Goal: Task Accomplishment & Management: Use online tool/utility

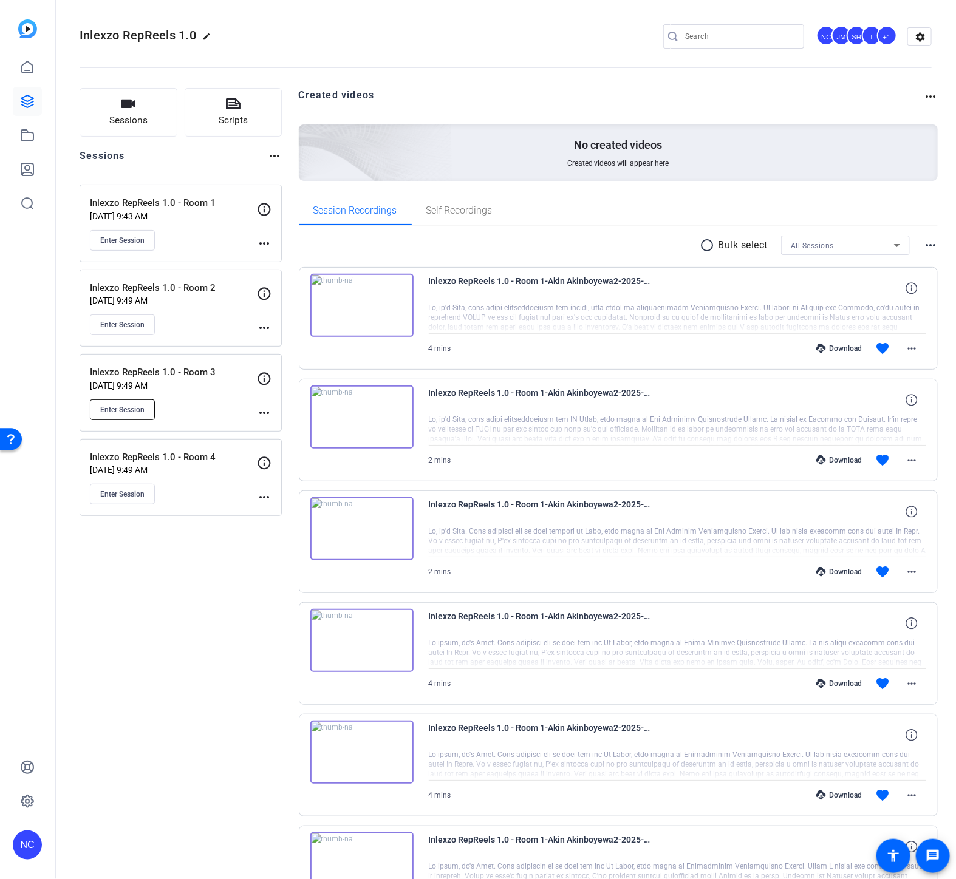
click at [128, 405] on span "Enter Session" at bounding box center [122, 410] width 44 height 10
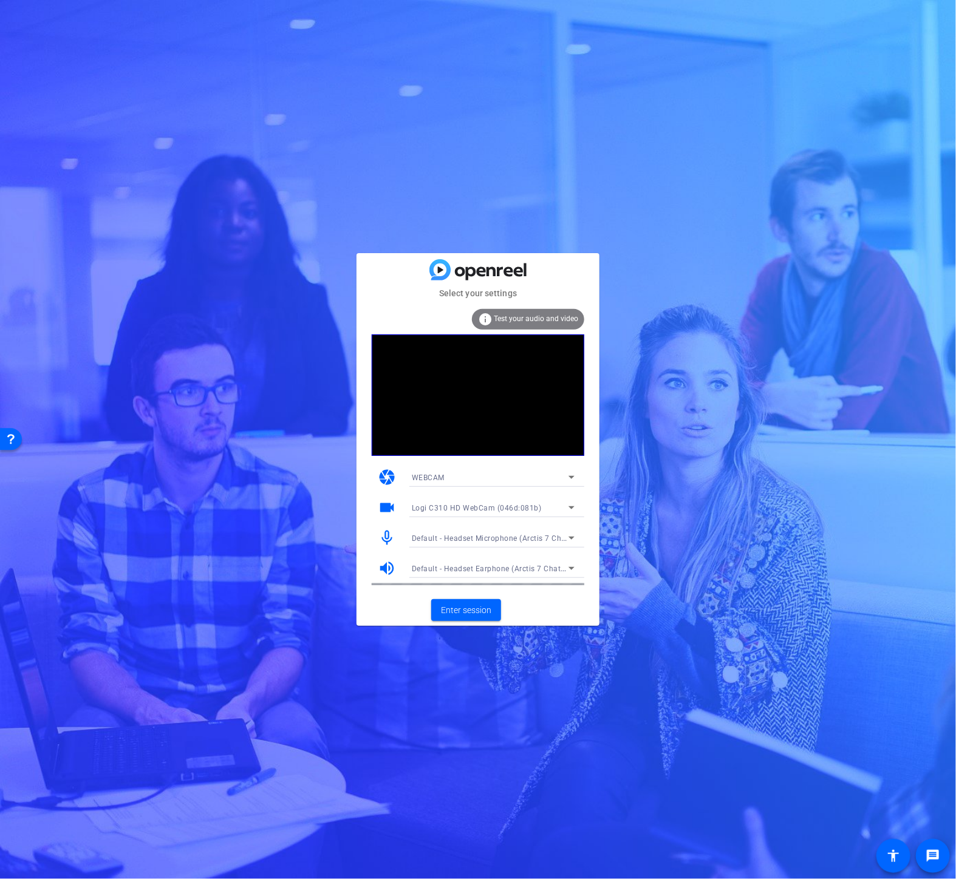
click at [454, 472] on div "WEBCAM" at bounding box center [490, 477] width 157 height 15
click at [361, 511] on div at bounding box center [478, 439] width 956 height 879
click at [475, 511] on span "Logi C310 HD WebCam (046d:081b)" at bounding box center [477, 508] width 130 height 9
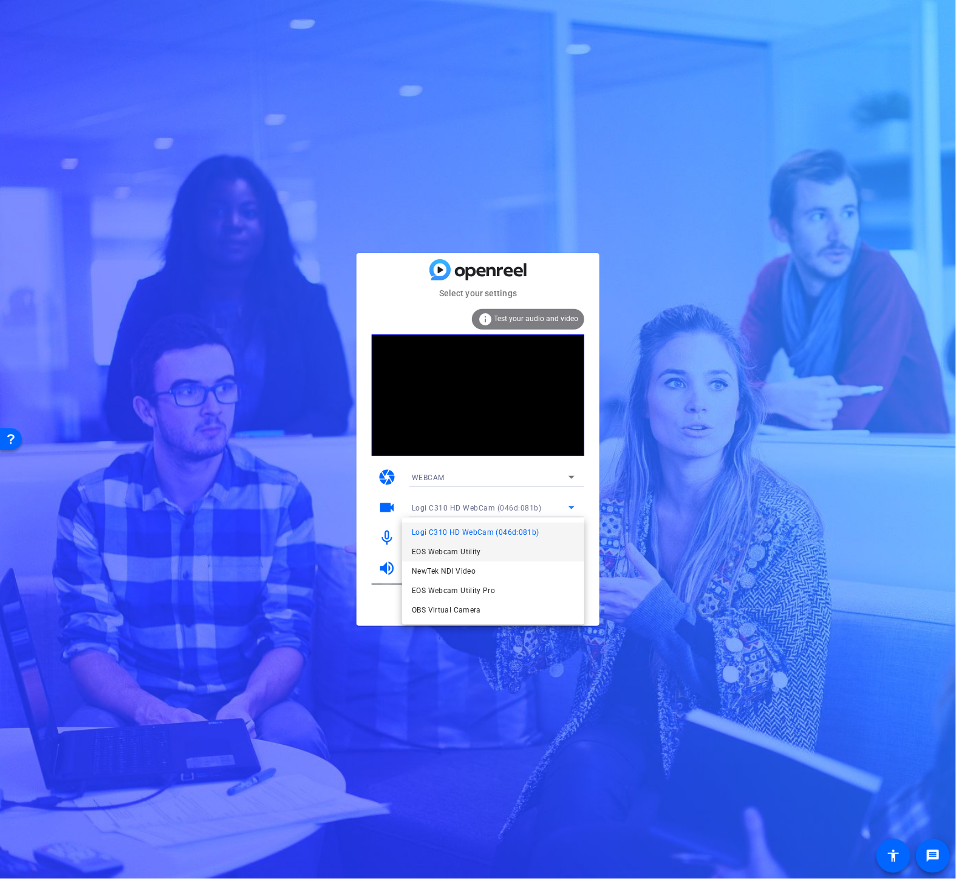
click at [463, 548] on span "EOS Webcam Utility" at bounding box center [446, 552] width 69 height 15
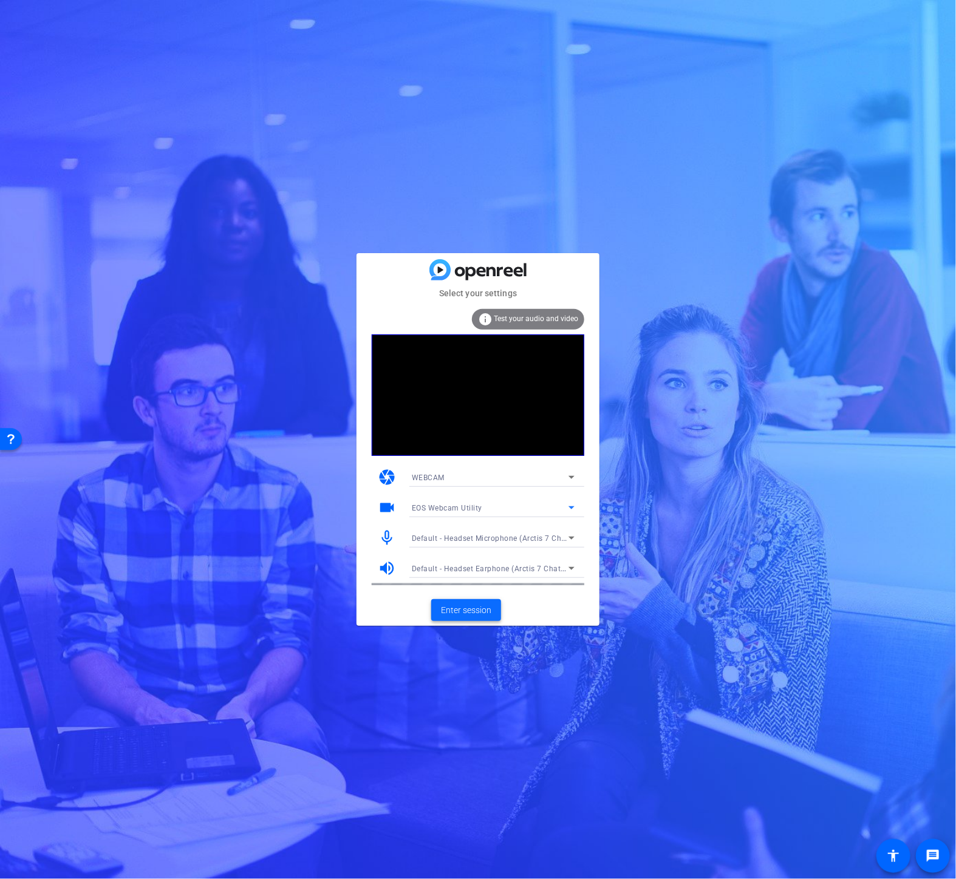
click at [464, 602] on span at bounding box center [466, 610] width 70 height 29
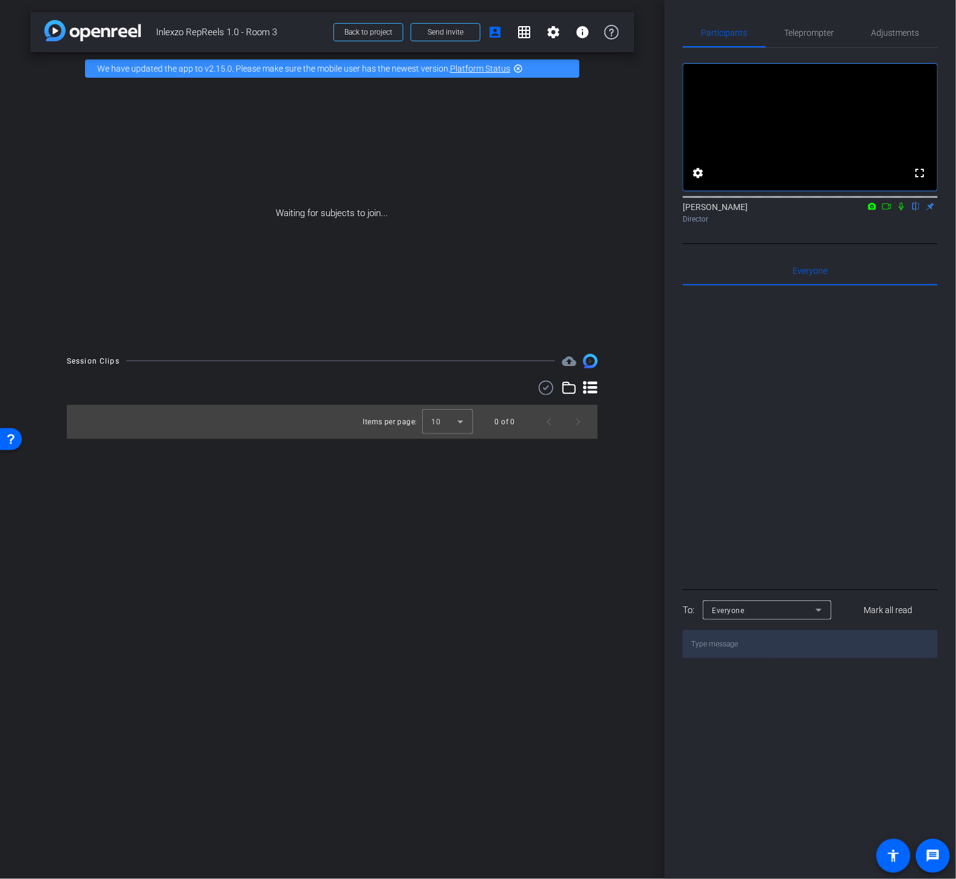
drag, startPoint x: 883, startPoint y: 222, endPoint x: 891, endPoint y: 223, distance: 8.6
click at [883, 211] on icon at bounding box center [887, 206] width 10 height 9
click at [915, 211] on icon at bounding box center [915, 207] width 5 height 8
click at [424, 32] on span at bounding box center [445, 32] width 69 height 29
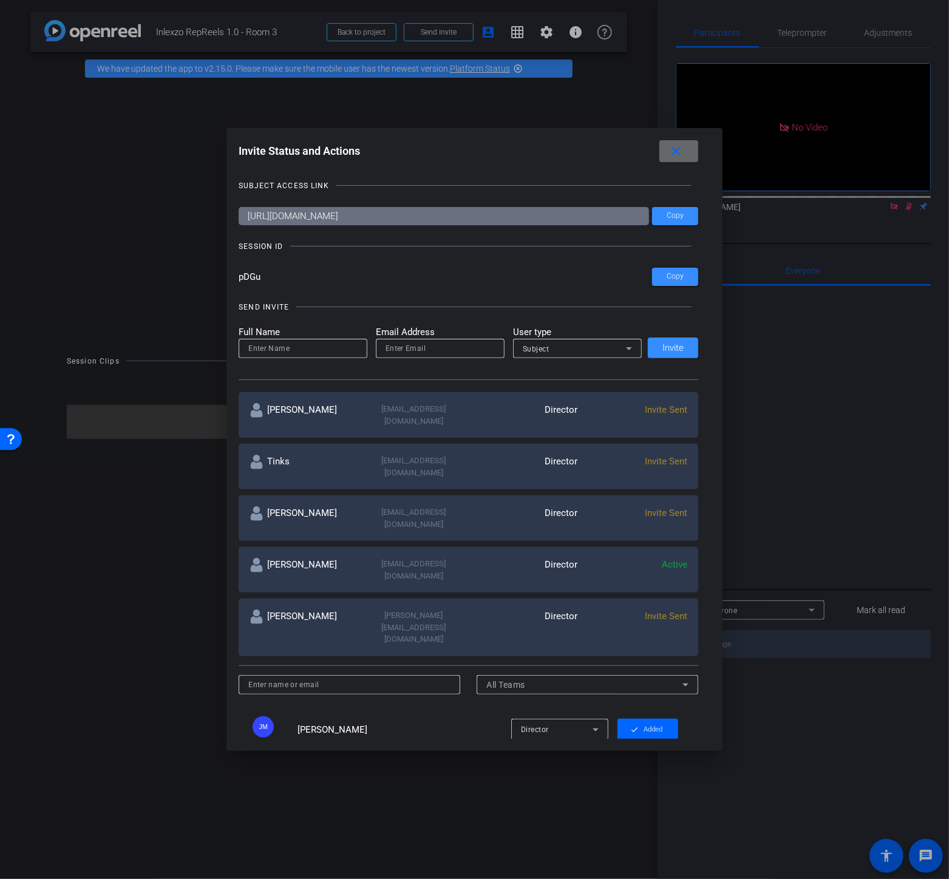
drag, startPoint x: 673, startPoint y: 154, endPoint x: 395, endPoint y: 241, distance: 290.8
click at [672, 155] on mat-icon "close" at bounding box center [676, 151] width 15 height 15
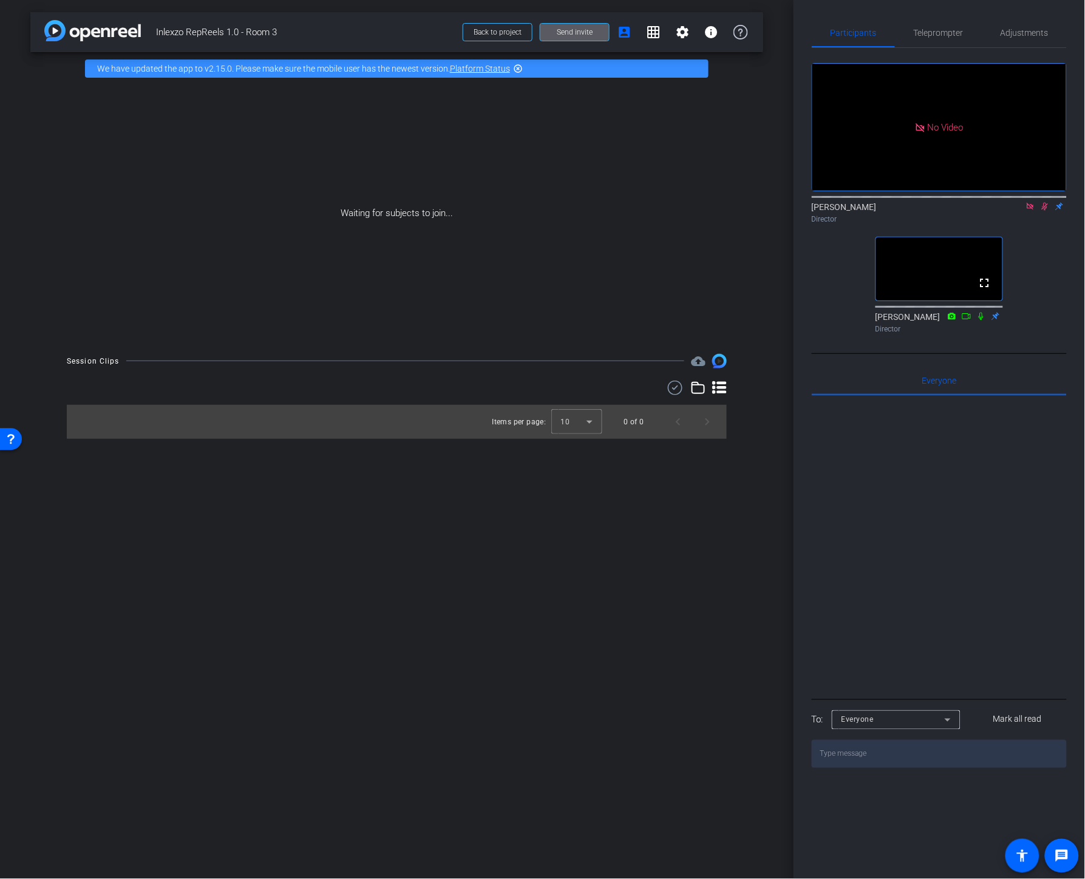
click at [955, 211] on icon at bounding box center [1045, 206] width 10 height 9
click at [955, 211] on icon at bounding box center [1031, 206] width 10 height 9
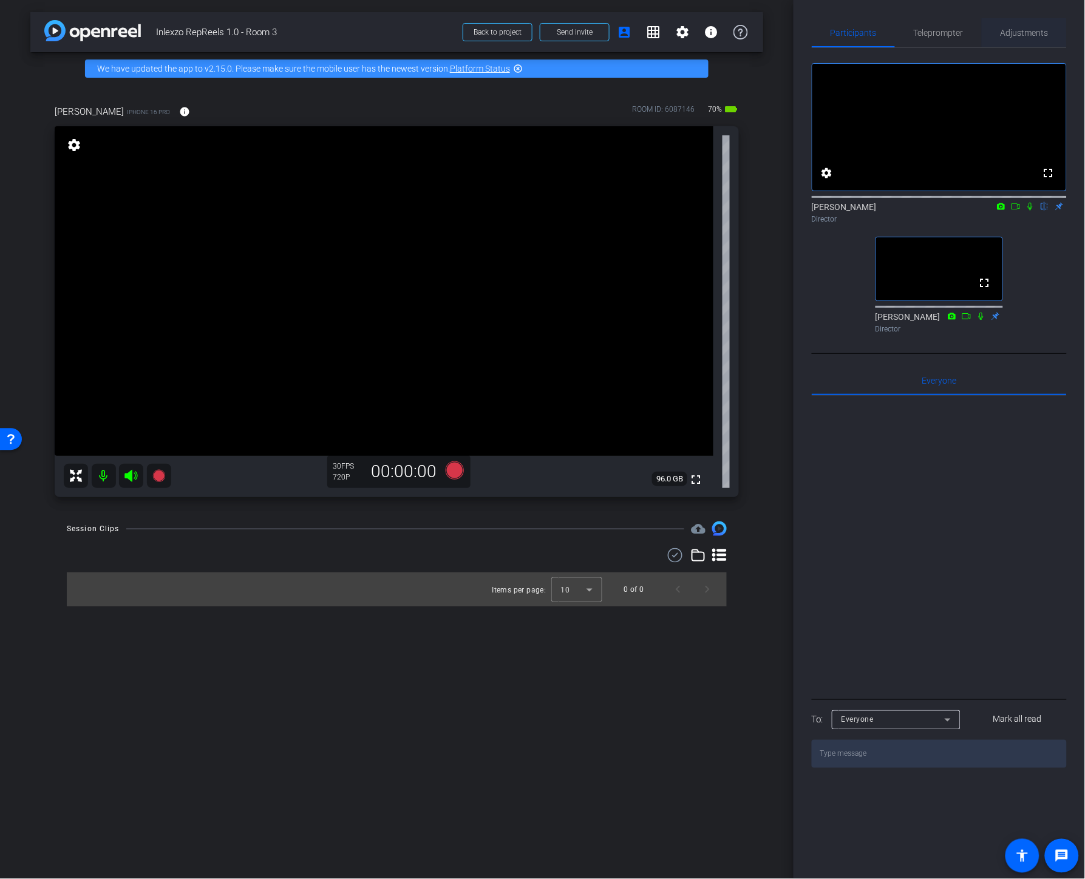
click at [955, 31] on span "Adjustments" at bounding box center [1025, 33] width 48 height 9
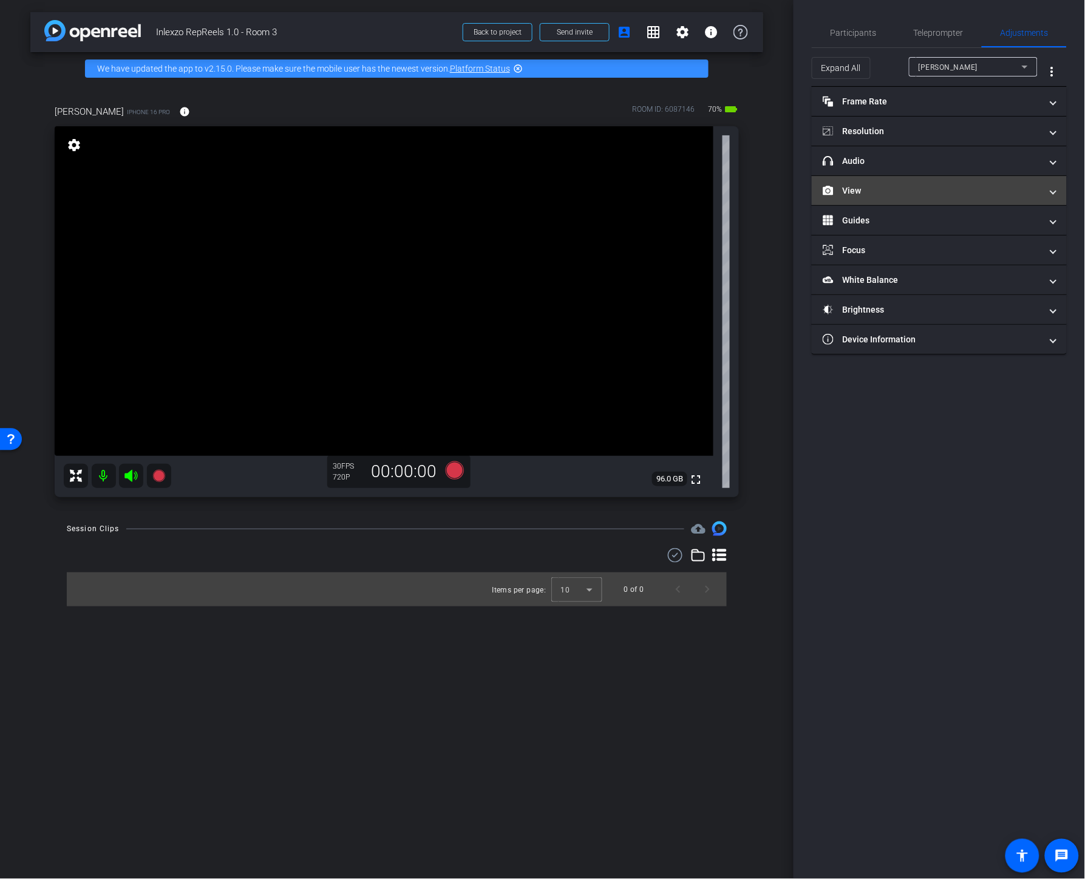
click at [882, 190] on mat-panel-title "View" at bounding box center [932, 191] width 219 height 13
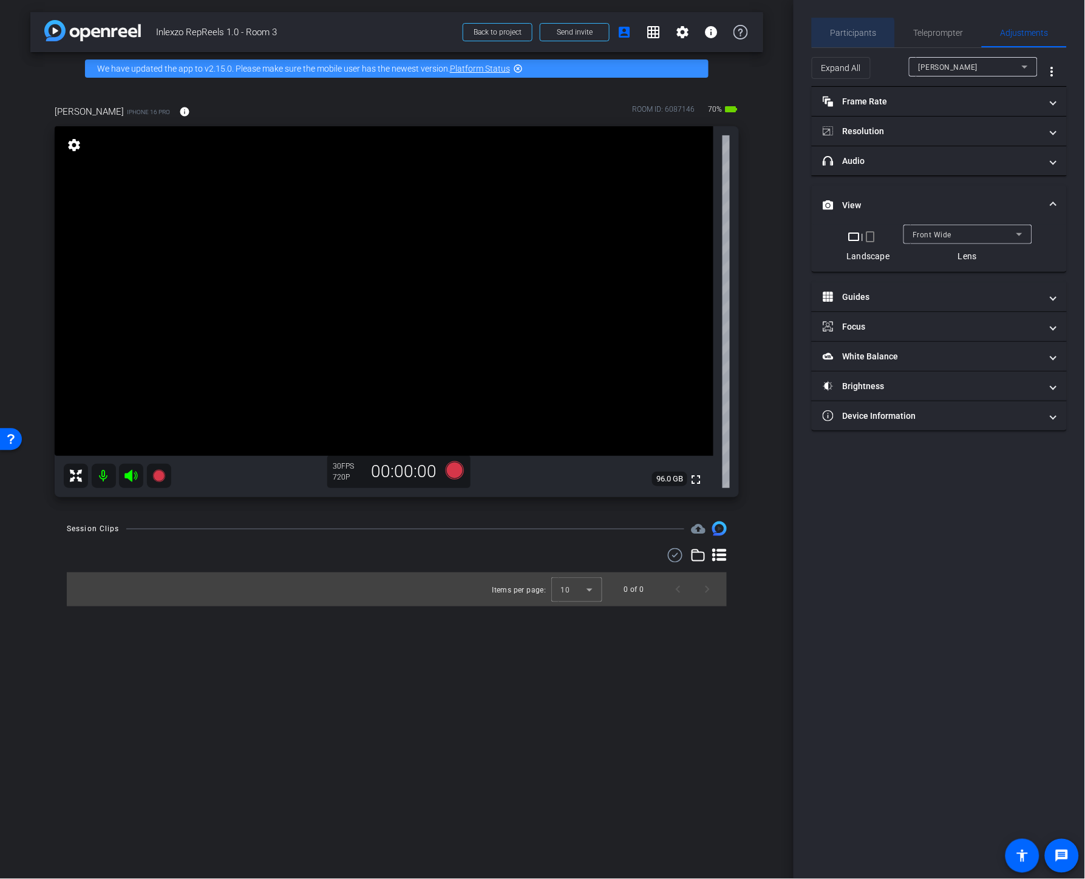
click at [849, 35] on span "Participants" at bounding box center [854, 33] width 46 height 9
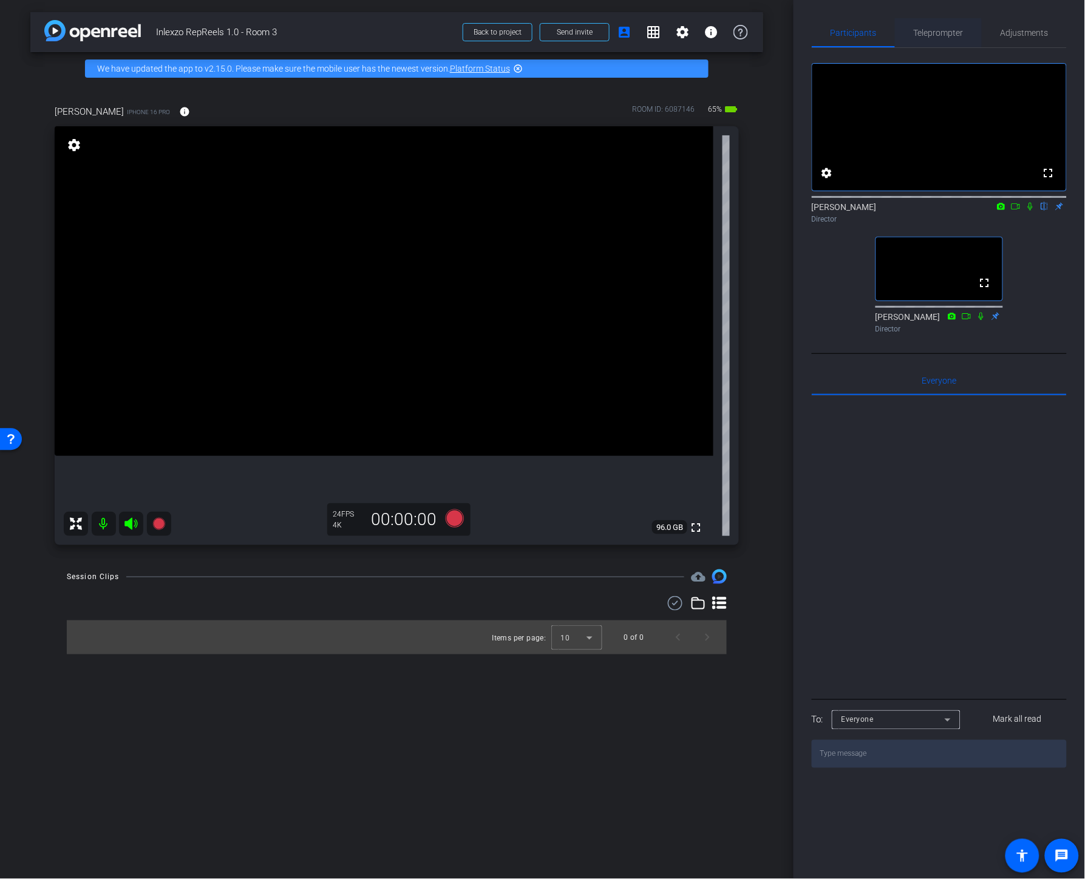
click at [911, 46] on div "Teleprompter" at bounding box center [938, 32] width 87 height 29
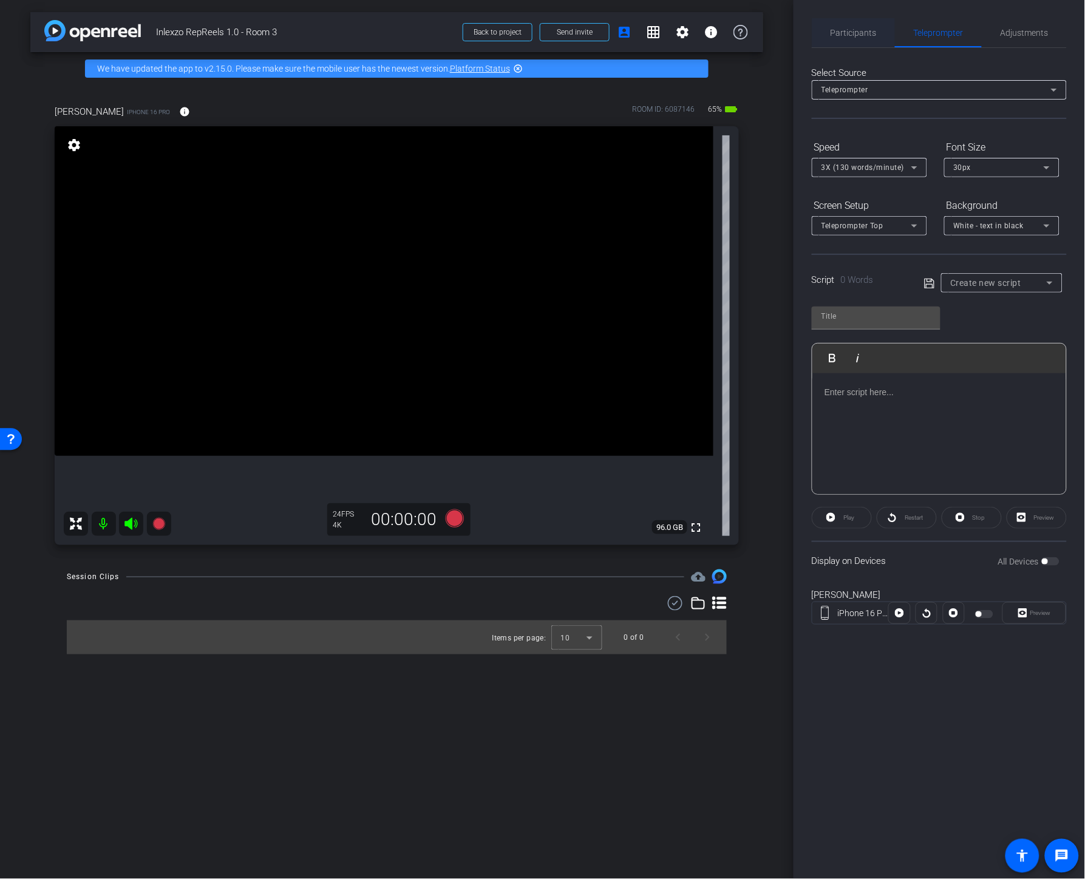
click at [842, 31] on span "Participants" at bounding box center [854, 33] width 46 height 9
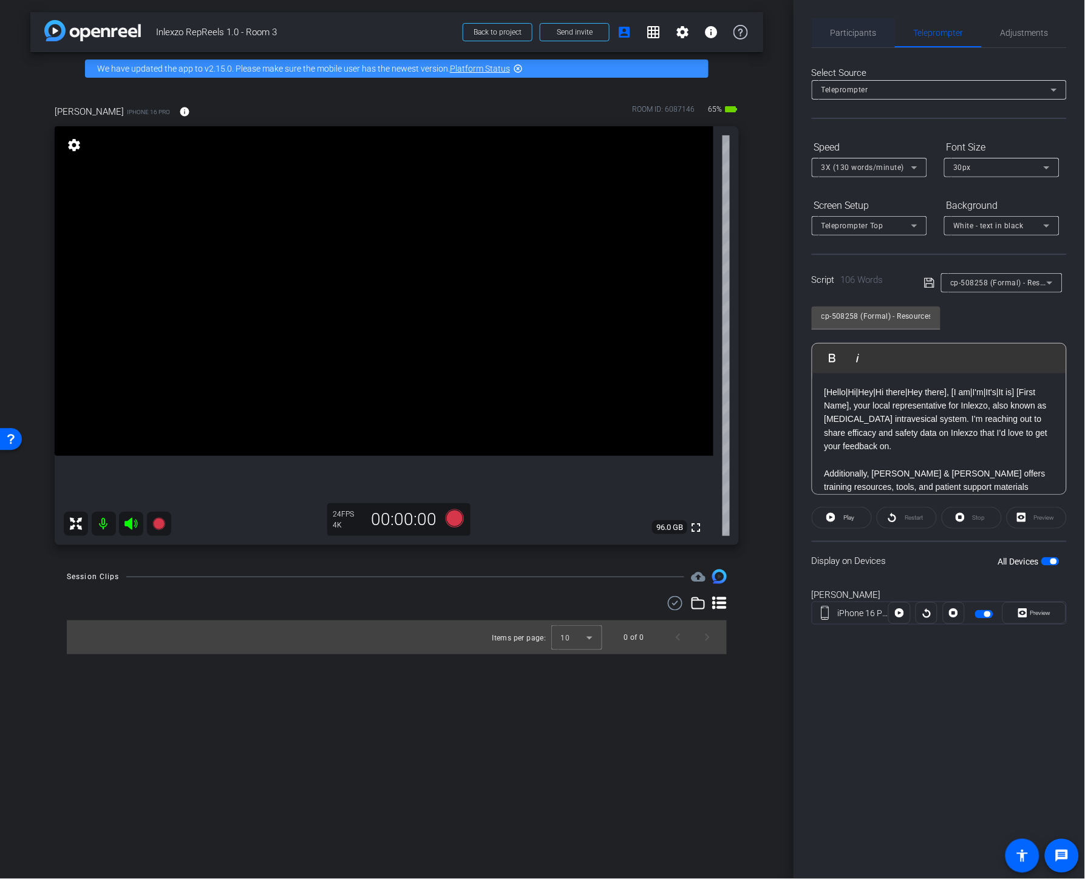
click at [865, 29] on span "Participants" at bounding box center [854, 33] width 46 height 9
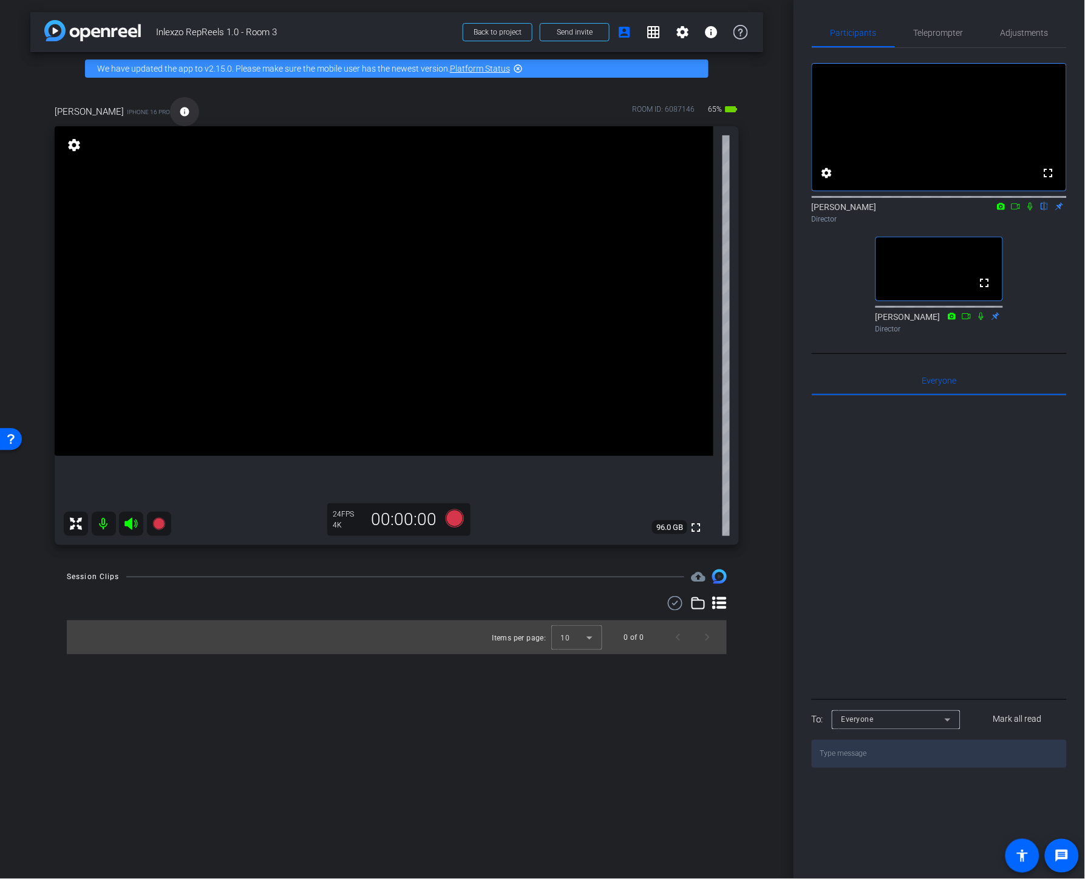
click at [190, 111] on mat-icon "info" at bounding box center [184, 111] width 11 height 11
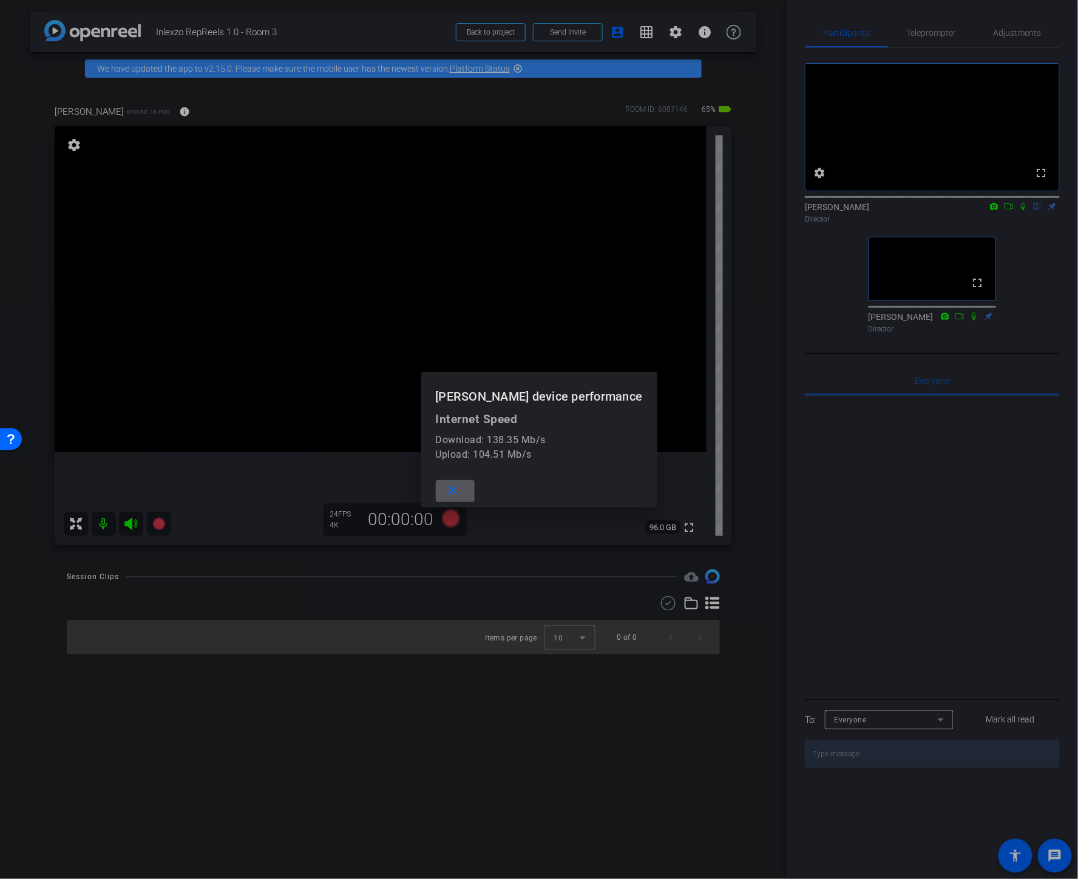
click at [452, 494] on mat-icon "close" at bounding box center [452, 490] width 15 height 15
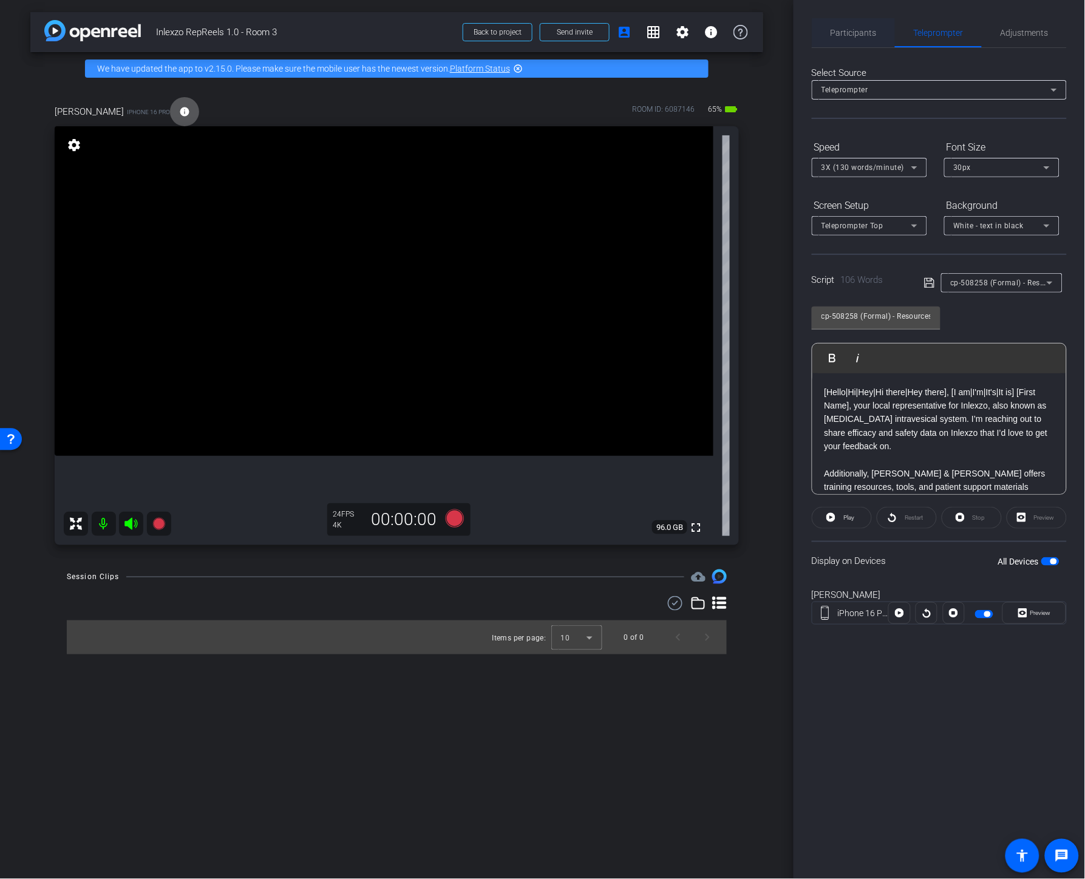
click at [865, 29] on span "Participants" at bounding box center [854, 33] width 46 height 9
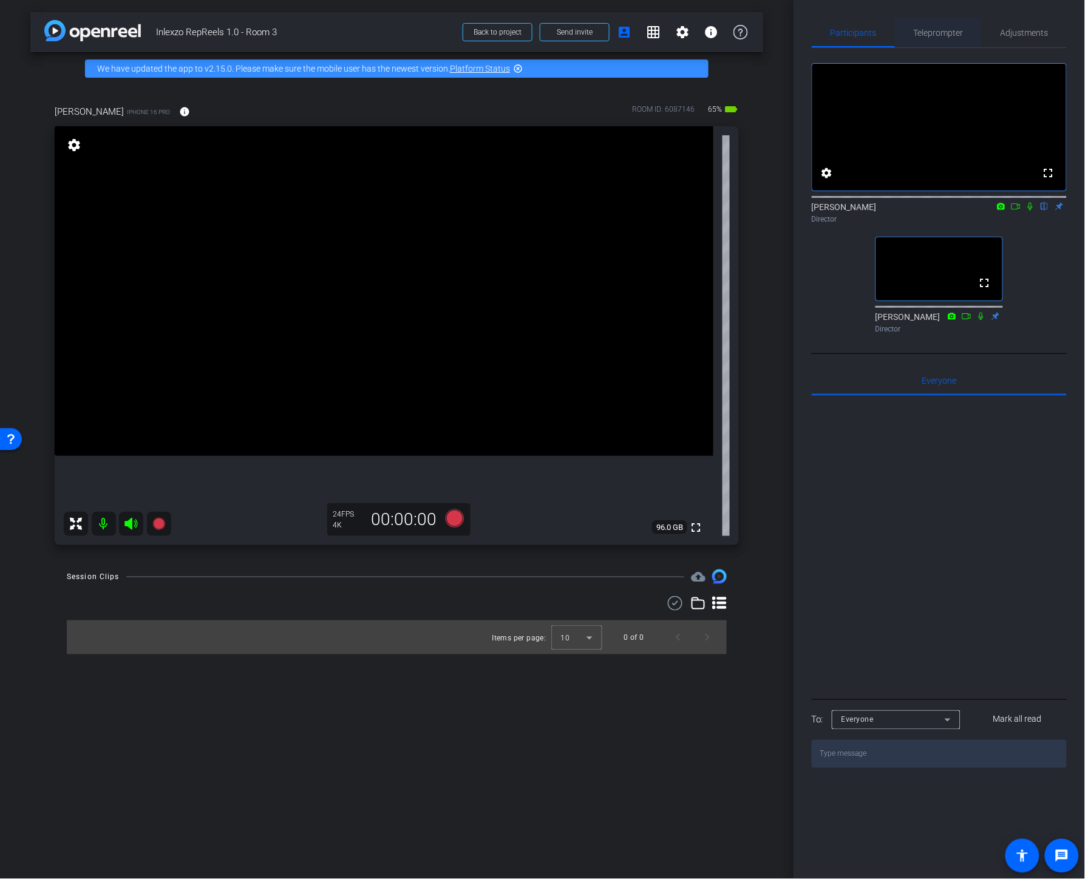
click at [945, 29] on span "Teleprompter" at bounding box center [939, 33] width 50 height 9
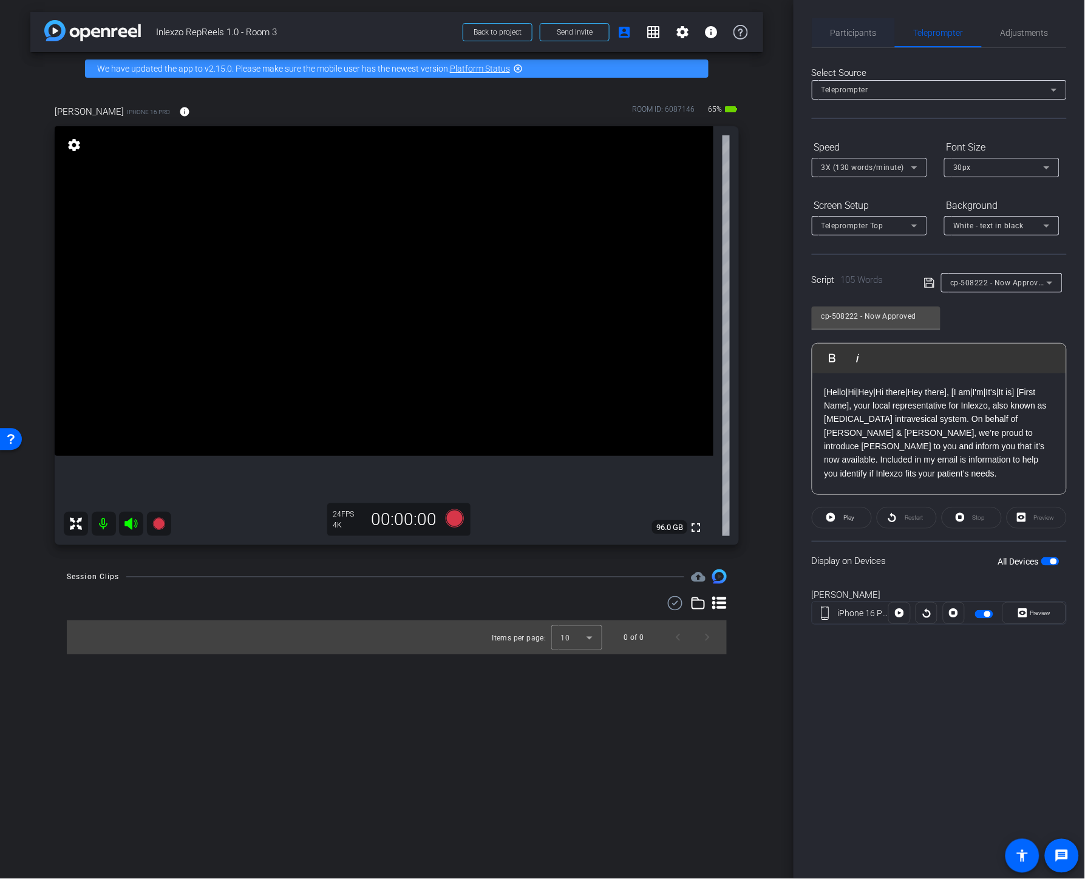
click at [864, 32] on span "Participants" at bounding box center [854, 33] width 46 height 9
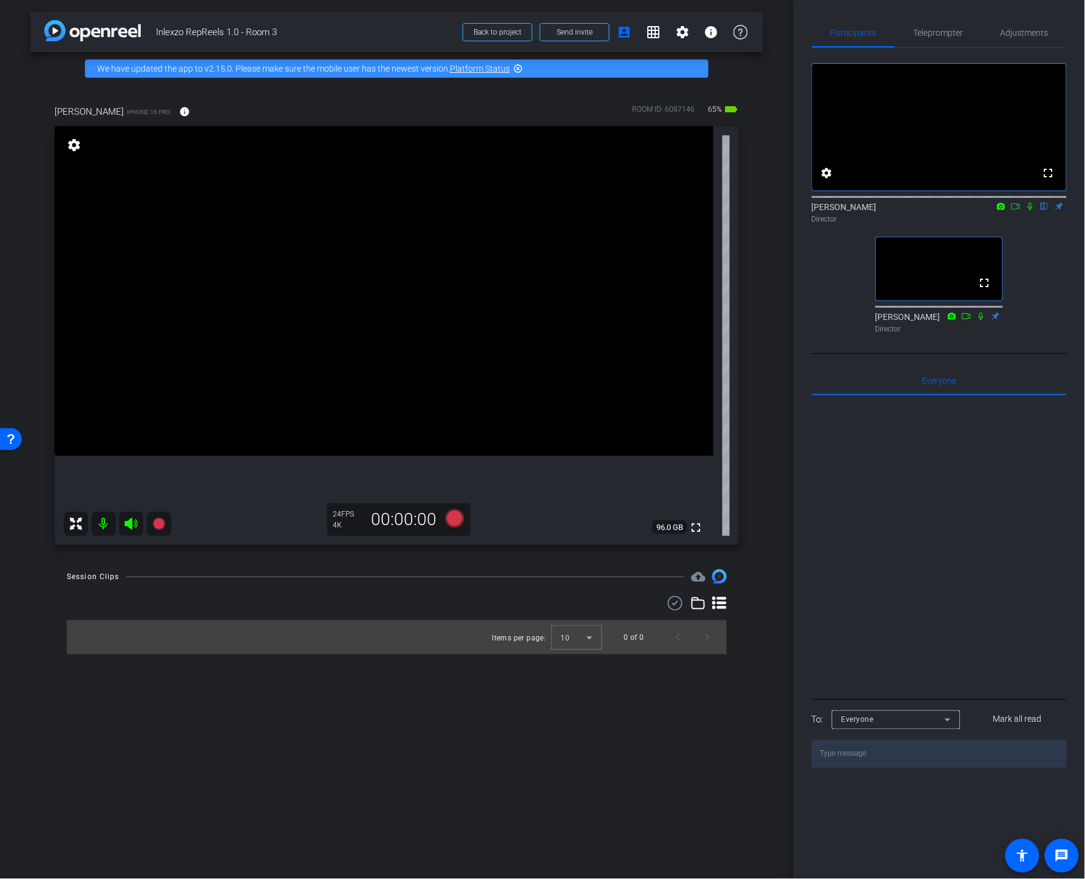
click at [955, 211] on icon at bounding box center [1031, 206] width 10 height 9
click at [955, 211] on icon at bounding box center [1016, 206] width 10 height 9
click at [942, 38] on span "Teleprompter" at bounding box center [939, 32] width 50 height 29
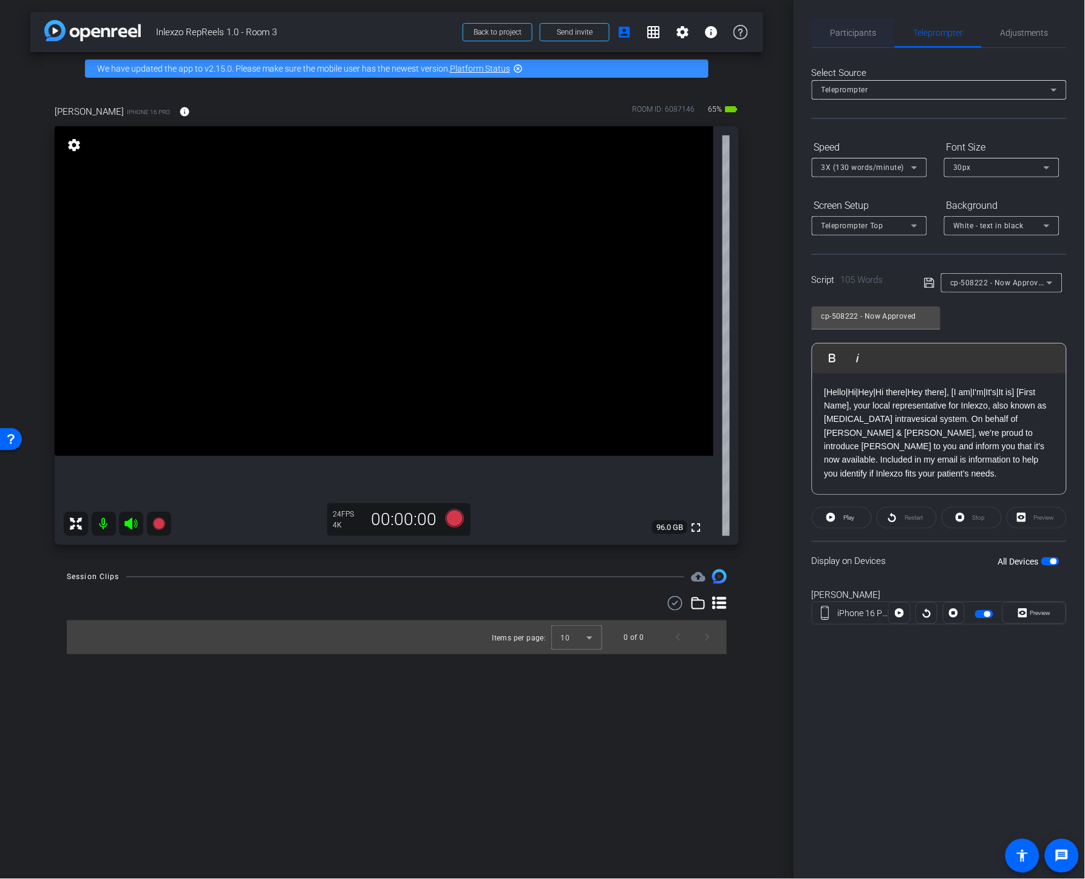
click at [860, 29] on span "Participants" at bounding box center [854, 33] width 46 height 9
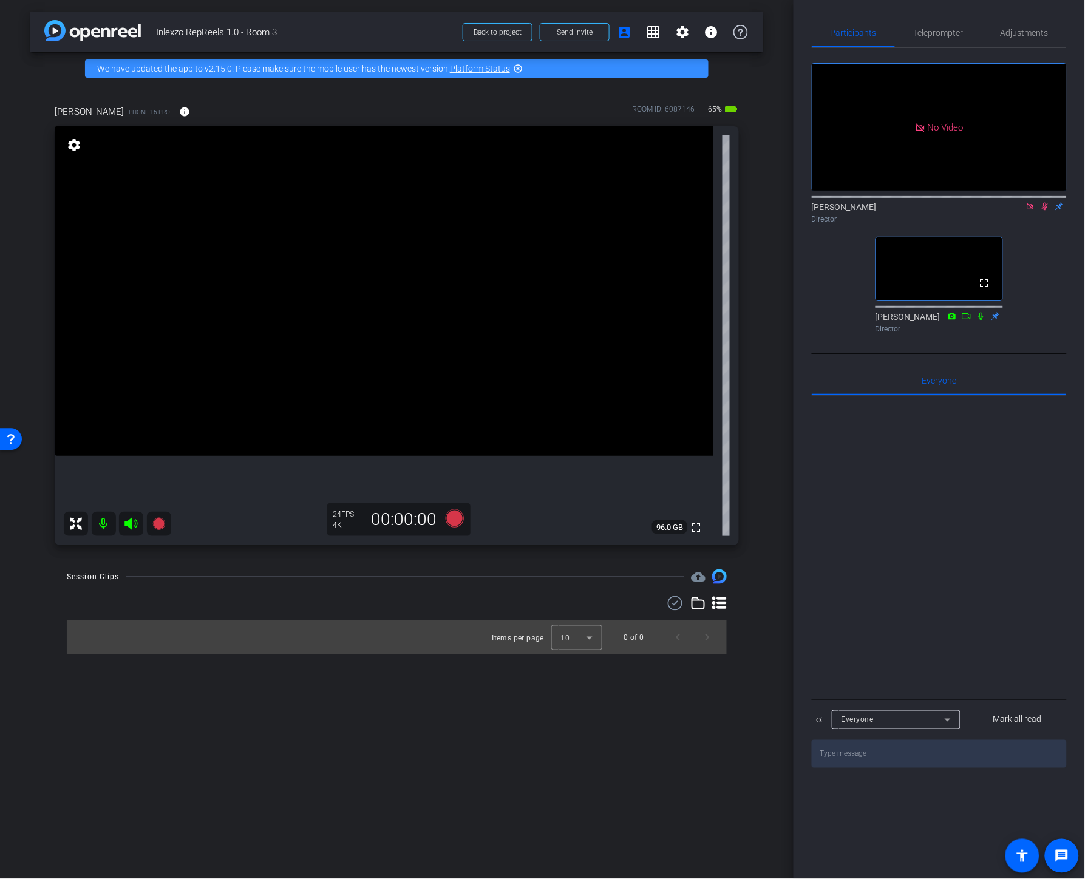
click at [955, 202] on icon at bounding box center [1045, 206] width 10 height 9
click at [955, 202] on icon at bounding box center [1031, 206] width 10 height 9
click at [955, 211] on icon at bounding box center [1031, 206] width 10 height 9
click at [955, 211] on icon at bounding box center [1016, 206] width 10 height 9
click at [955, 39] on span "Teleprompter" at bounding box center [939, 32] width 50 height 29
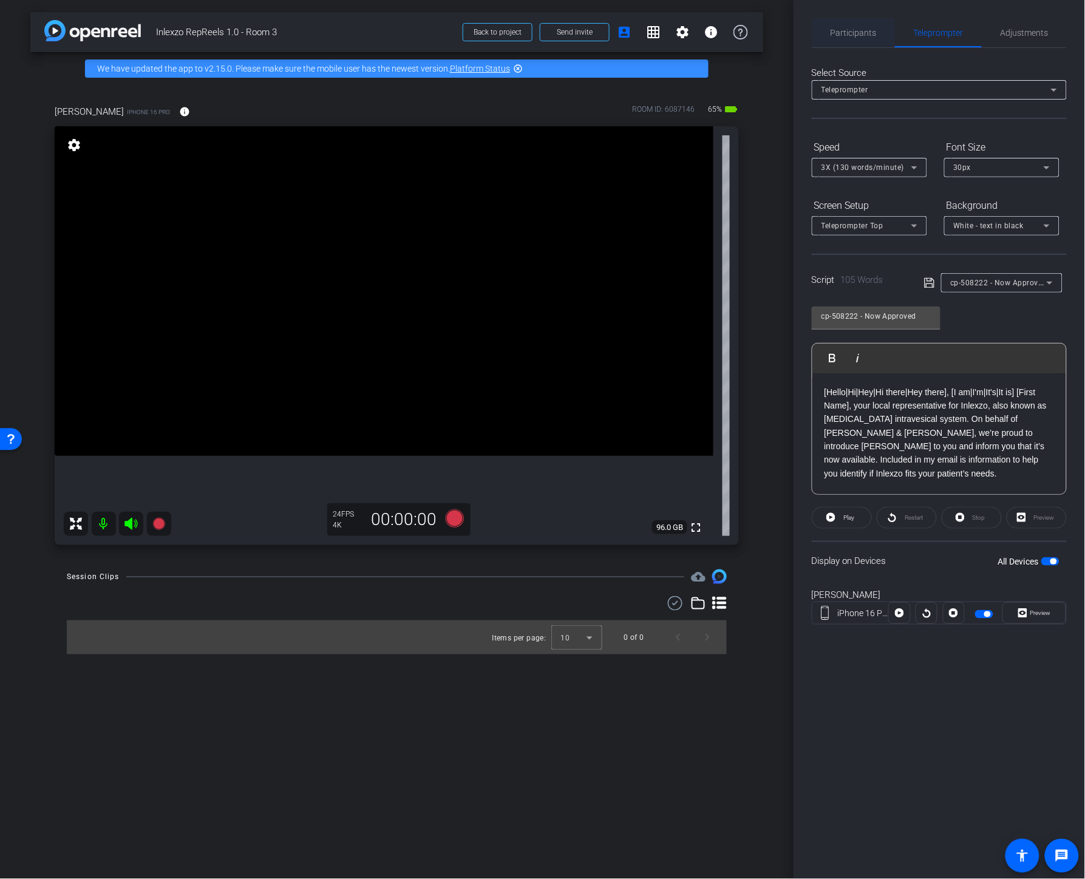
click at [846, 29] on span "Participants" at bounding box center [854, 33] width 46 height 9
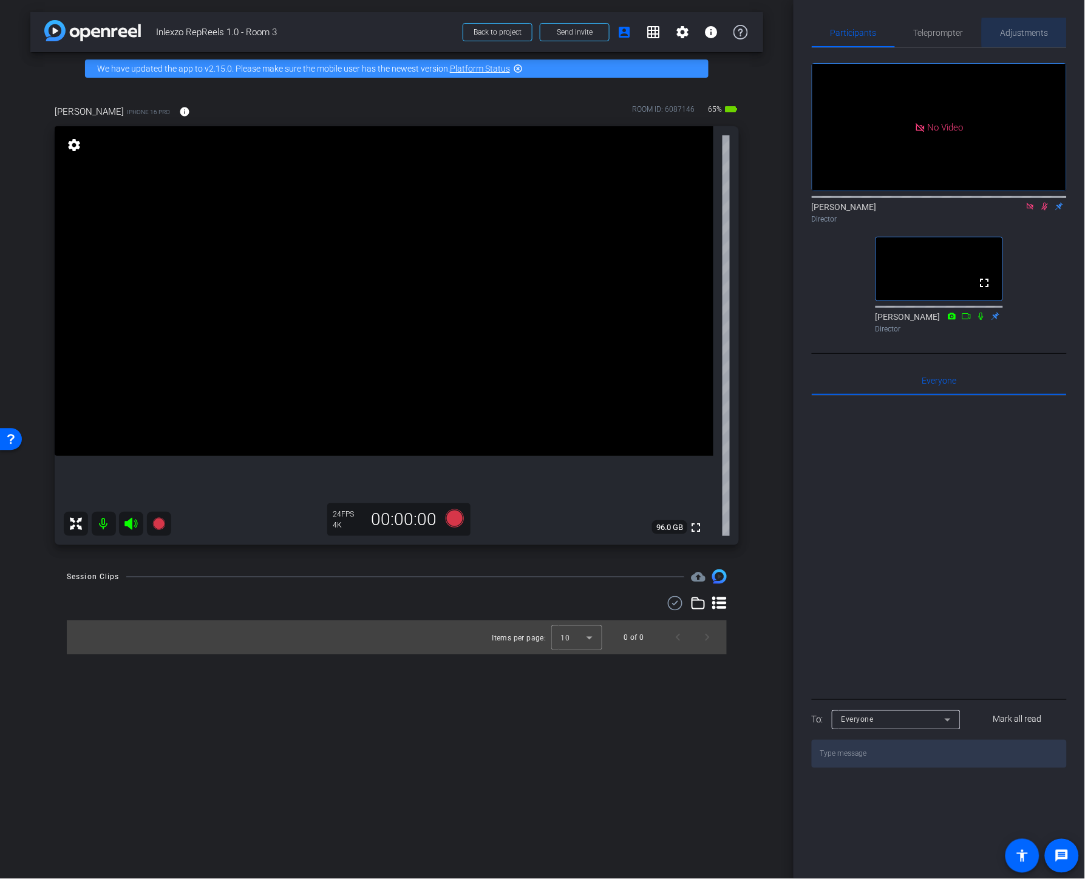
click at [955, 33] on div "Adjustments" at bounding box center [1024, 32] width 85 height 29
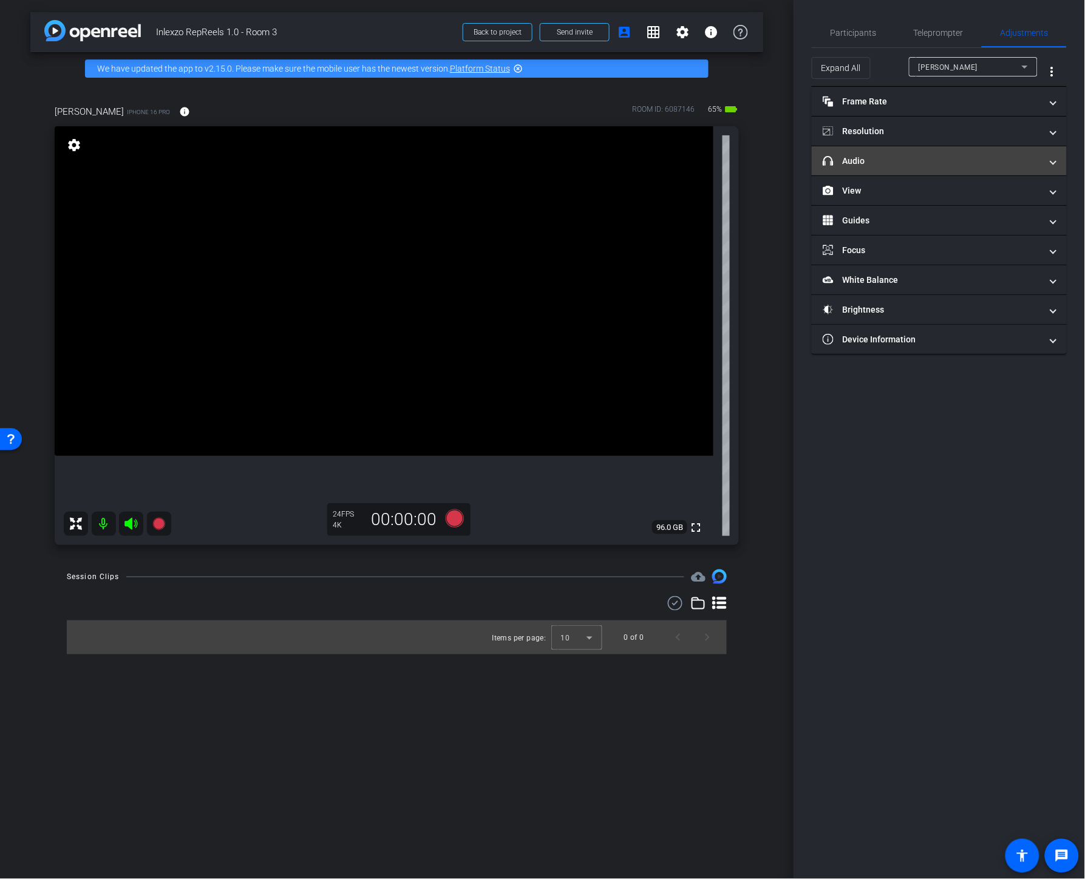
click at [873, 165] on mat-panel-title "headphone icon Audio" at bounding box center [932, 161] width 219 height 13
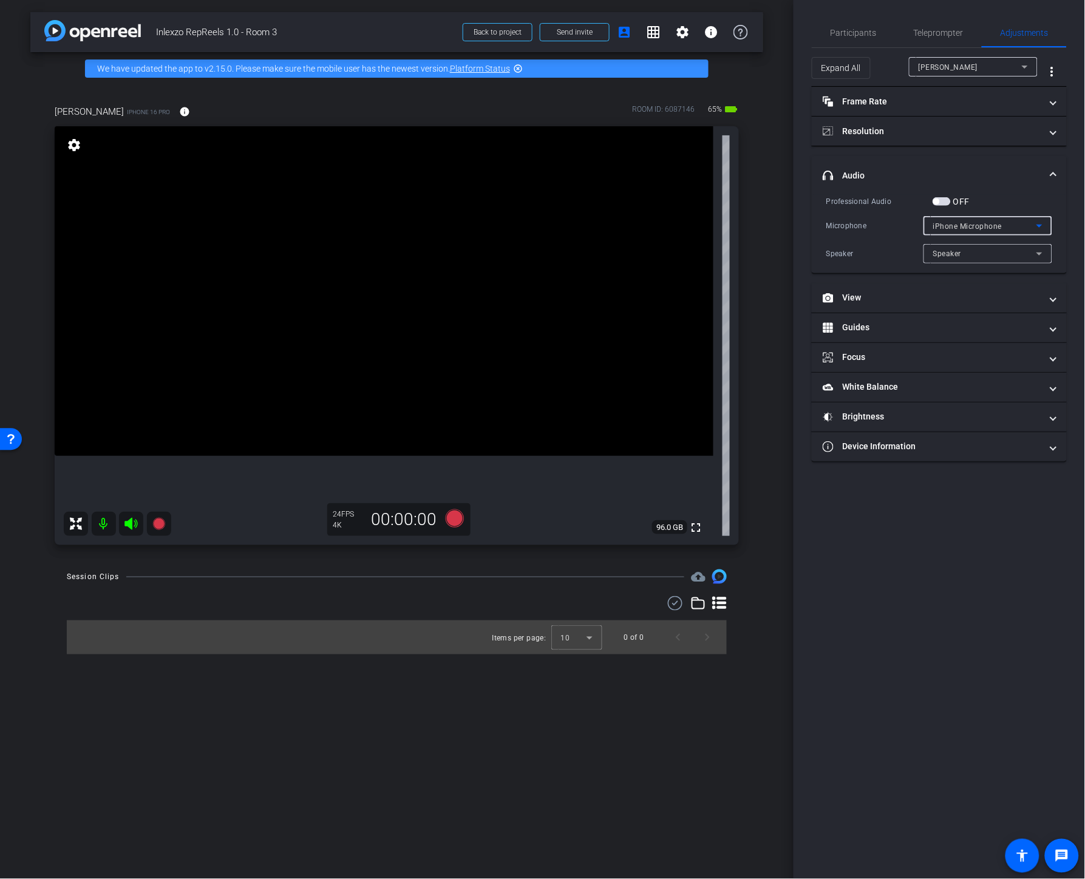
click at [955, 226] on span "iPhone Microphone" at bounding box center [967, 226] width 69 height 9
click at [955, 196] on div at bounding box center [542, 439] width 1085 height 879
click at [856, 33] on span "Participants" at bounding box center [854, 33] width 46 height 9
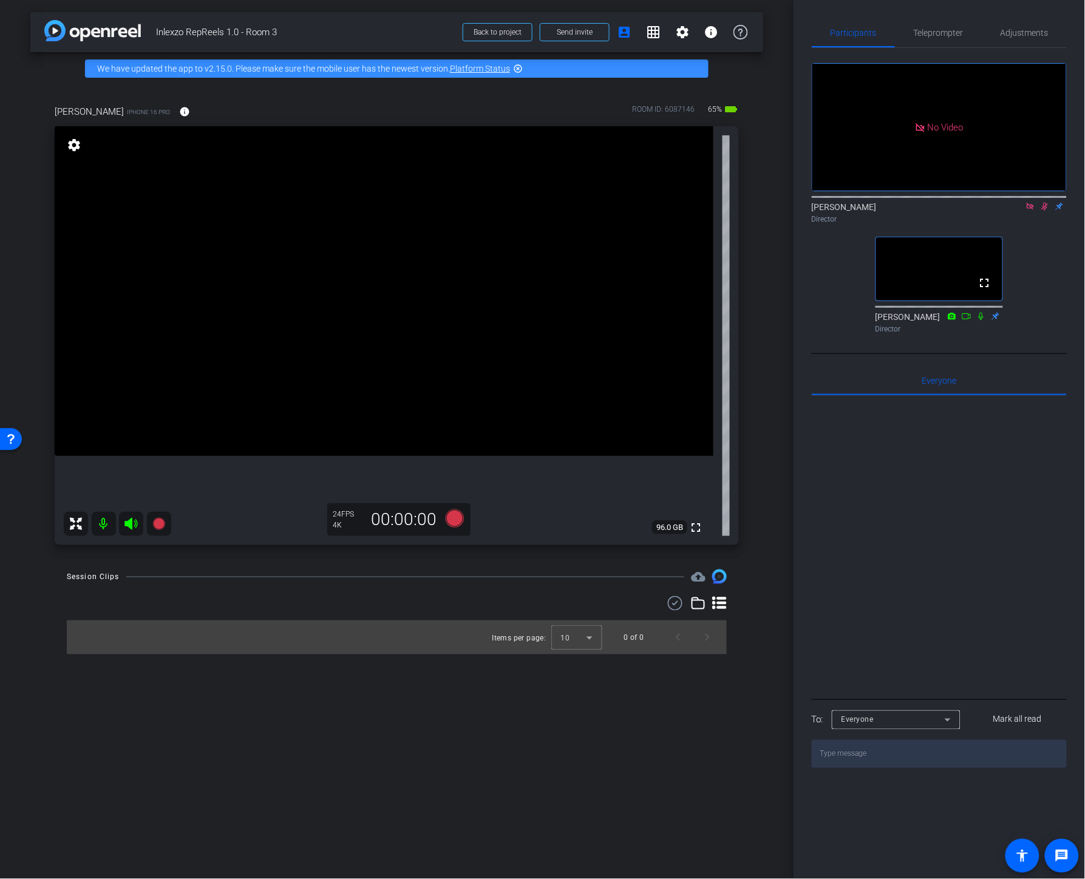
click at [955, 202] on icon at bounding box center [1045, 206] width 10 height 9
click at [955, 202] on icon at bounding box center [1031, 206] width 10 height 9
click at [955, 33] on span "Adjustments" at bounding box center [1025, 33] width 48 height 9
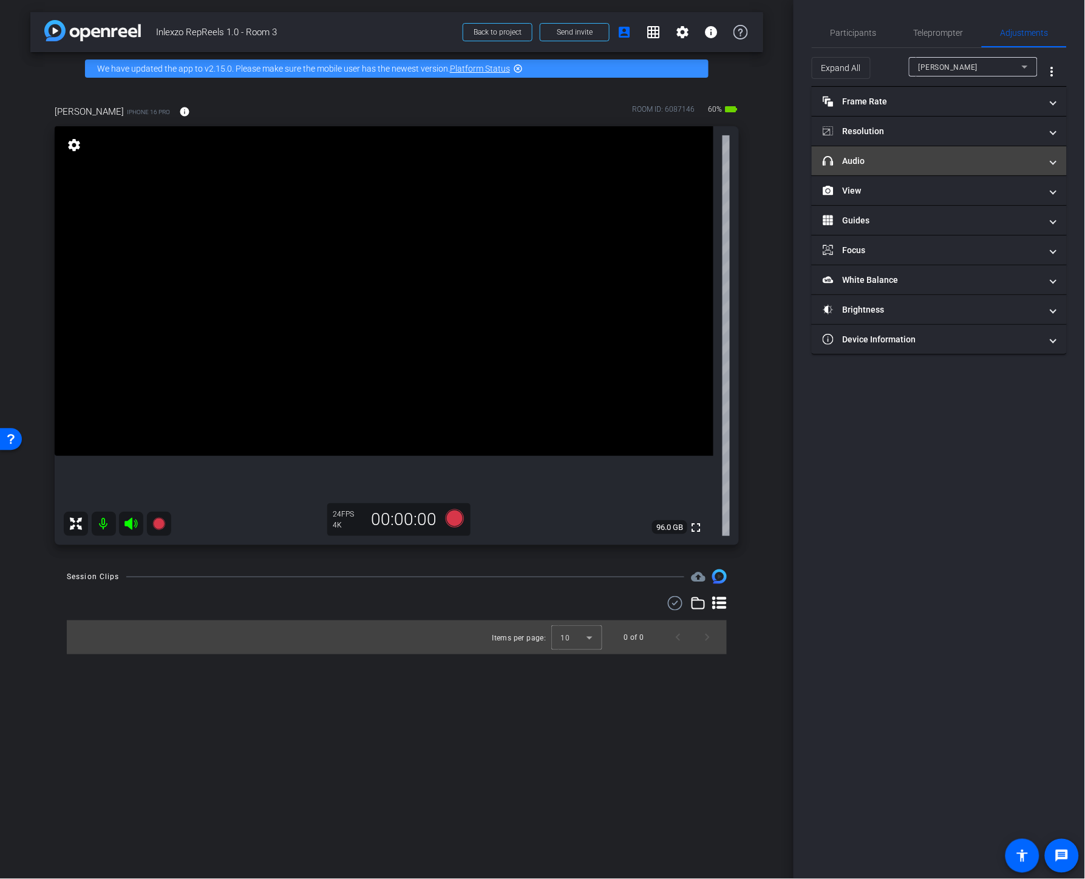
click at [902, 162] on mat-panel-title "headphone icon Audio" at bounding box center [932, 161] width 219 height 13
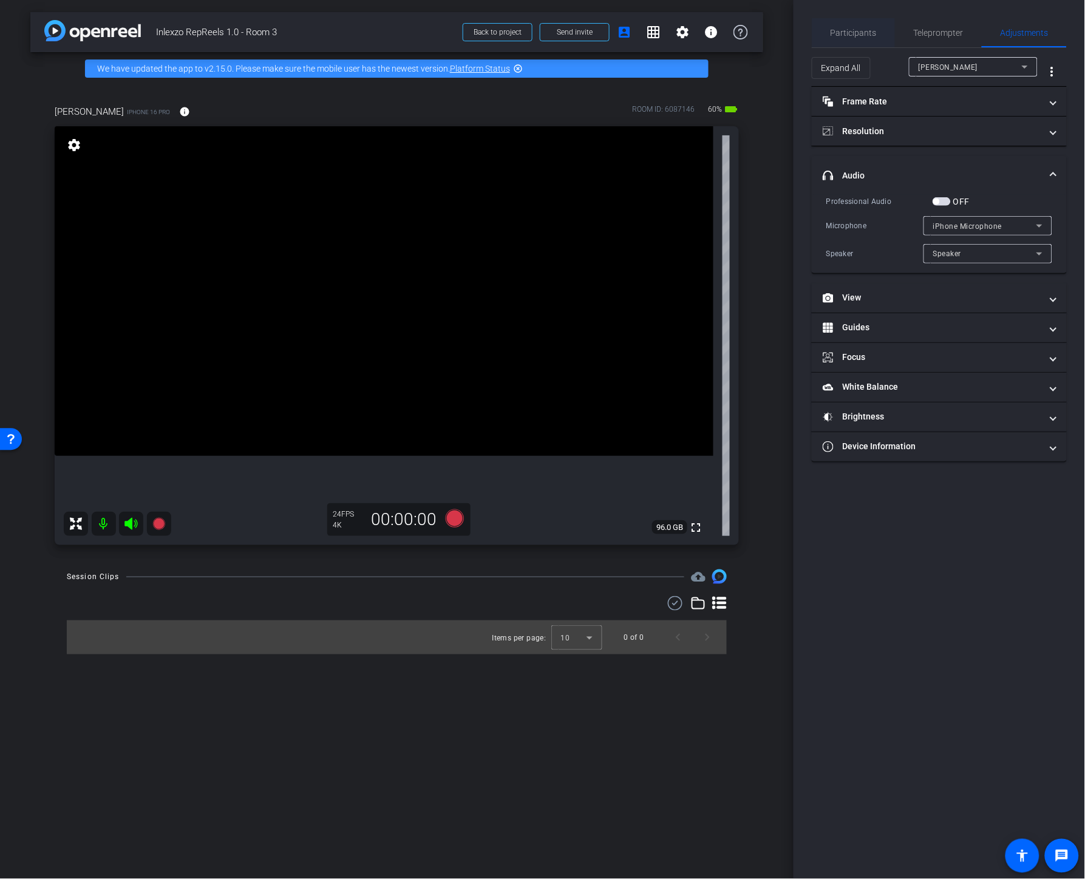
click at [862, 31] on span "Participants" at bounding box center [854, 33] width 46 height 9
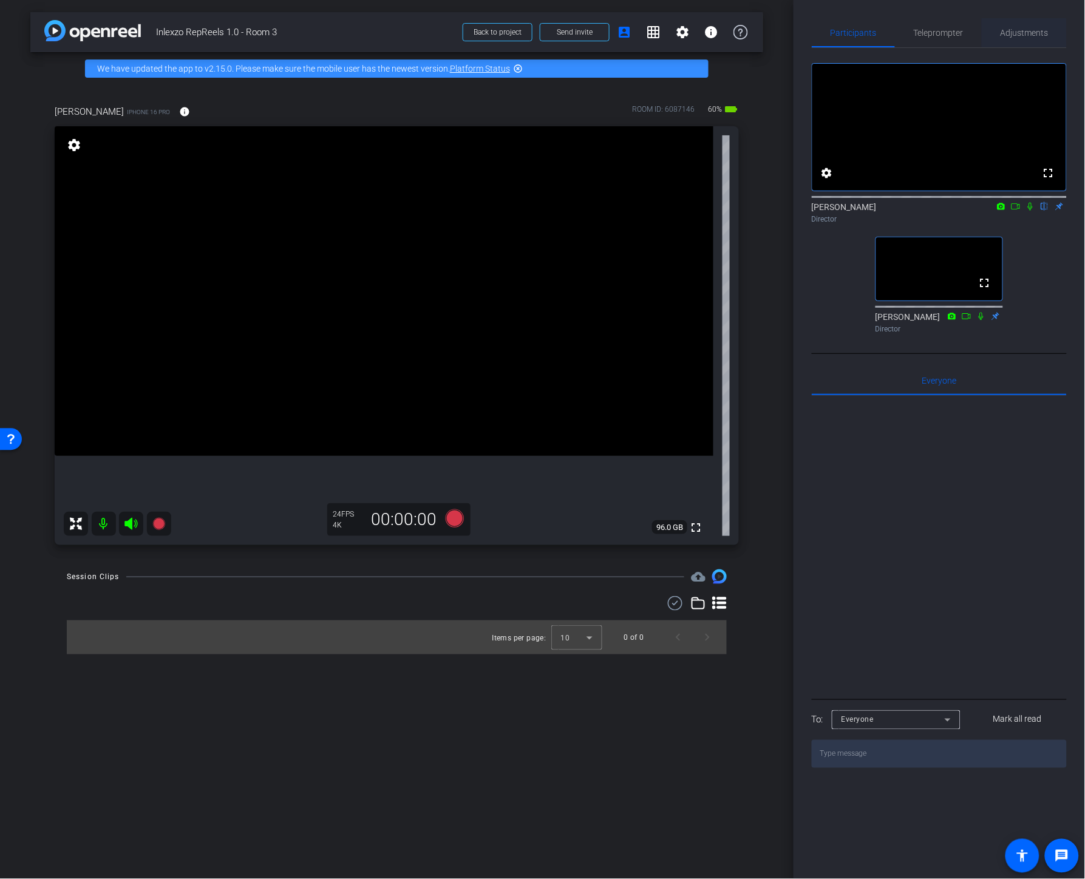
click at [955, 33] on span "Adjustments" at bounding box center [1025, 33] width 48 height 9
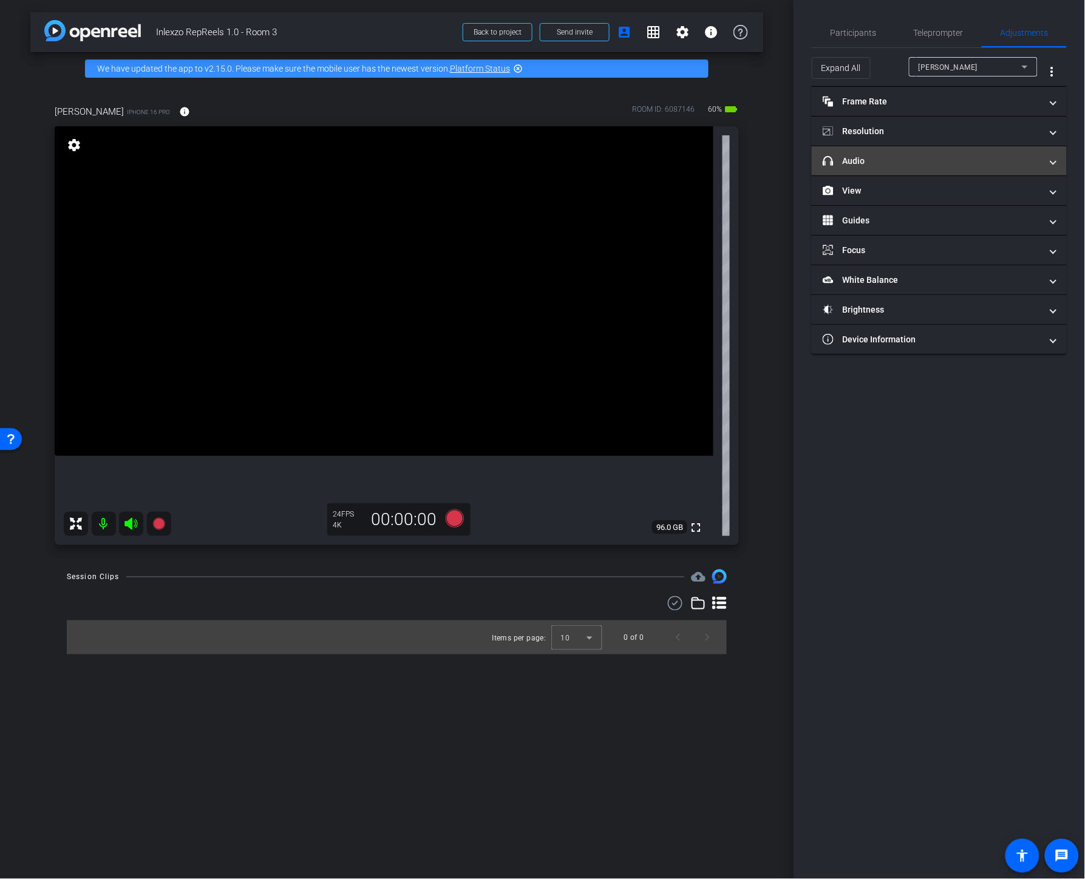
click at [899, 165] on mat-panel-title "headphone icon Audio" at bounding box center [932, 161] width 219 height 13
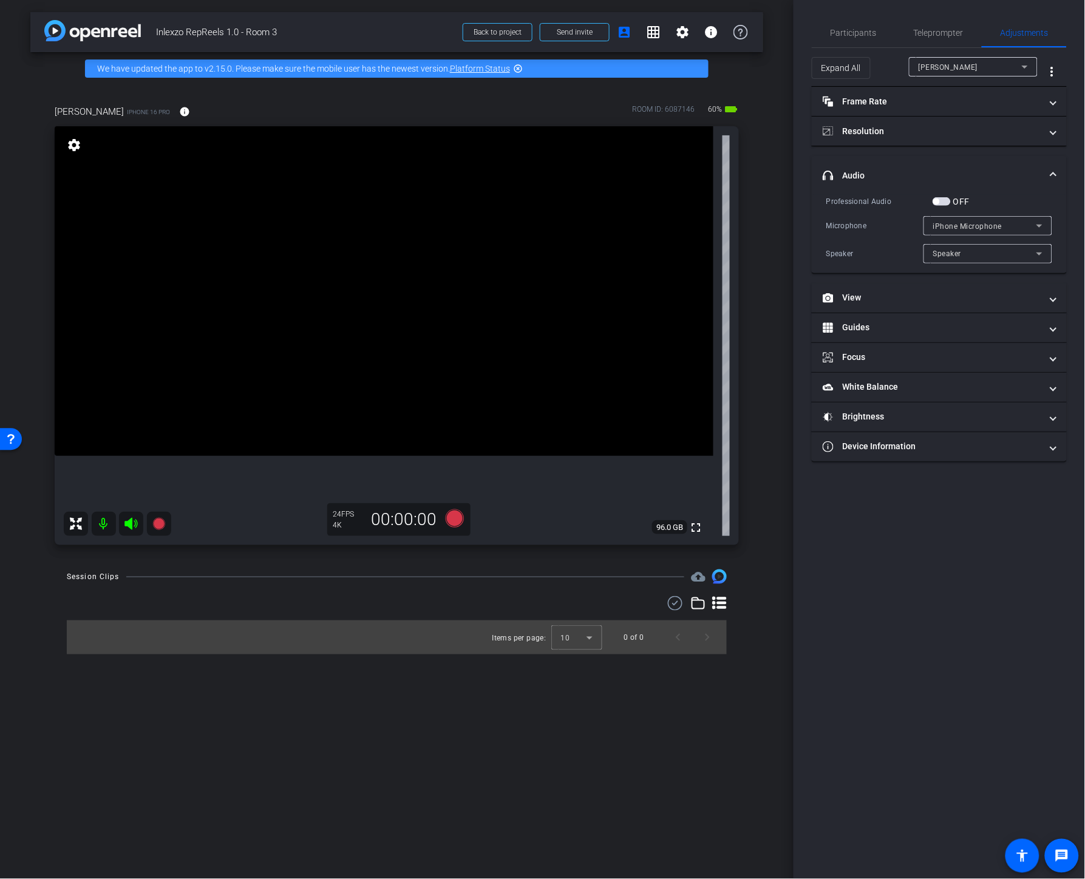
click at [938, 195] on mat-expansion-panel-header "headphone icon Audio" at bounding box center [939, 175] width 255 height 39
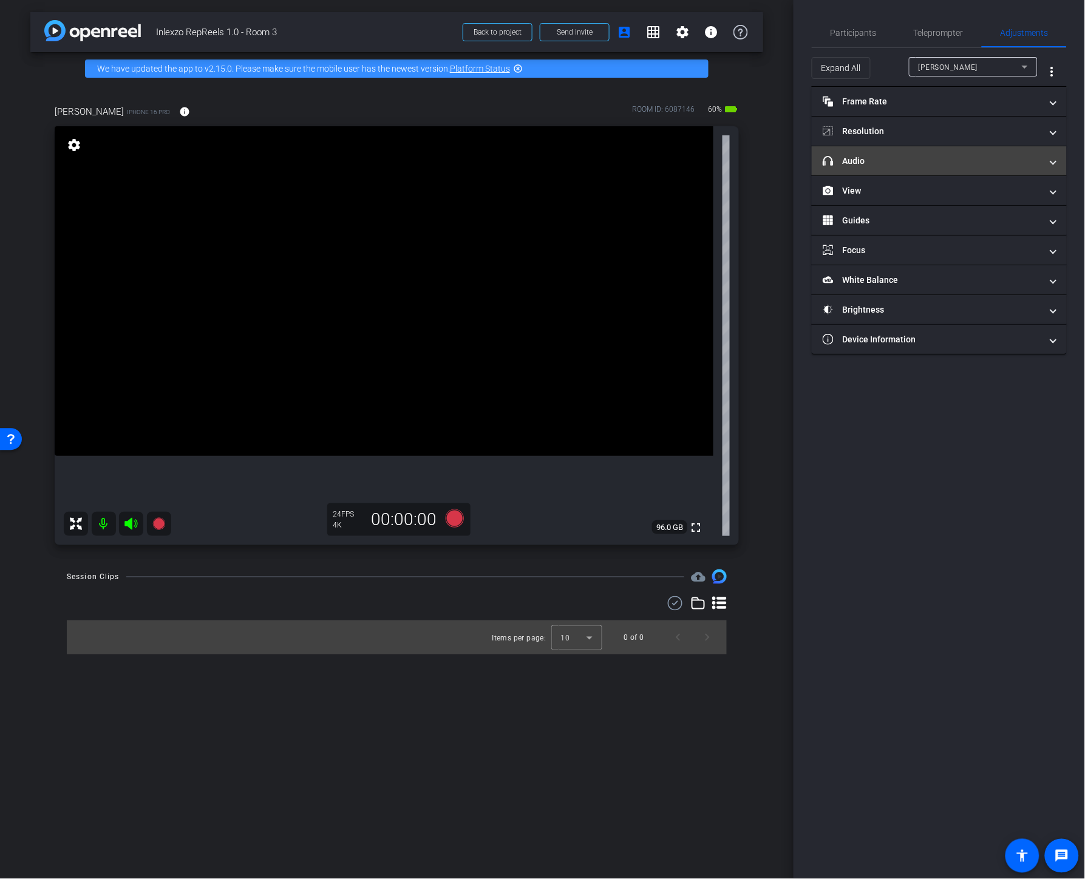
click at [933, 153] on mat-expansion-panel-header "headphone icon Audio" at bounding box center [939, 160] width 255 height 29
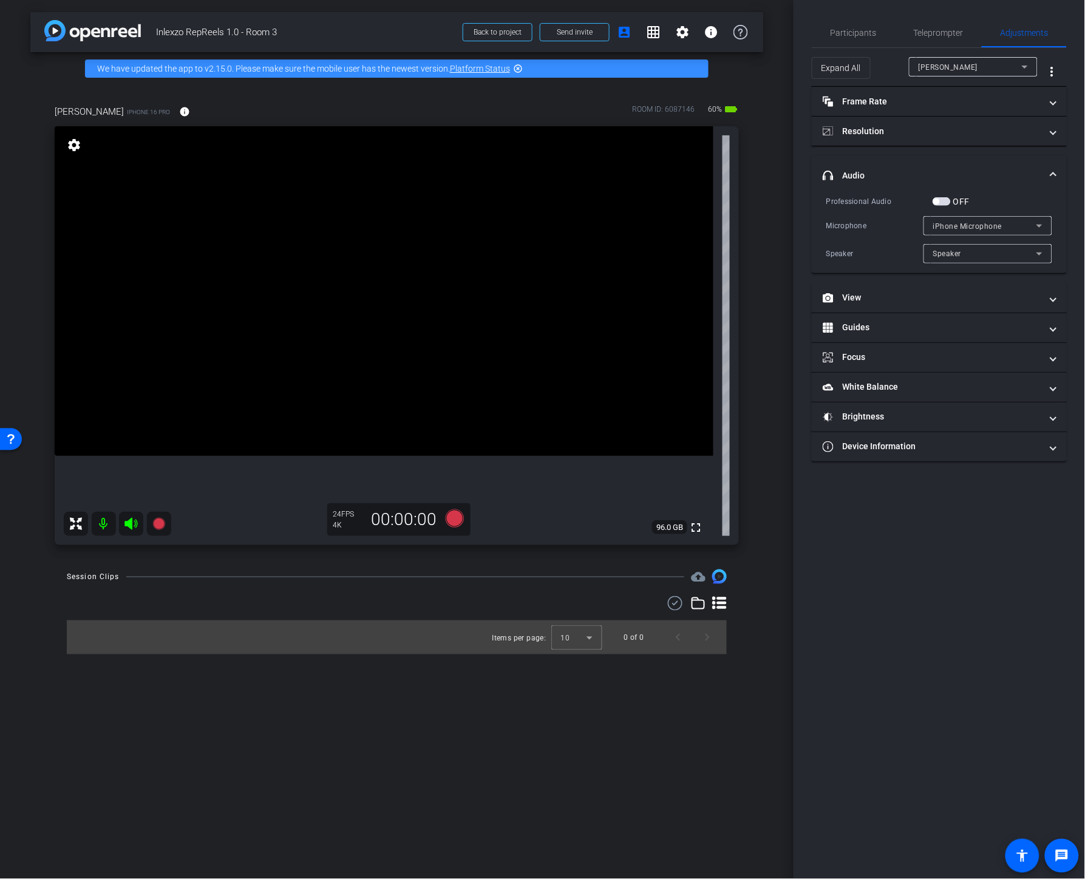
click at [947, 203] on span "button" at bounding box center [942, 201] width 18 height 9
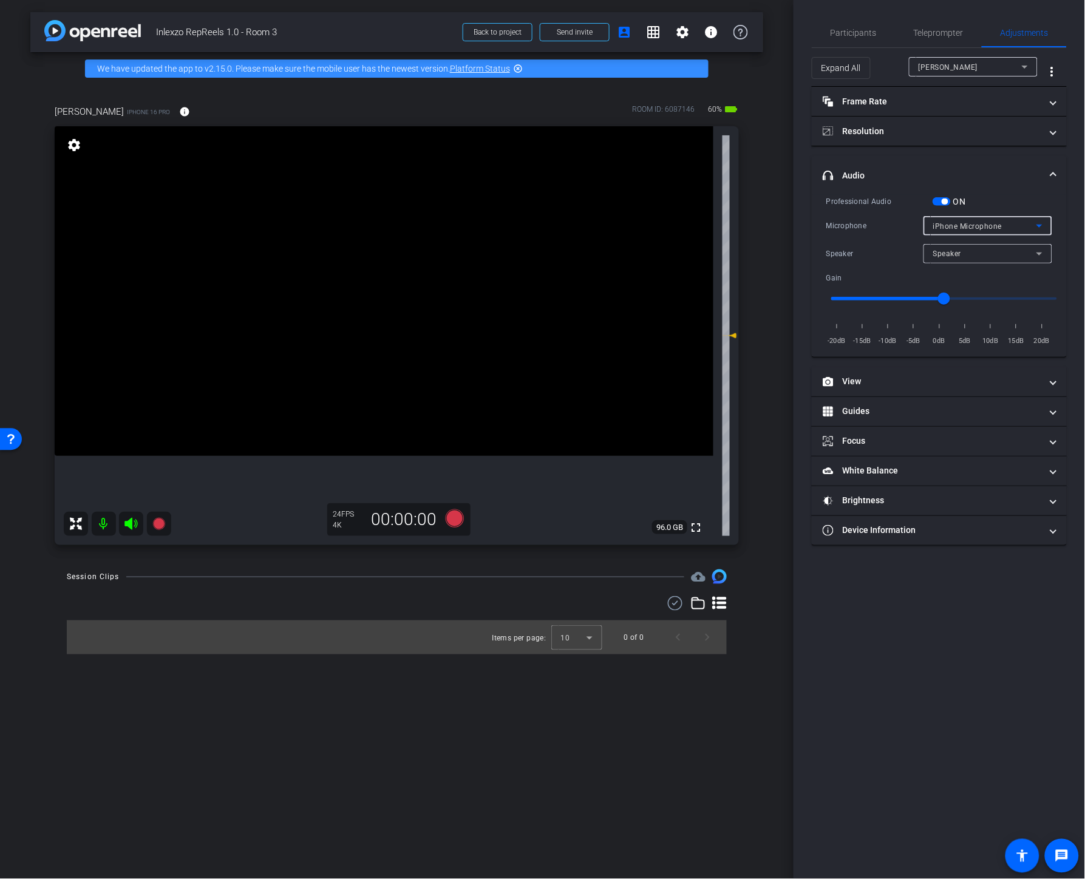
click at [955, 222] on span "iPhone Microphone" at bounding box center [967, 226] width 69 height 9
click at [955, 169] on div at bounding box center [542, 439] width 1085 height 879
click at [955, 252] on div "Speaker" at bounding box center [984, 253] width 103 height 15
click at [955, 166] on div at bounding box center [542, 439] width 1085 height 879
click at [955, 220] on div "iPhone Microphone" at bounding box center [984, 226] width 103 height 15
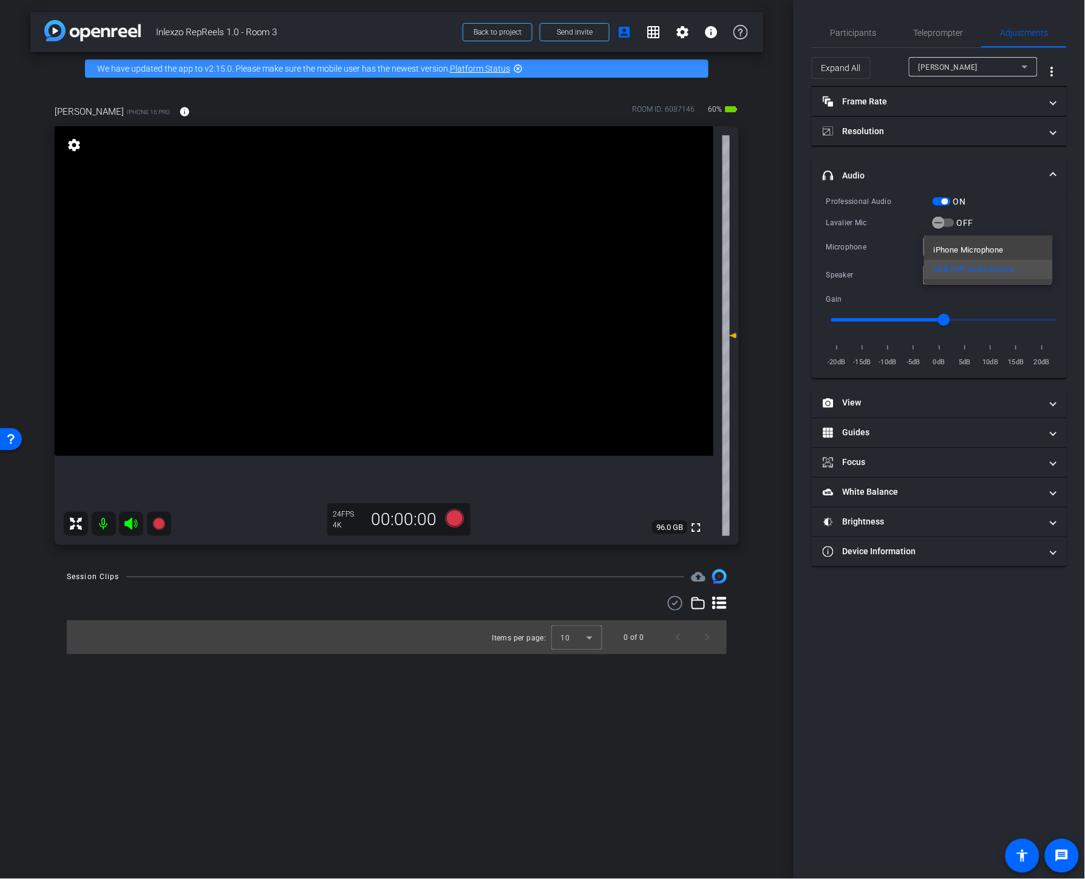
click at [955, 180] on div at bounding box center [542, 439] width 1085 height 879
click at [955, 232] on div "Professional Audio ON Lavalier Mic OFF Microphone USB PnP Audio Device Speaker …" at bounding box center [939, 282] width 226 height 174
click at [941, 223] on icon "button" at bounding box center [938, 223] width 7 height 1
click at [842, 43] on span "Participants" at bounding box center [854, 32] width 46 height 29
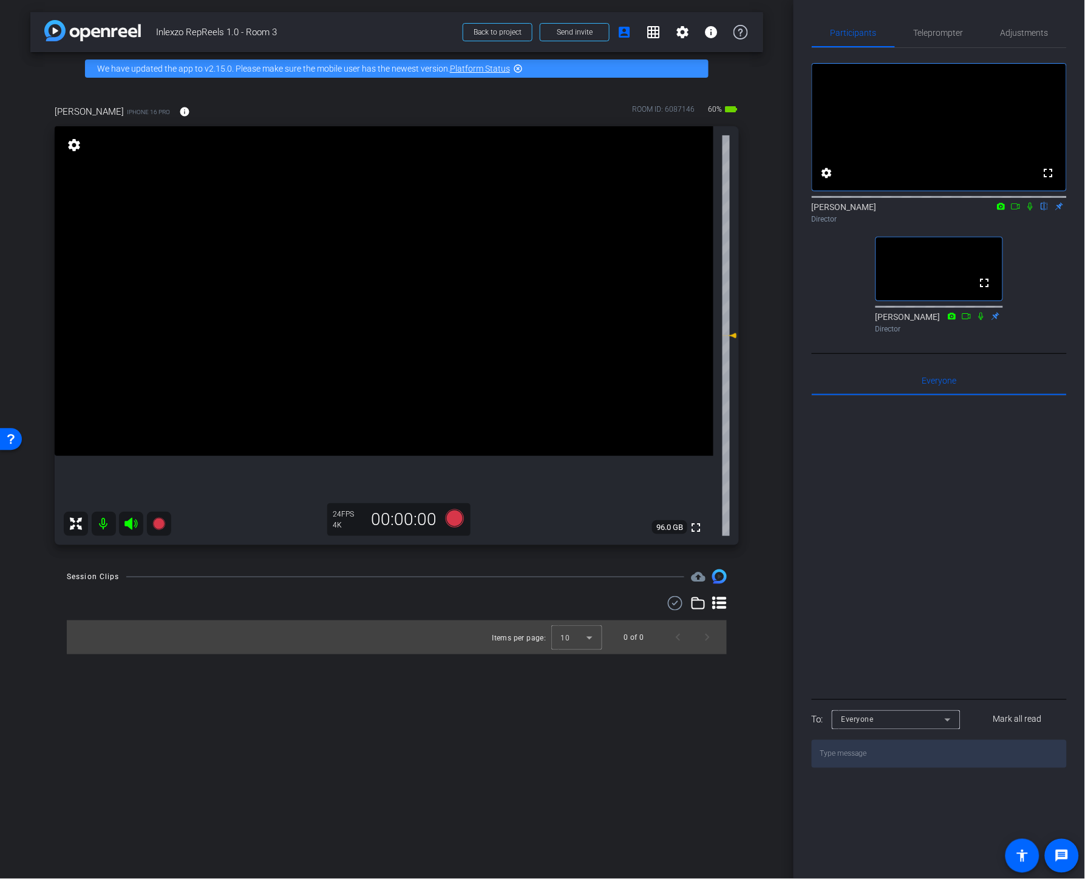
click at [955, 211] on icon at bounding box center [1031, 206] width 10 height 9
click at [955, 211] on icon at bounding box center [1016, 206] width 10 height 9
click at [930, 37] on span "Teleprompter" at bounding box center [939, 32] width 50 height 29
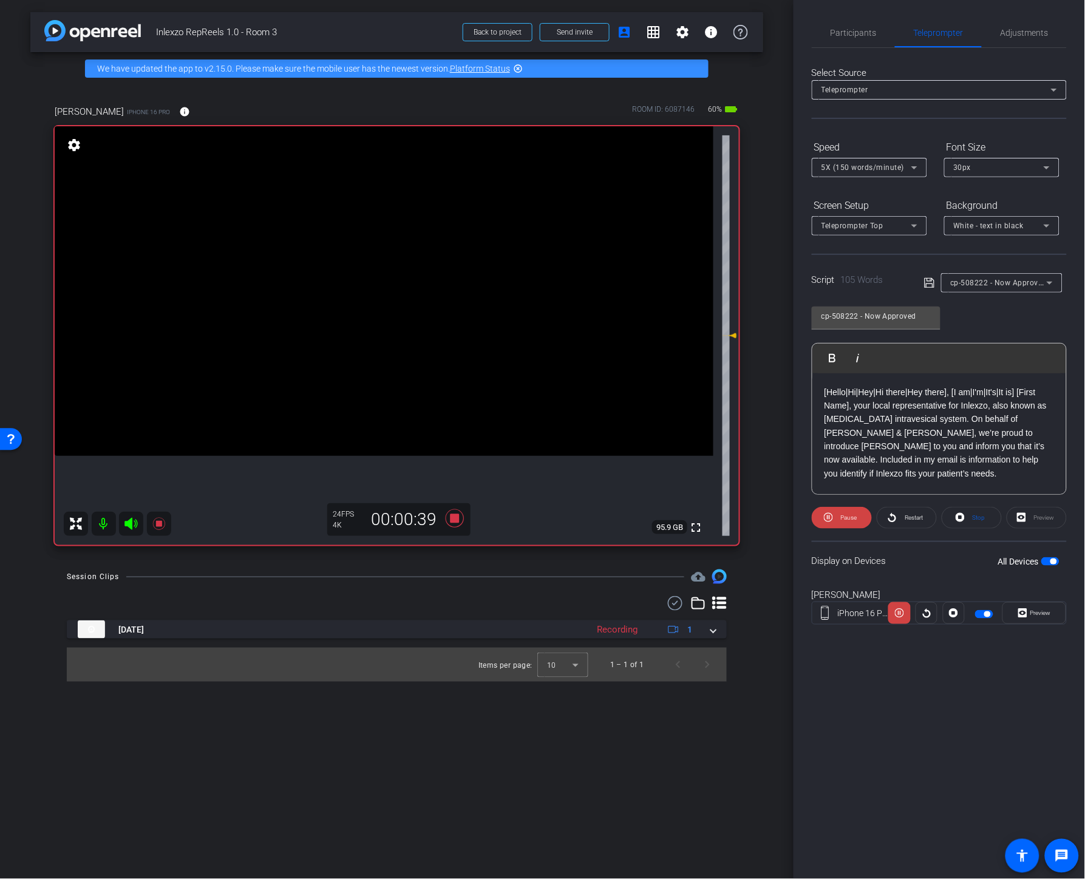
click at [903, 692] on div "Participants Teleprompter Adjustments Nate Cleveland Director Sean Healey Direc…" at bounding box center [939, 439] width 291 height 879
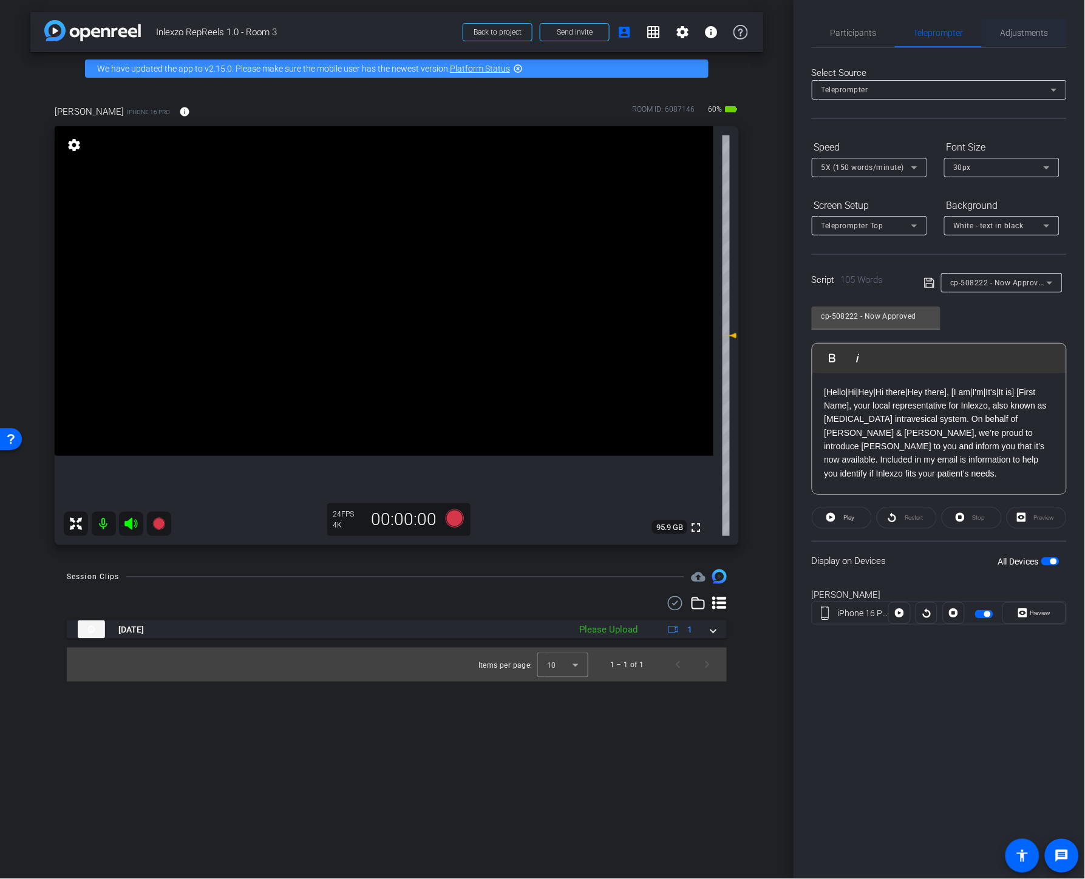
click at [955, 31] on span "Adjustments" at bounding box center [1025, 33] width 48 height 9
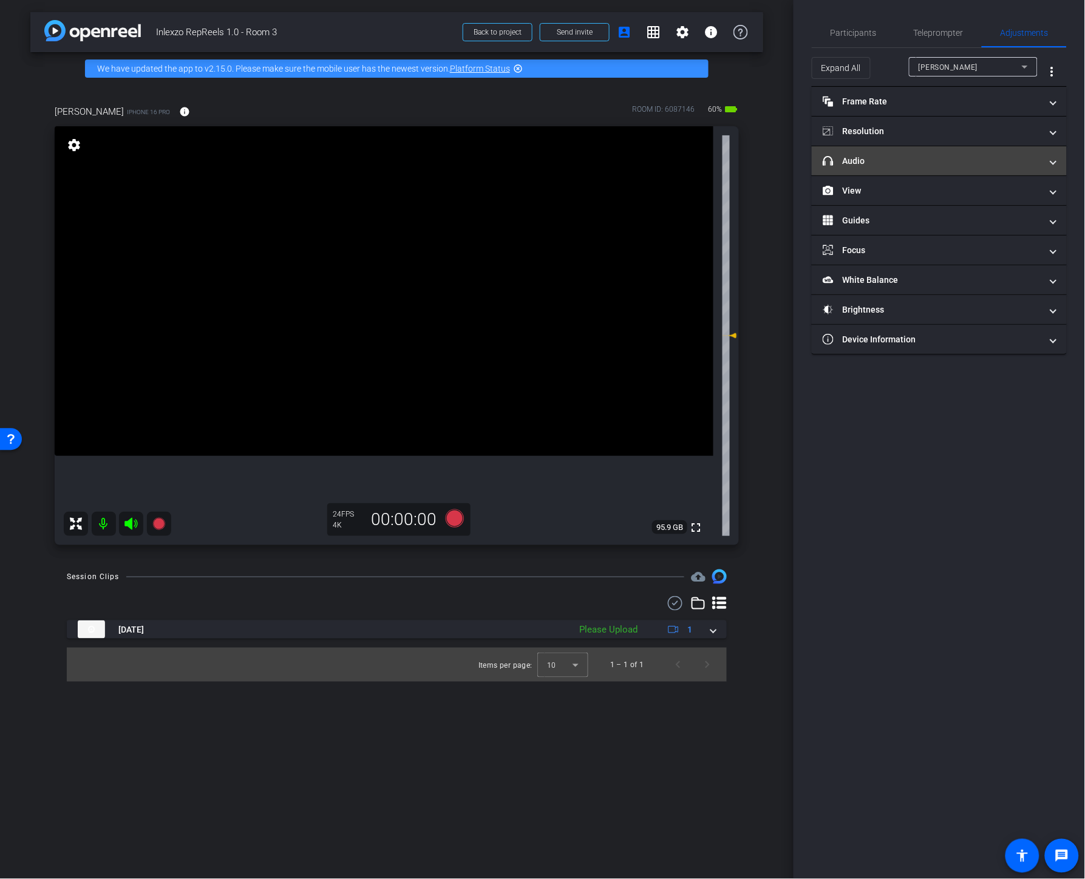
click at [891, 166] on mat-panel-title "headphone icon Audio" at bounding box center [932, 161] width 219 height 13
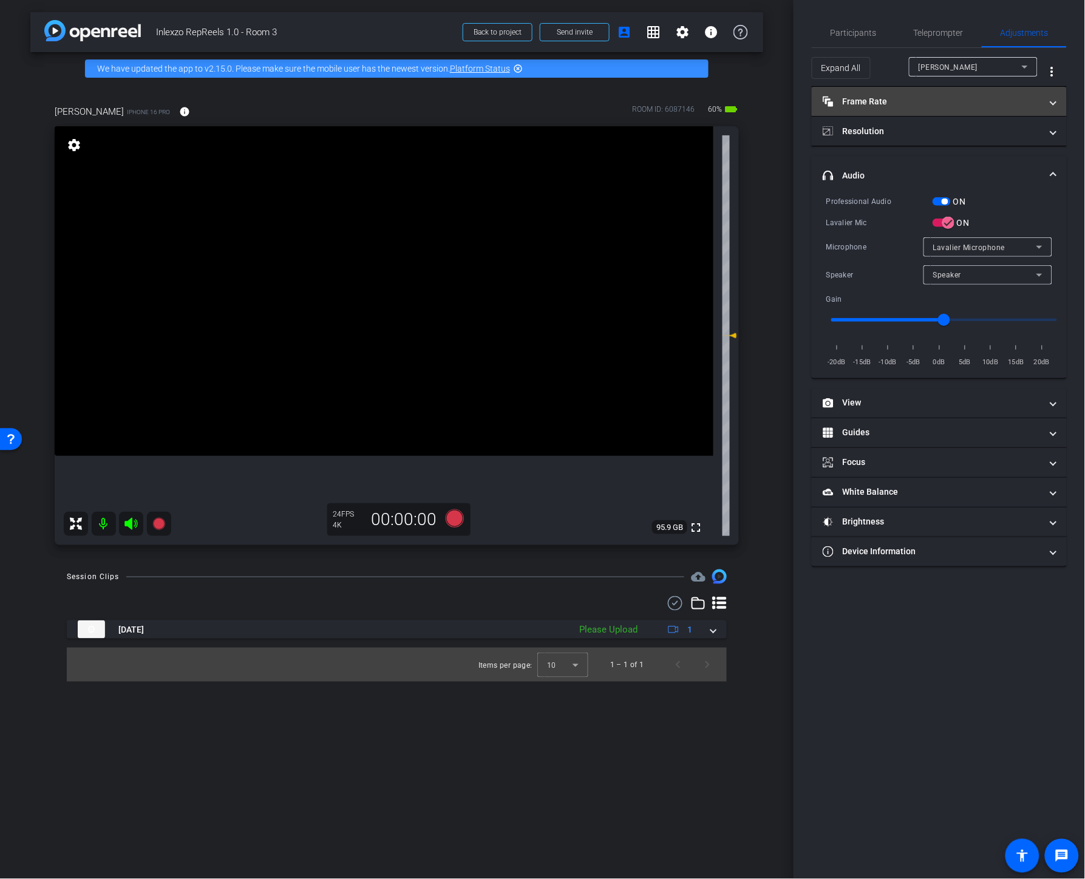
click at [903, 104] on mat-panel-title "Frame Rate Frame Rate" at bounding box center [932, 101] width 219 height 13
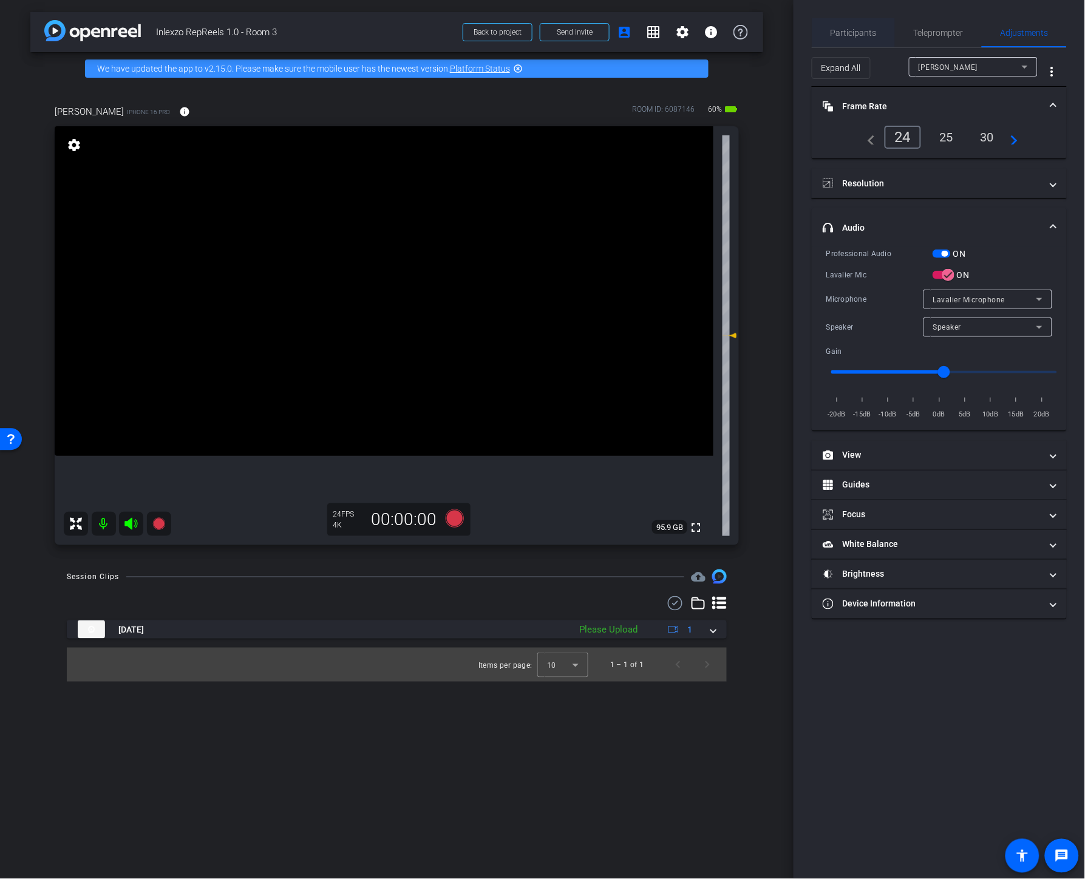
click at [857, 36] on span "Participants" at bounding box center [854, 33] width 46 height 9
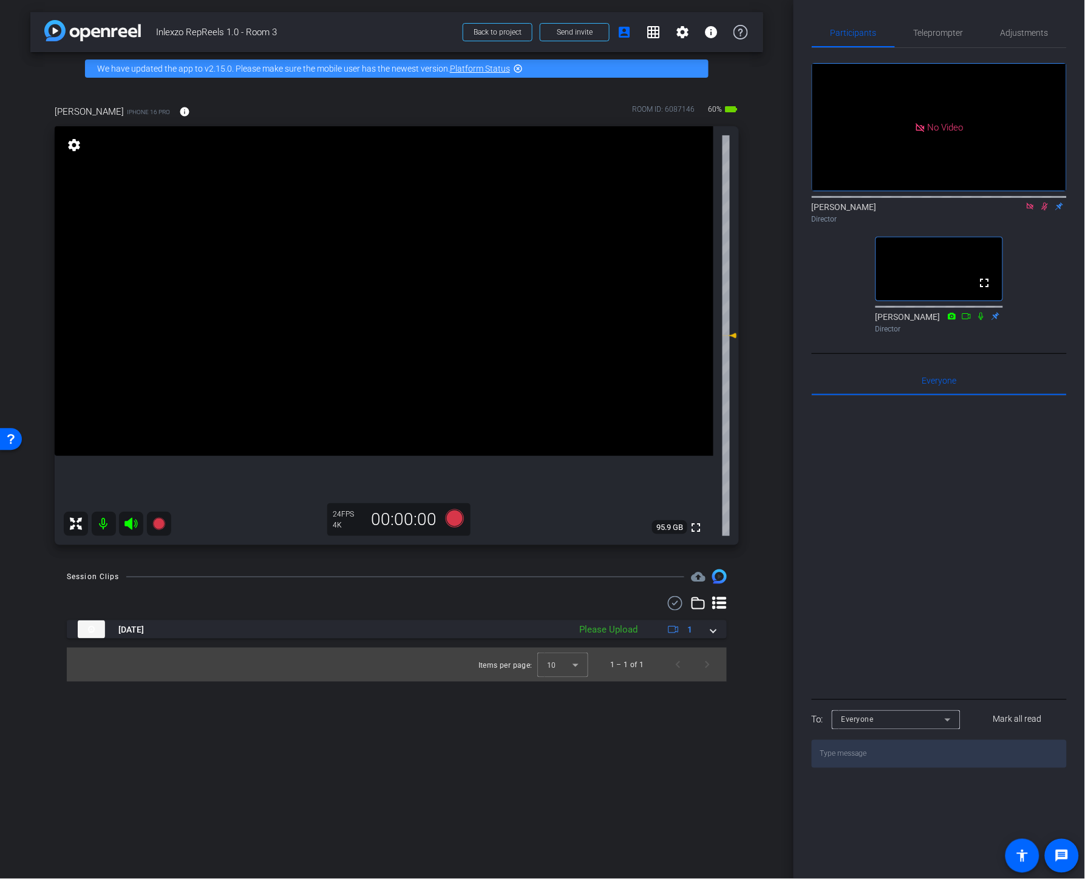
click at [955, 202] on icon at bounding box center [1045, 206] width 10 height 9
click at [955, 202] on icon at bounding box center [1031, 206] width 10 height 9
click at [955, 211] on icon at bounding box center [1031, 206] width 10 height 9
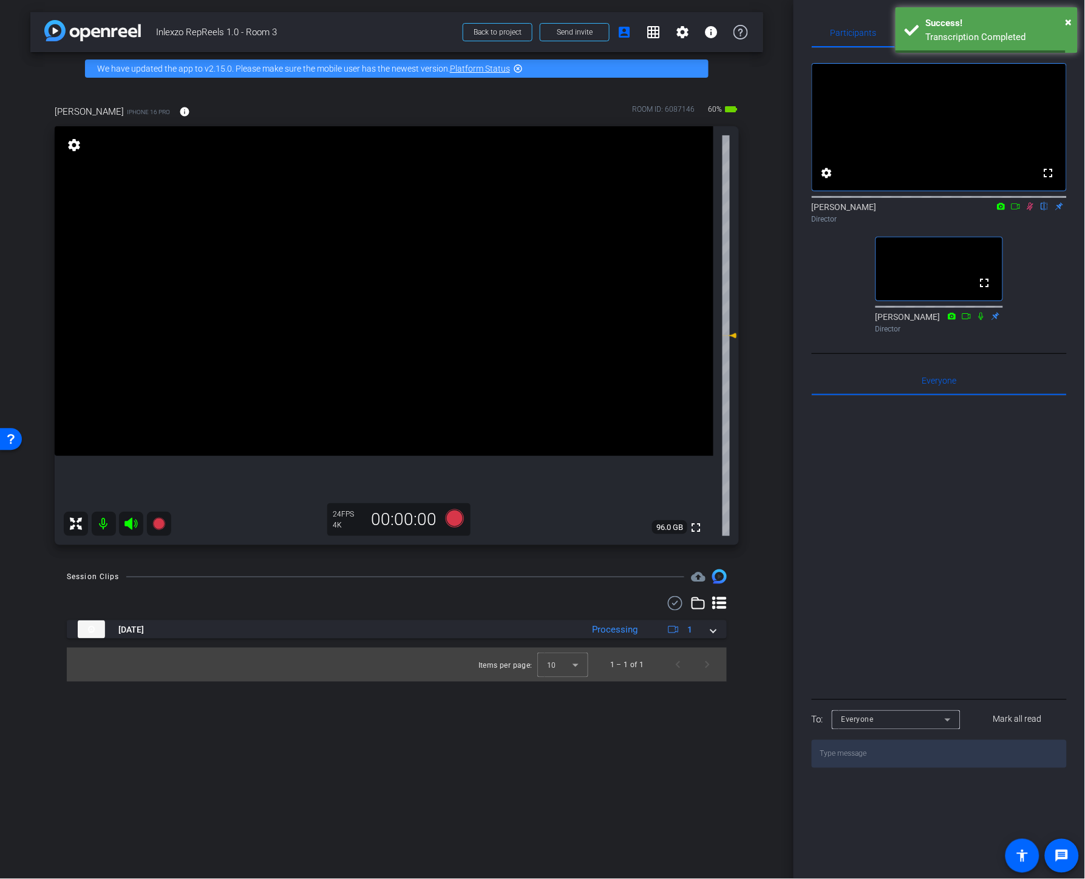
click at [955, 209] on icon at bounding box center [1016, 206] width 9 height 6
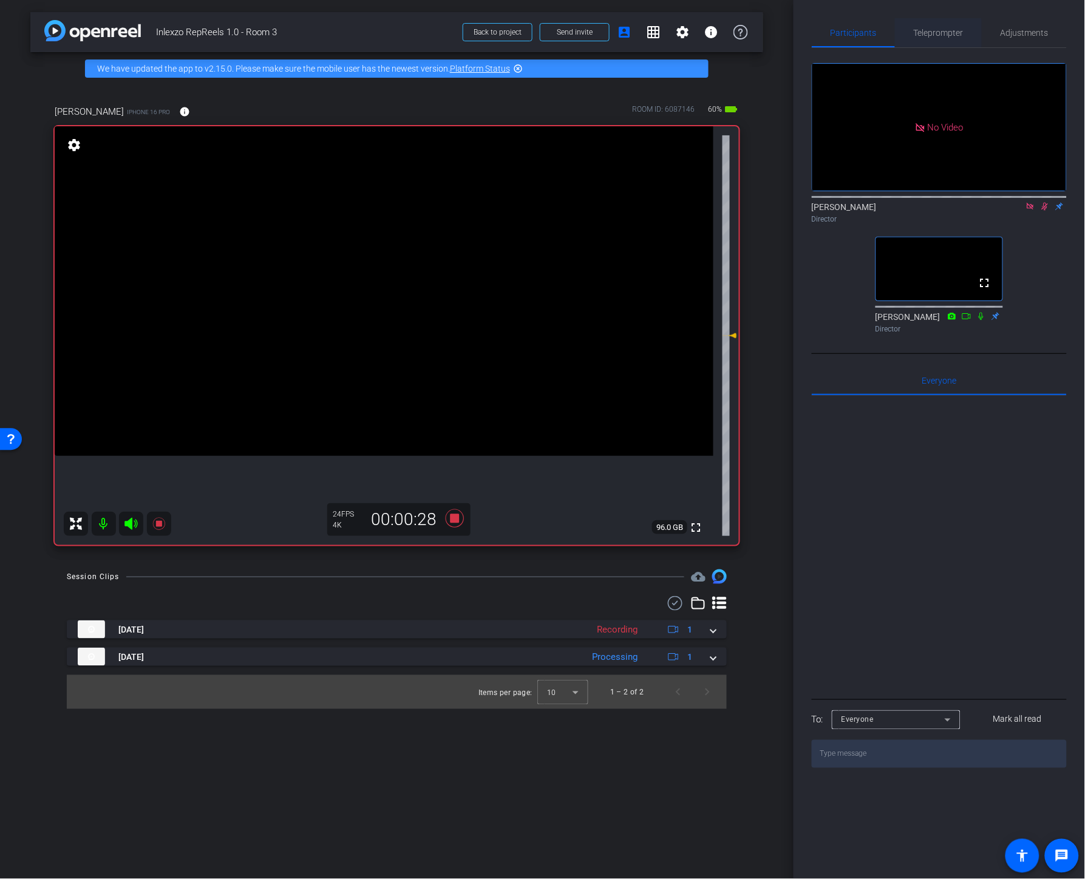
click at [915, 35] on span "Teleprompter" at bounding box center [939, 33] width 50 height 9
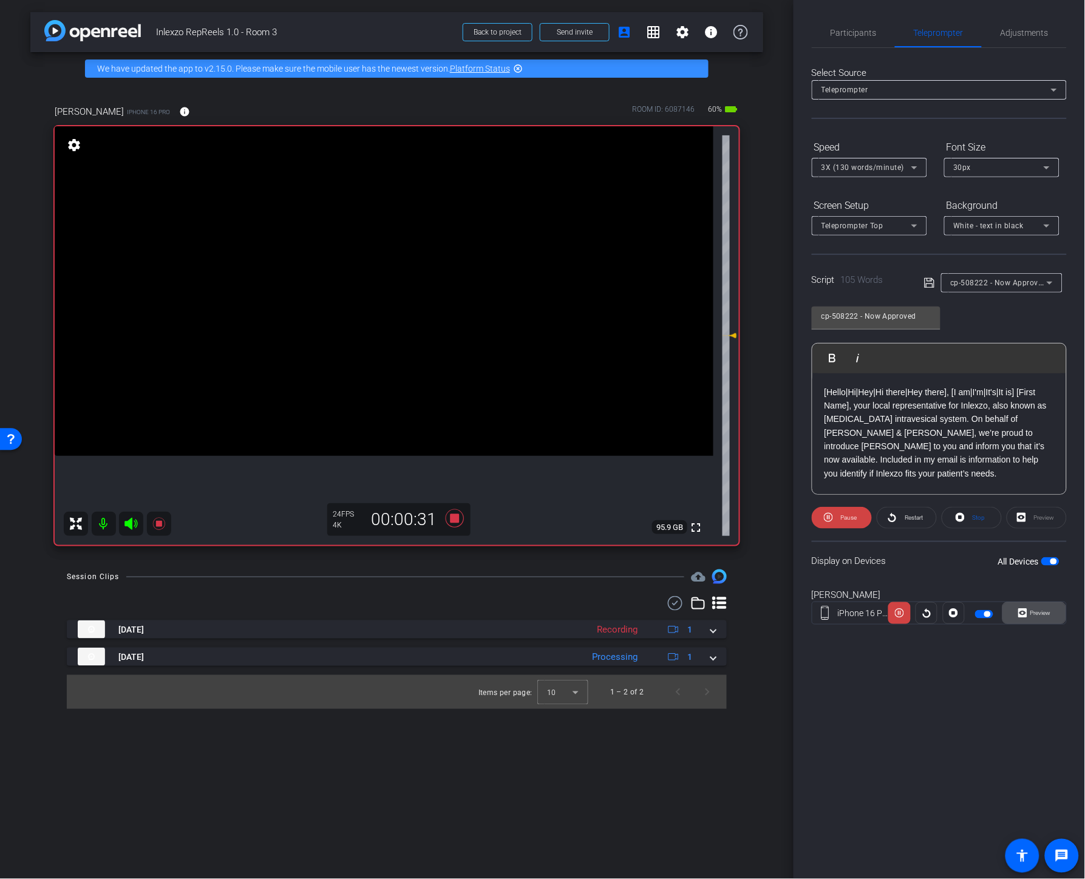
click at [955, 606] on span "Preview" at bounding box center [1039, 613] width 24 height 17
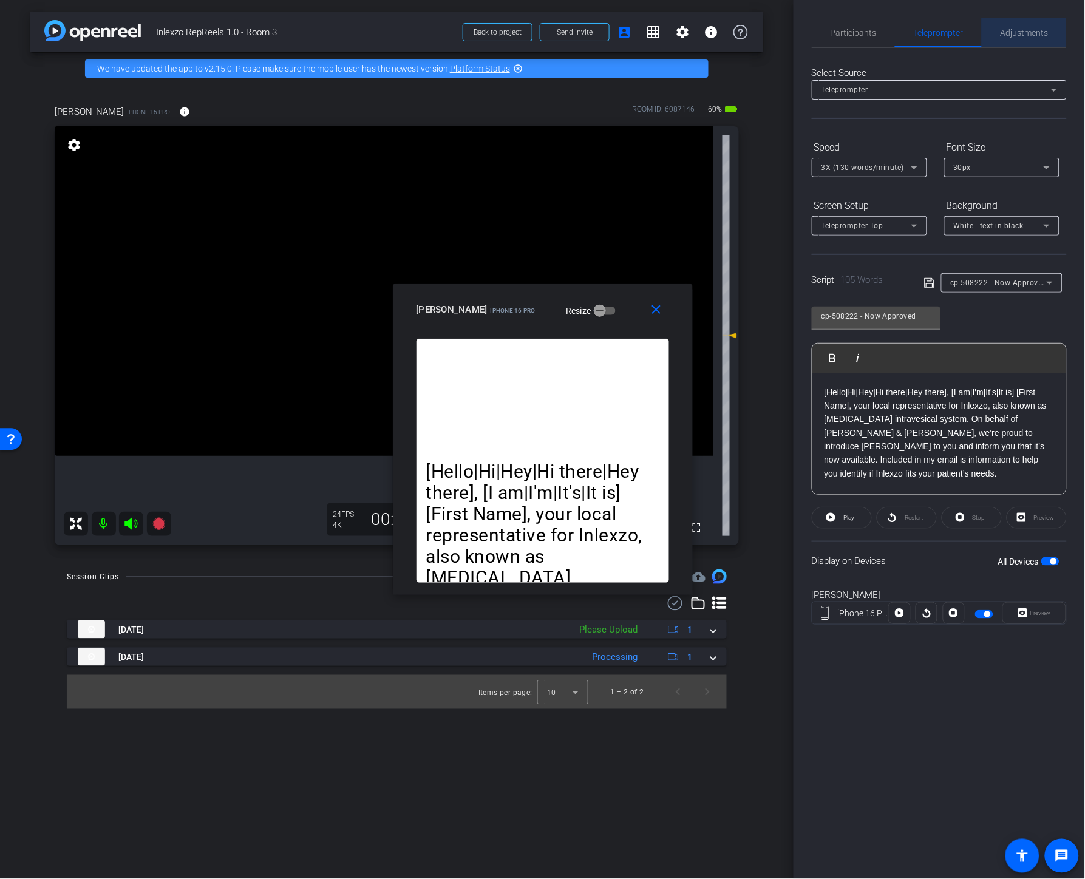
click at [955, 37] on span "Adjustments" at bounding box center [1025, 32] width 48 height 29
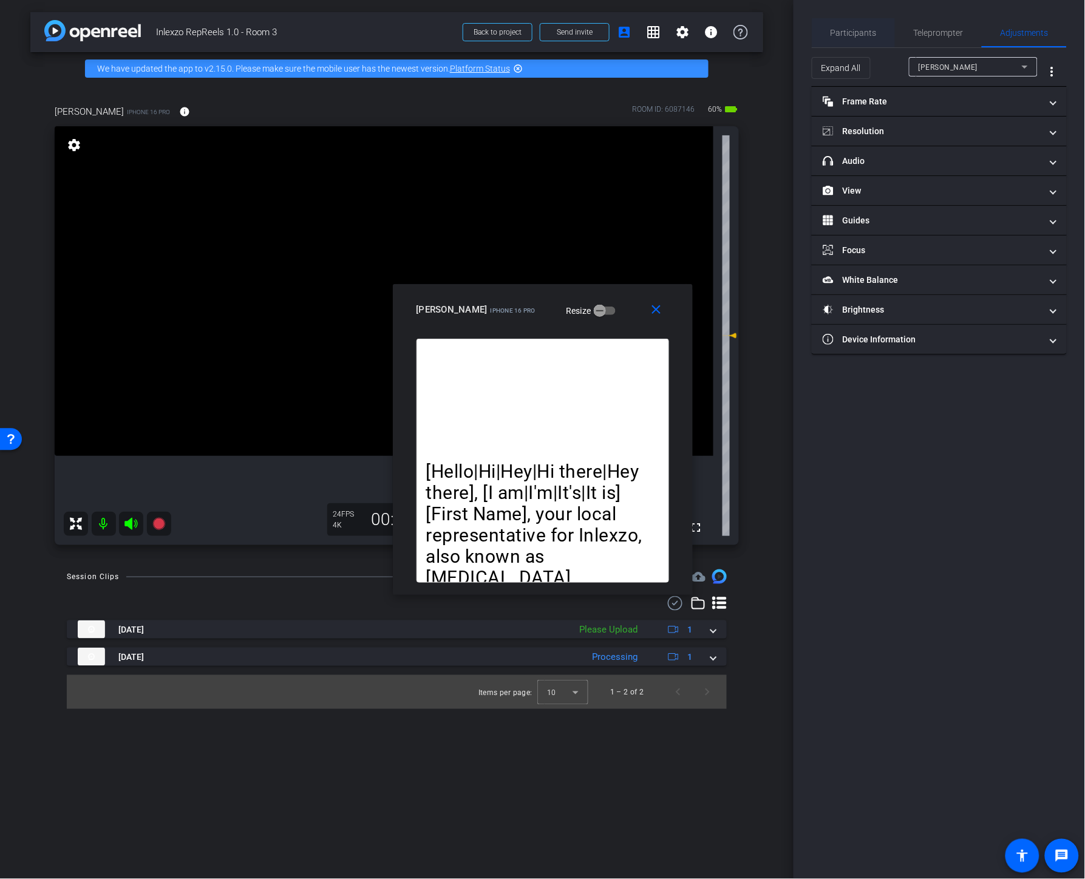
click at [865, 37] on span "Participants" at bounding box center [854, 32] width 46 height 29
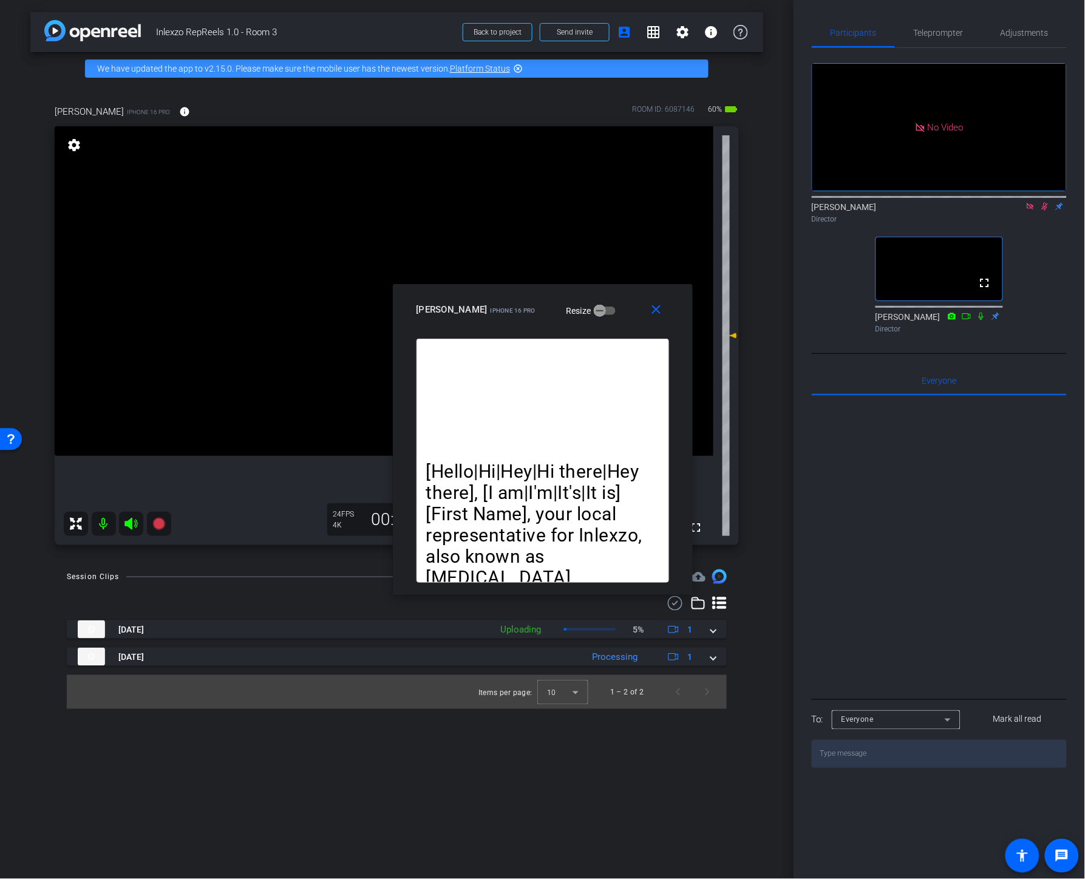
click at [955, 202] on icon at bounding box center [1045, 206] width 10 height 9
click at [955, 202] on icon at bounding box center [1031, 206] width 10 height 9
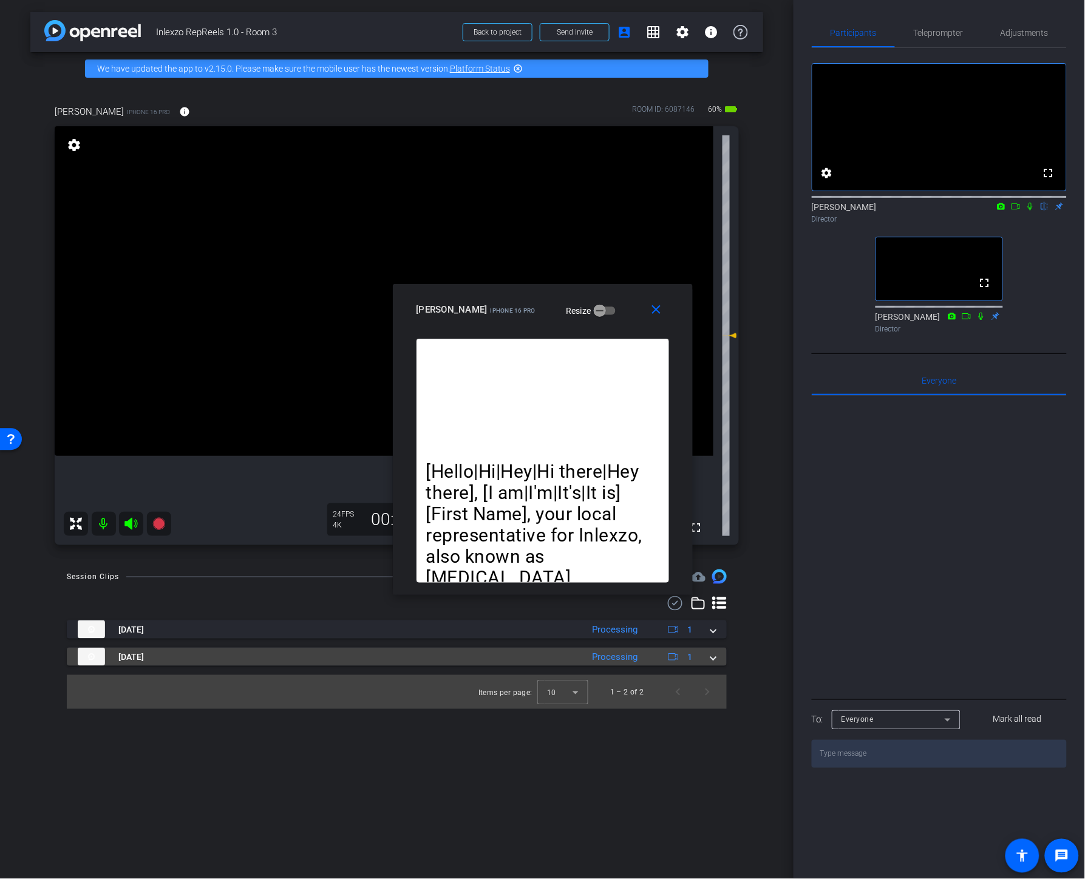
click at [714, 658] on span at bounding box center [713, 657] width 5 height 13
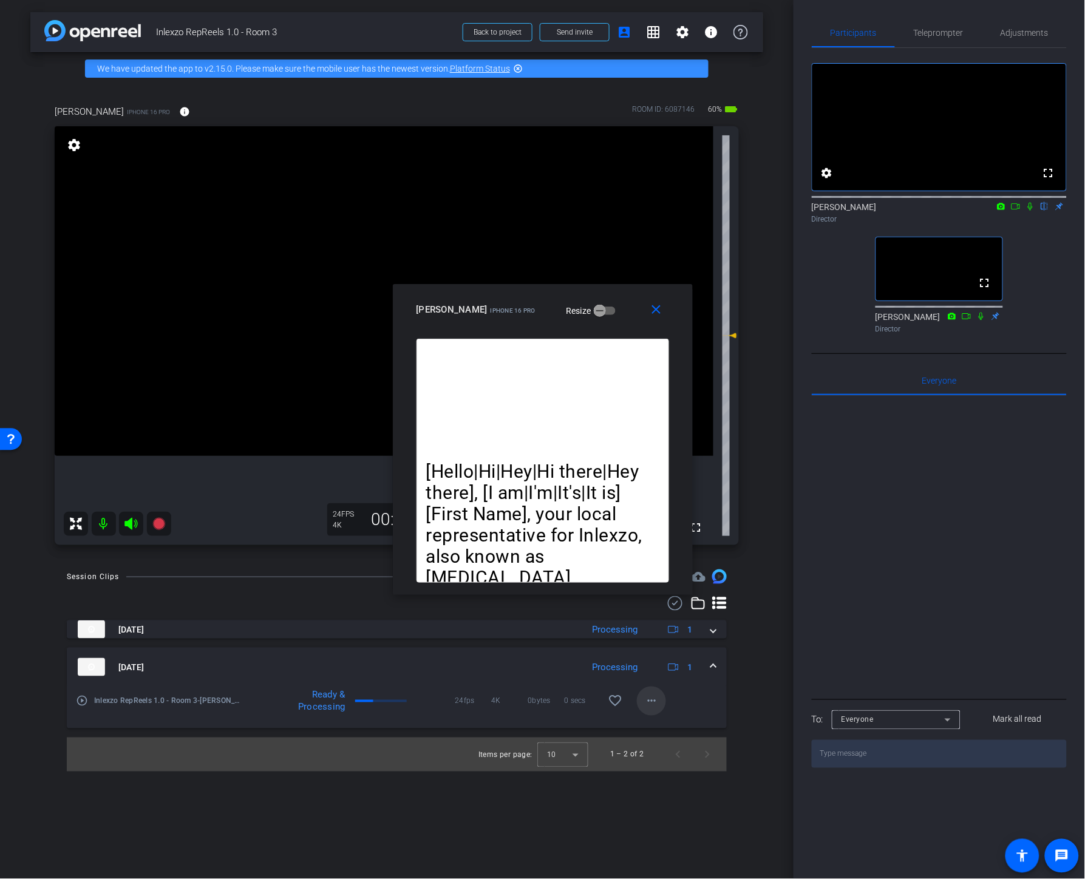
click at [648, 706] on mat-icon "more_horiz" at bounding box center [651, 701] width 15 height 15
click at [665, 724] on span "Download Original" at bounding box center [683, 727] width 73 height 15
click at [930, 529] on div at bounding box center [939, 546] width 255 height 301
click at [662, 307] on mat-icon "close" at bounding box center [655, 309] width 15 height 15
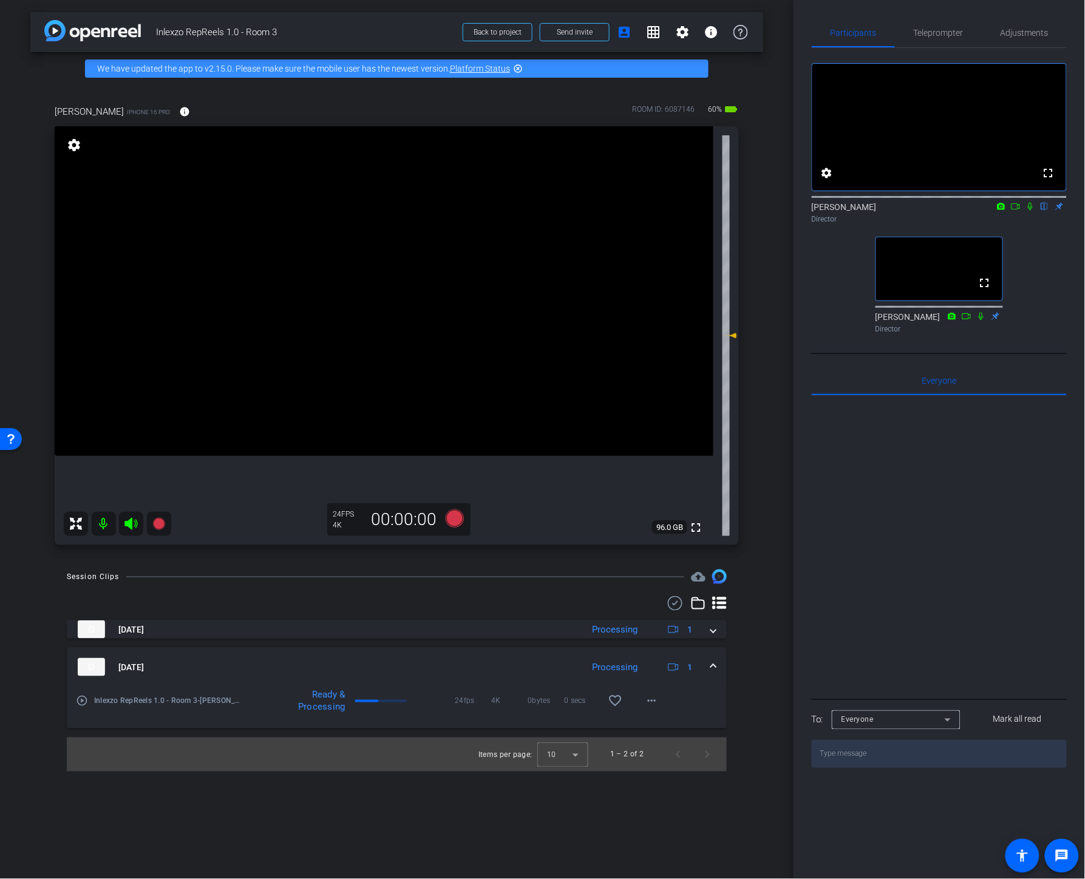
click at [955, 211] on icon at bounding box center [1031, 206] width 10 height 9
click at [955, 211] on icon at bounding box center [1016, 206] width 10 height 9
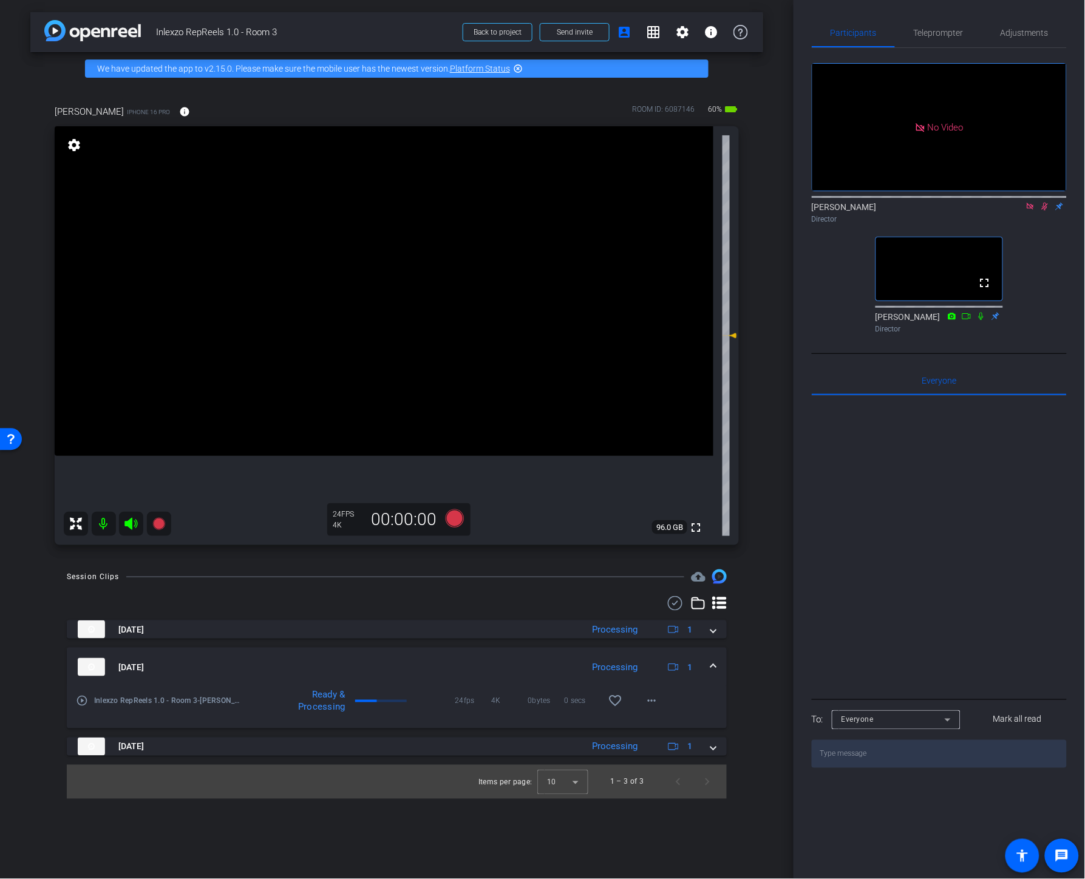
click at [955, 211] on icon at bounding box center [1045, 206] width 10 height 9
click at [955, 211] on icon at bounding box center [1031, 206] width 10 height 9
click at [955, 211] on icon at bounding box center [1016, 206] width 10 height 9
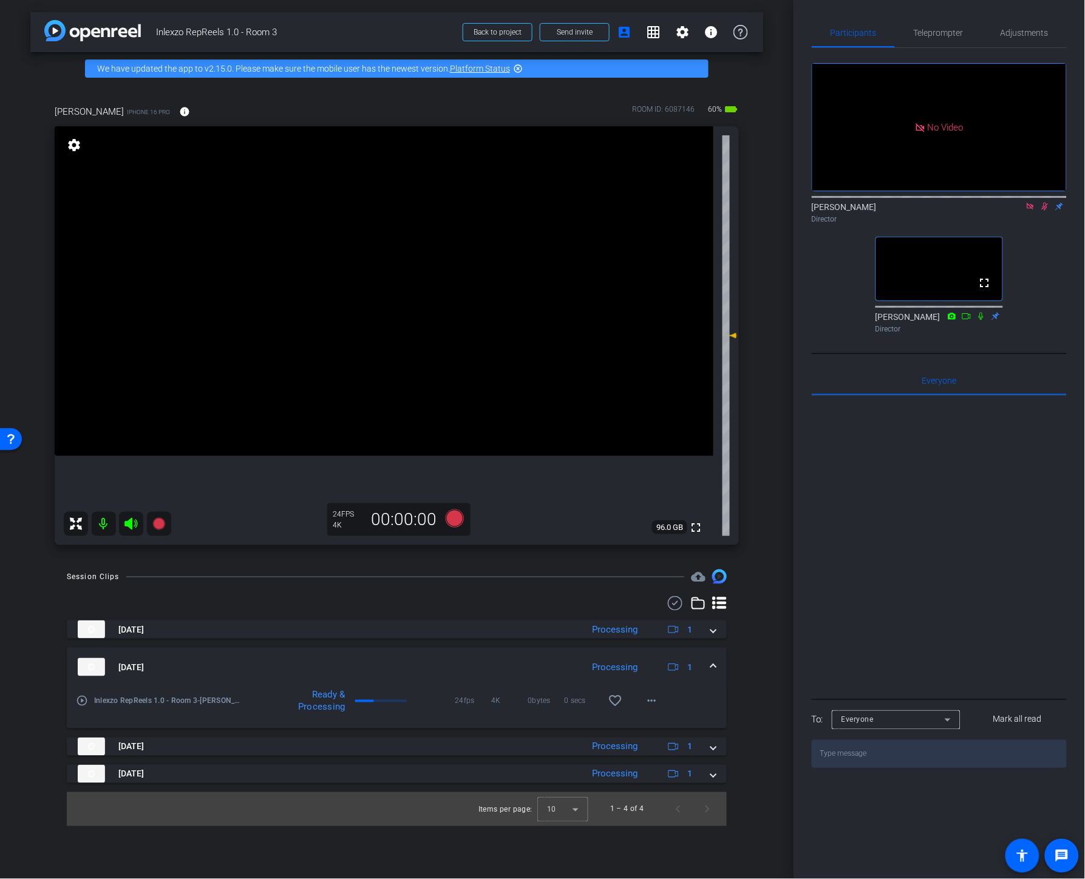
click at [955, 211] on icon at bounding box center [1045, 207] width 7 height 8
click at [955, 211] on icon at bounding box center [1045, 207] width 5 height 8
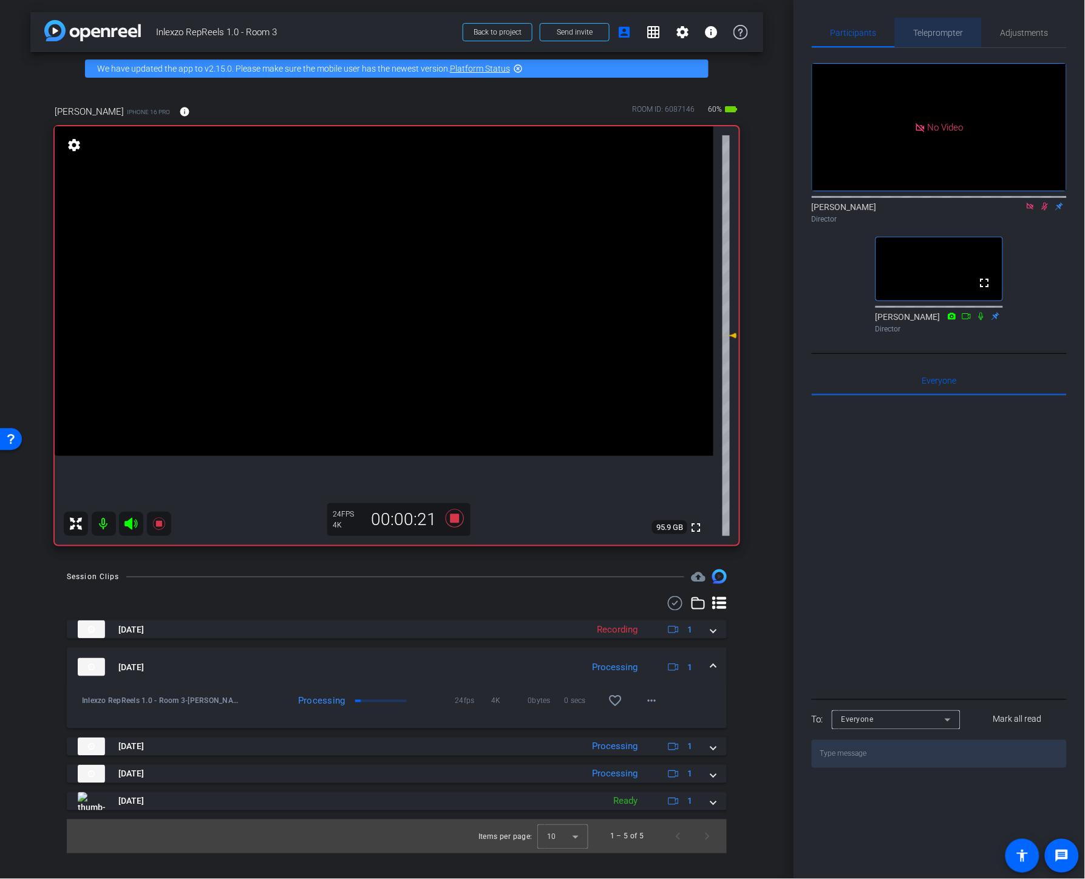
click at [921, 35] on span "Teleprompter" at bounding box center [939, 33] width 50 height 9
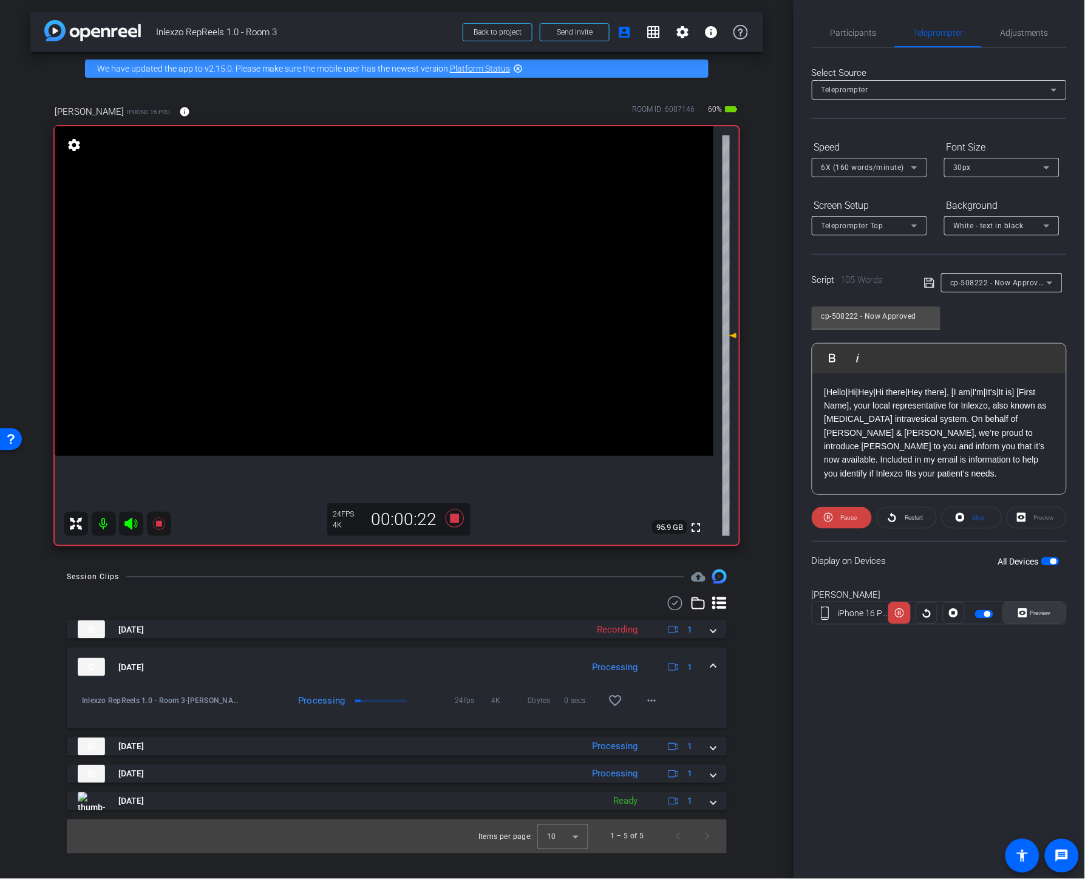
click at [955, 615] on span "Preview" at bounding box center [1039, 613] width 24 height 17
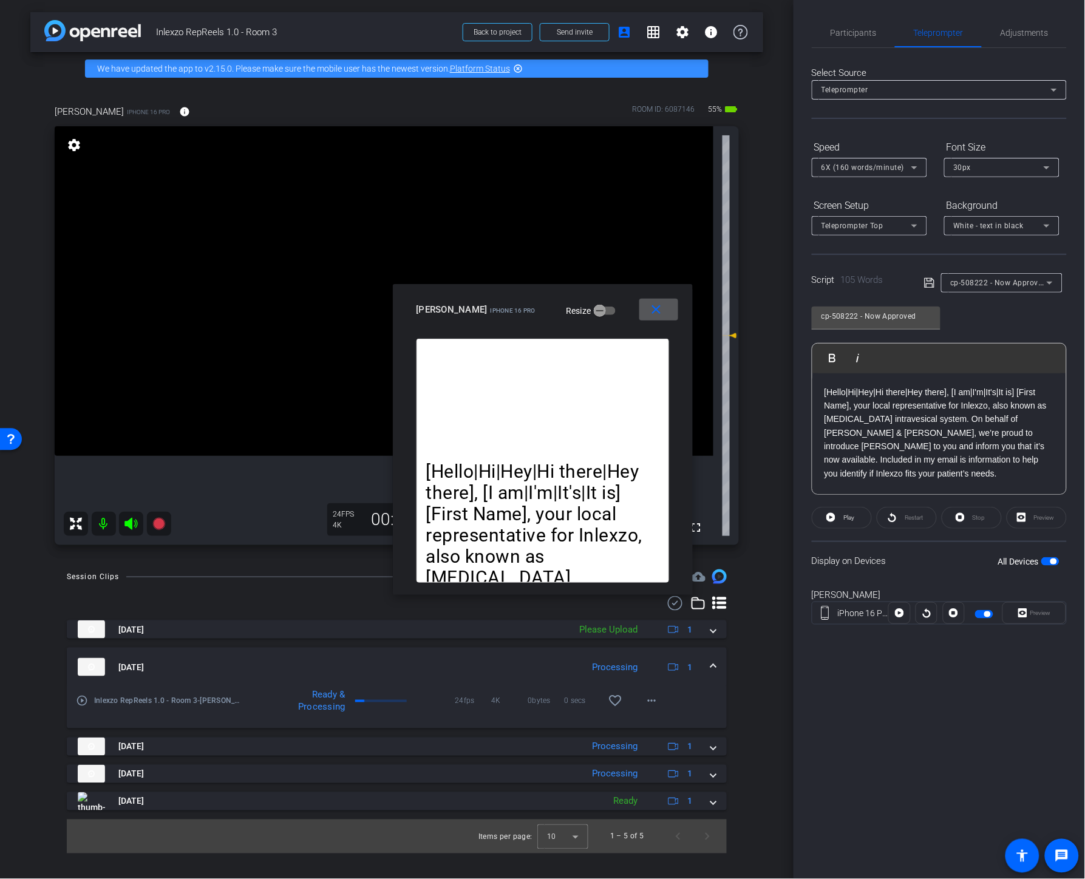
drag, startPoint x: 655, startPoint y: 314, endPoint x: 661, endPoint y: 308, distance: 8.6
click at [655, 313] on mat-icon "close" at bounding box center [655, 309] width 15 height 15
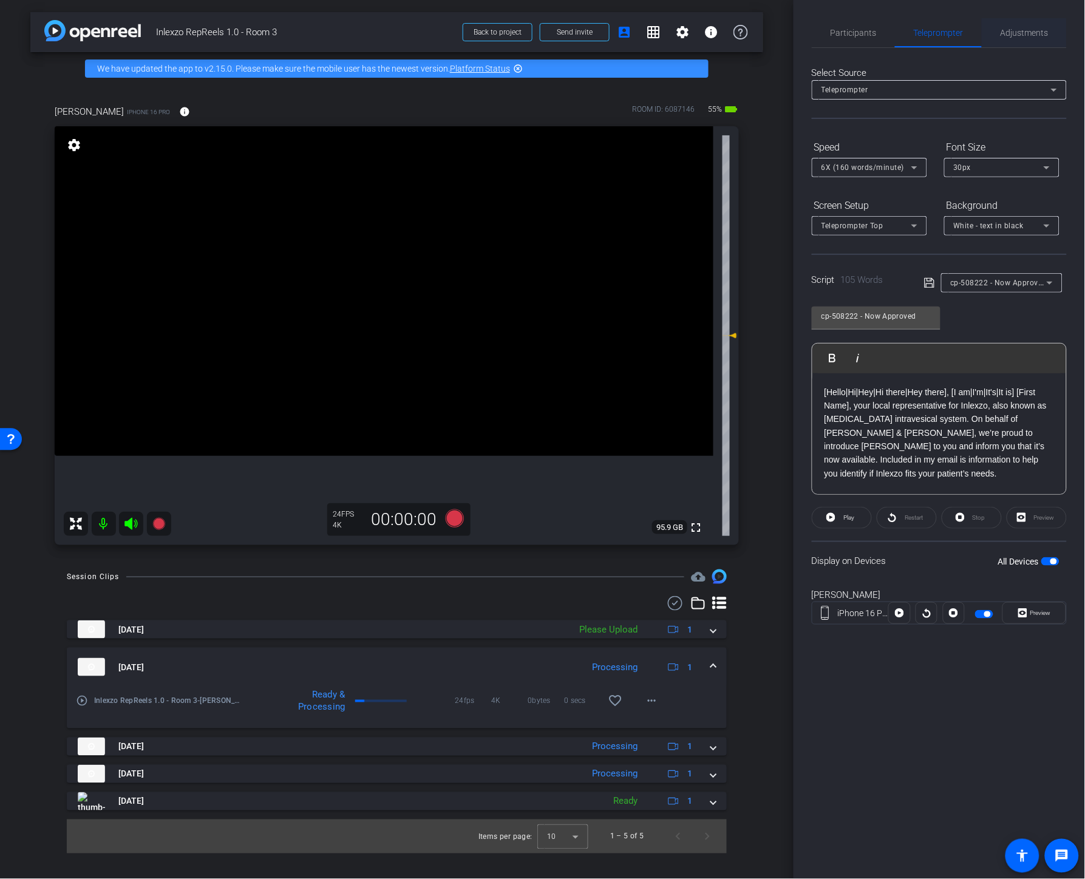
click at [955, 30] on span "Adjustments" at bounding box center [1025, 33] width 48 height 9
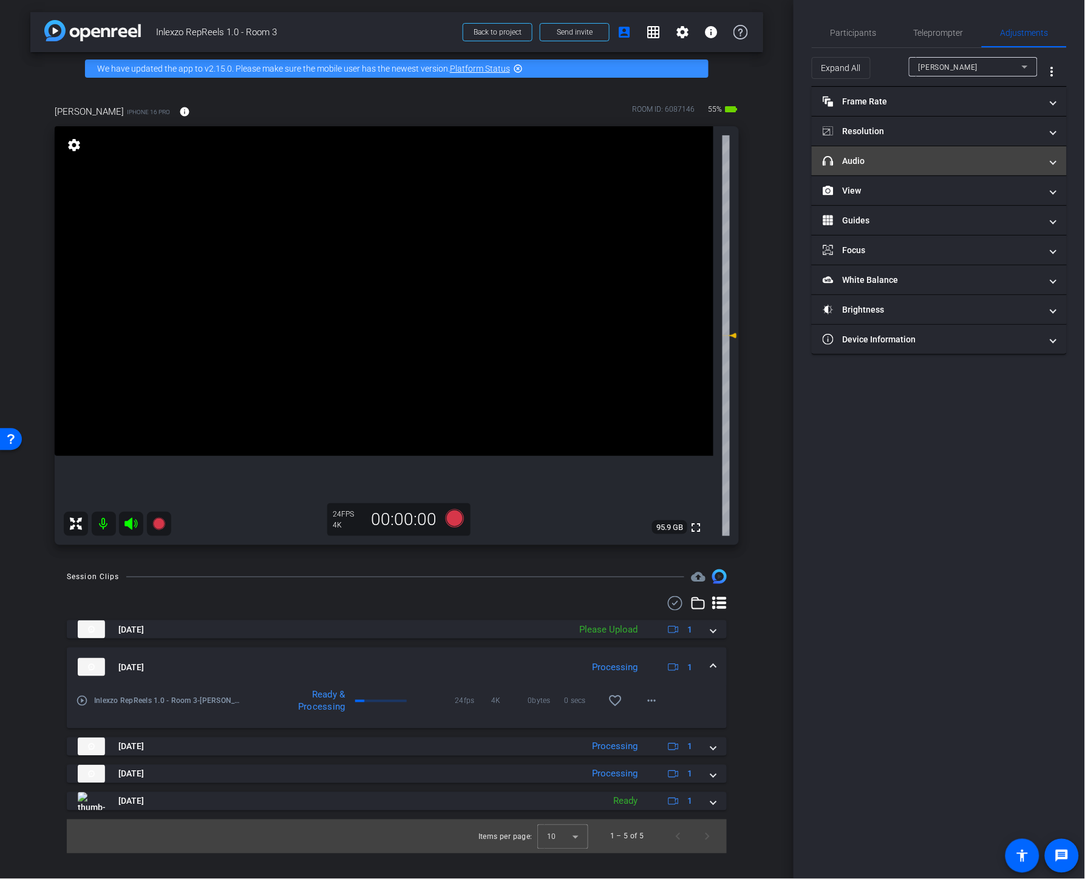
click at [894, 162] on mat-panel-title "headphone icon Audio" at bounding box center [932, 161] width 219 height 13
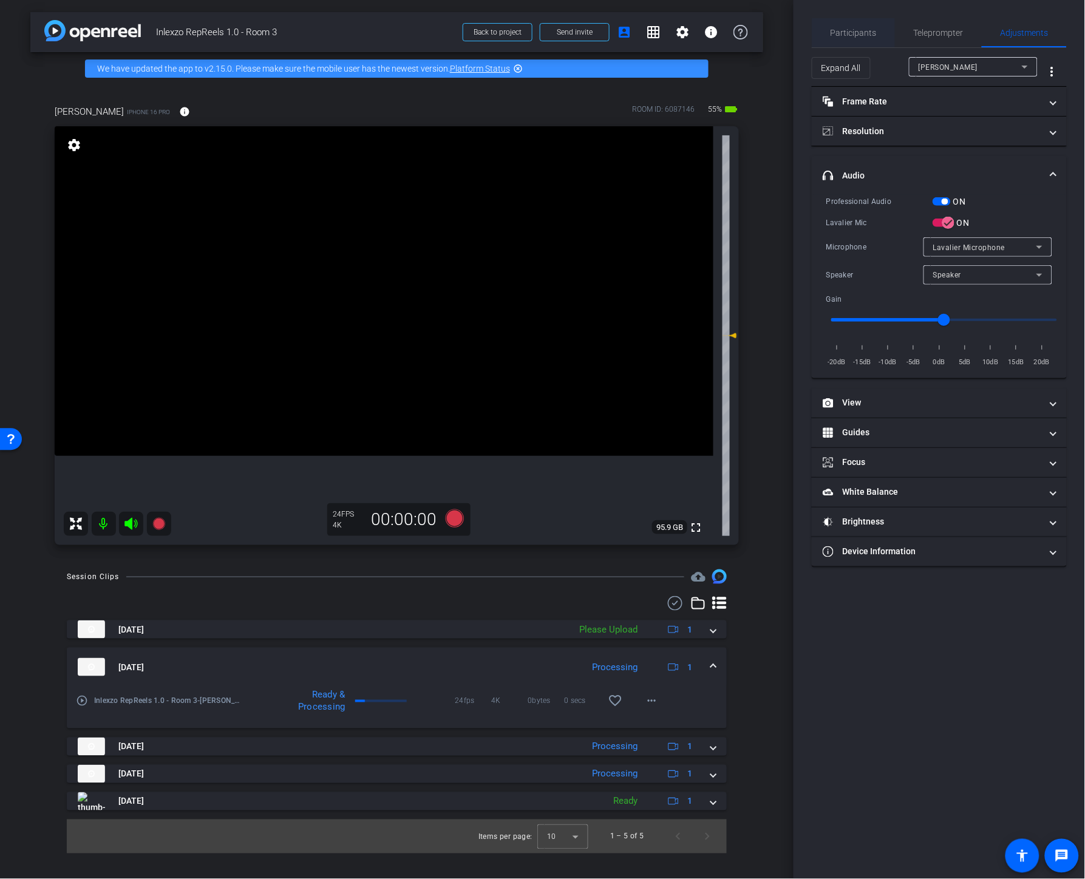
click at [844, 35] on span "Participants" at bounding box center [854, 33] width 46 height 9
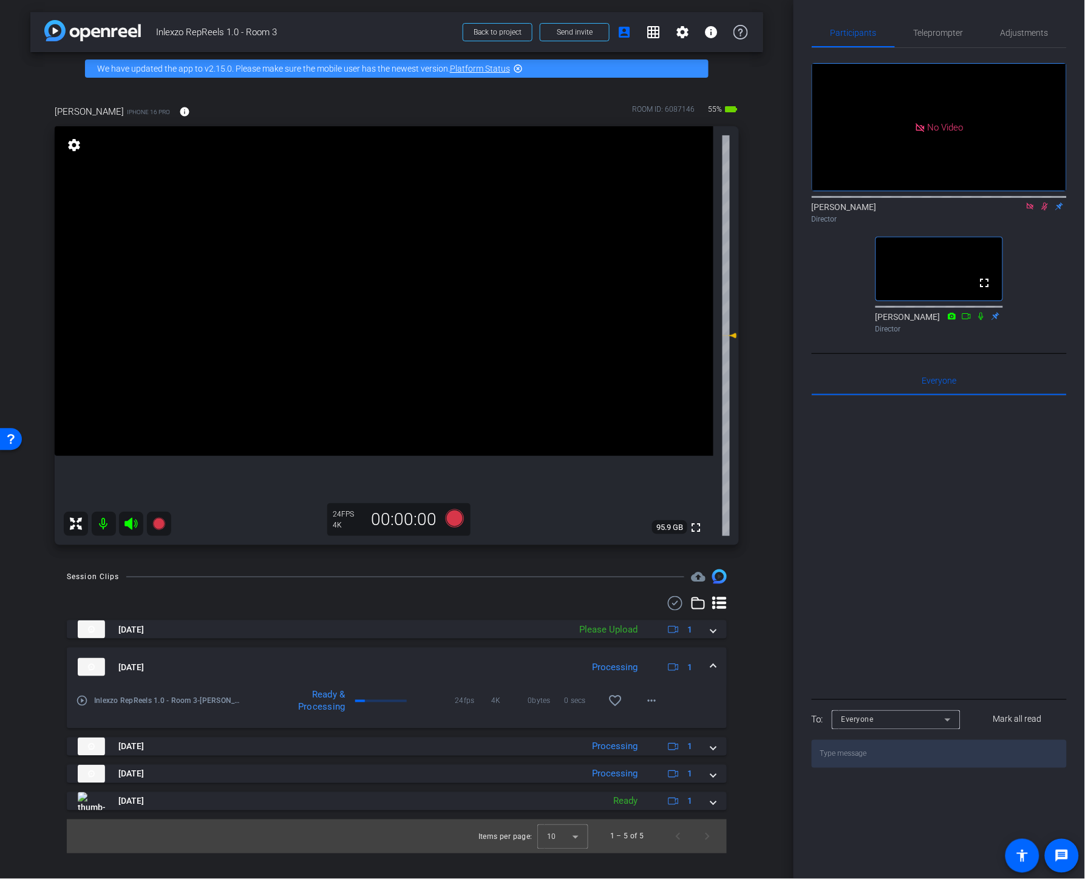
click at [955, 202] on icon at bounding box center [1045, 206] width 10 height 9
click at [955, 202] on icon at bounding box center [1031, 206] width 10 height 9
click at [955, 211] on icon at bounding box center [1031, 206] width 10 height 9
click at [955, 211] on icon at bounding box center [1016, 206] width 10 height 9
click at [955, 211] on icon at bounding box center [1045, 206] width 10 height 9
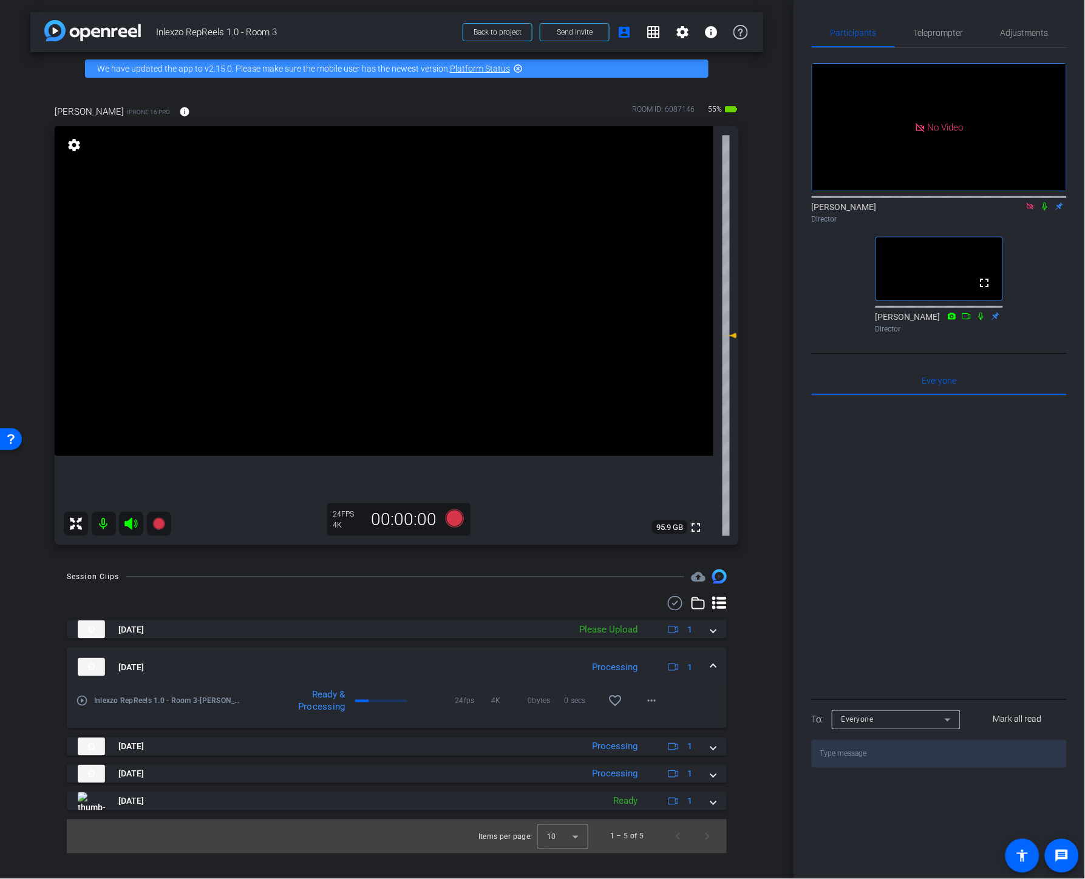
click at [955, 211] on icon at bounding box center [1031, 206] width 10 height 9
click at [955, 209] on icon at bounding box center [1016, 206] width 9 height 6
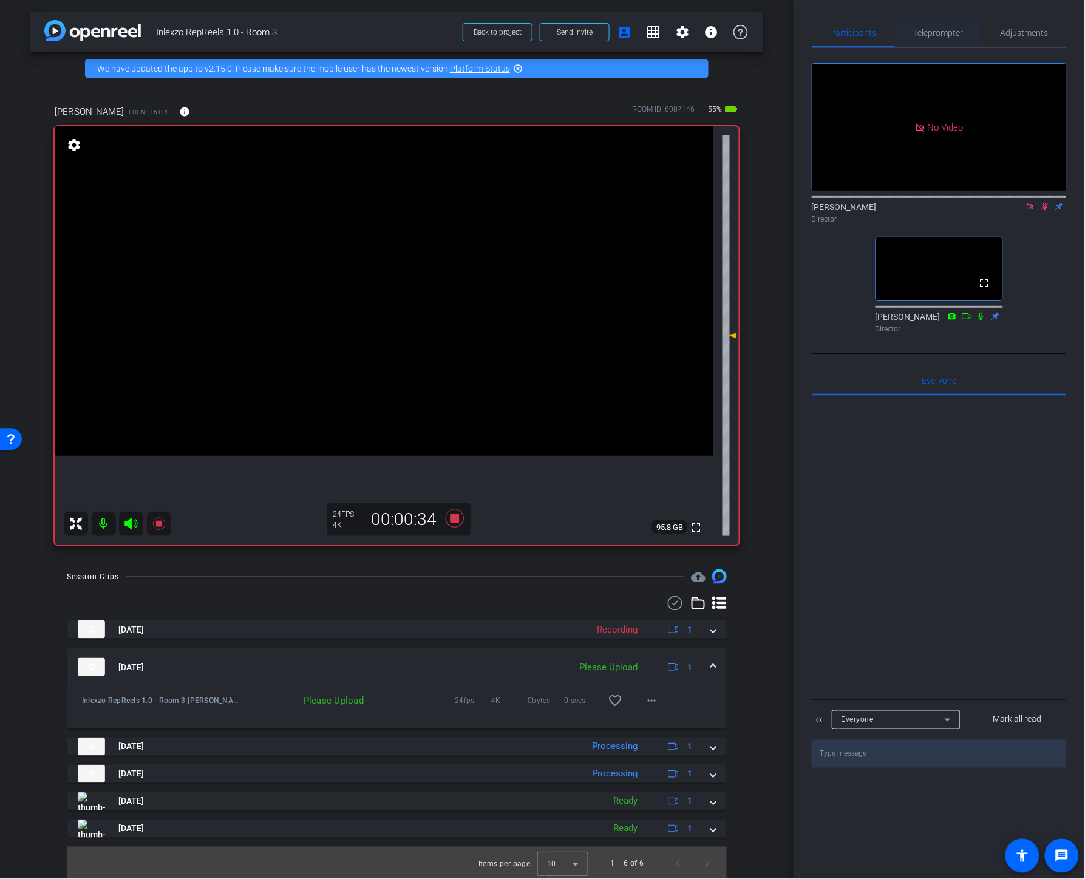
click at [917, 33] on span "Teleprompter" at bounding box center [939, 33] width 50 height 9
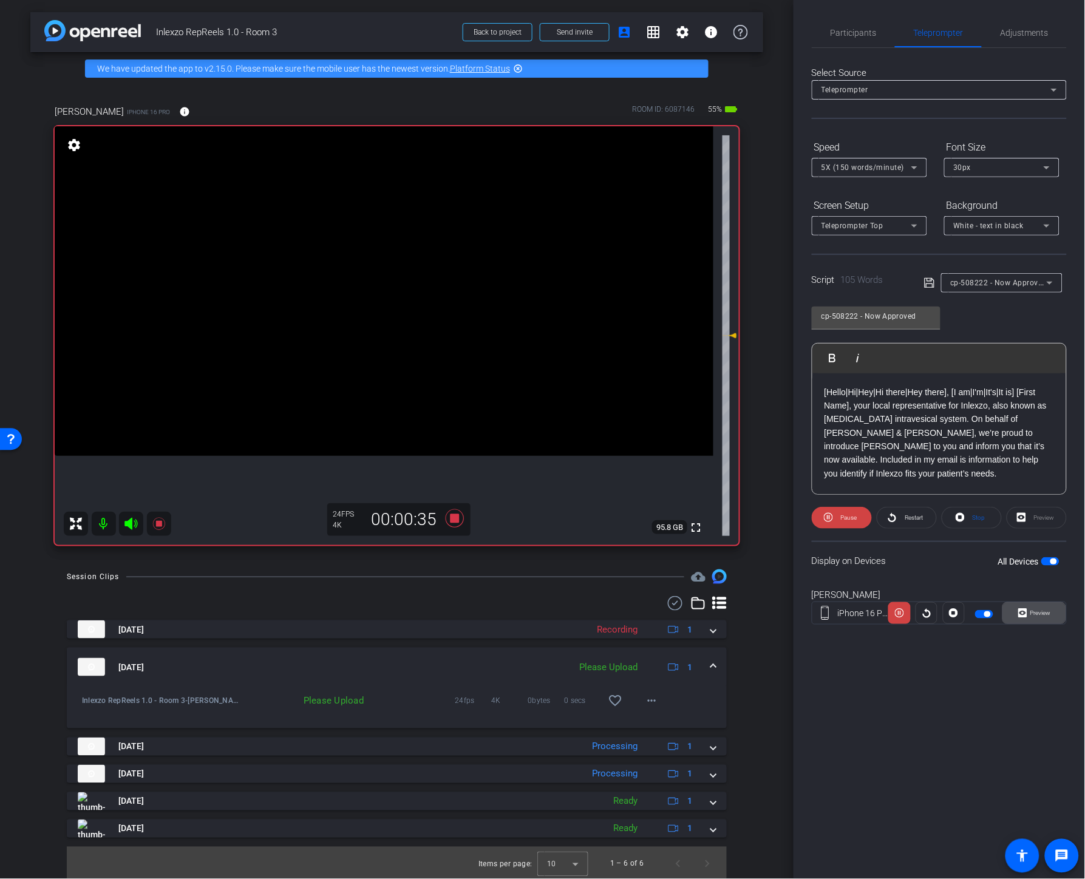
click at [955, 605] on icon at bounding box center [1022, 613] width 9 height 18
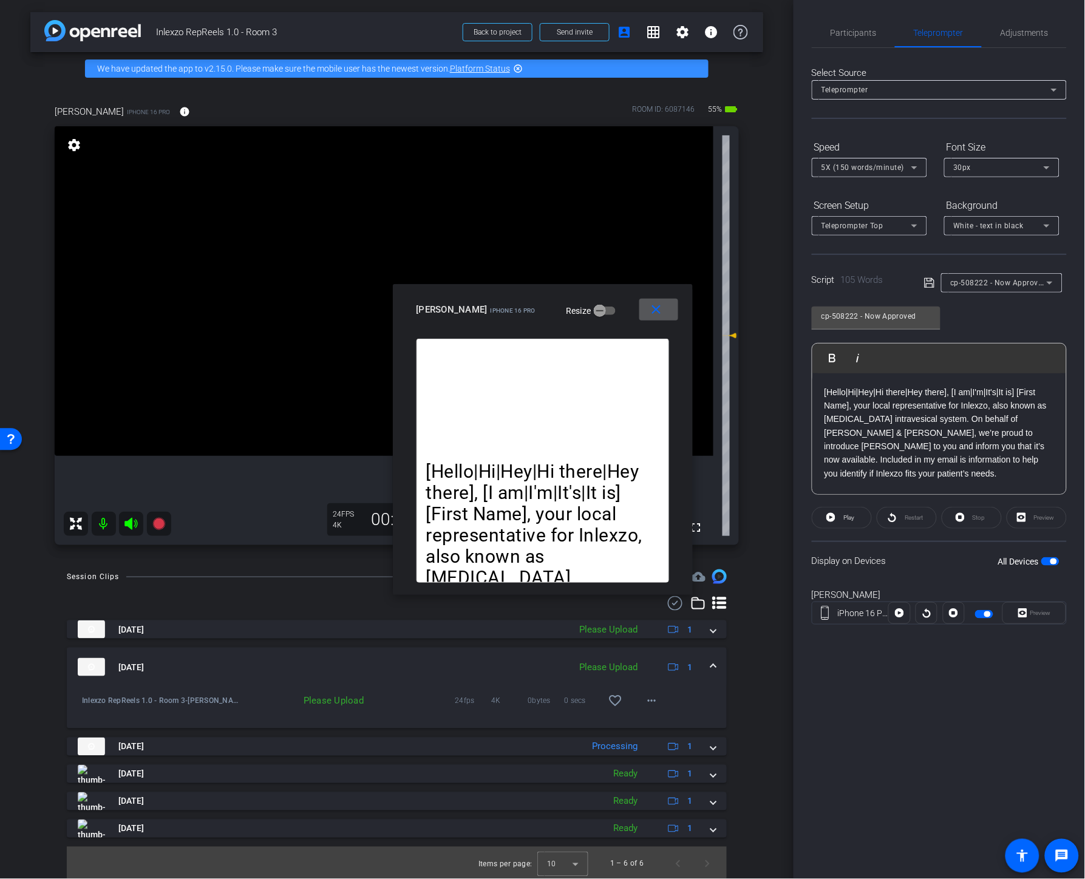
click at [661, 322] on span at bounding box center [658, 309] width 39 height 29
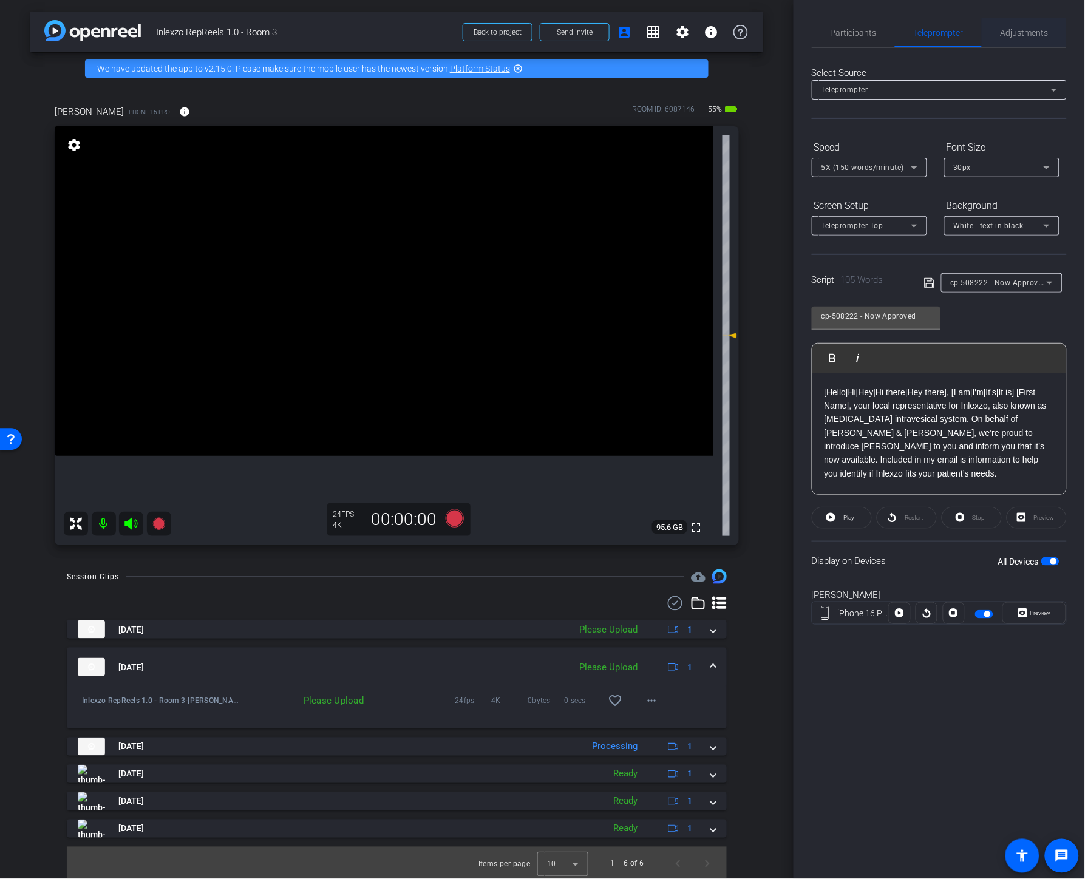
click at [955, 32] on span "Adjustments" at bounding box center [1025, 33] width 48 height 9
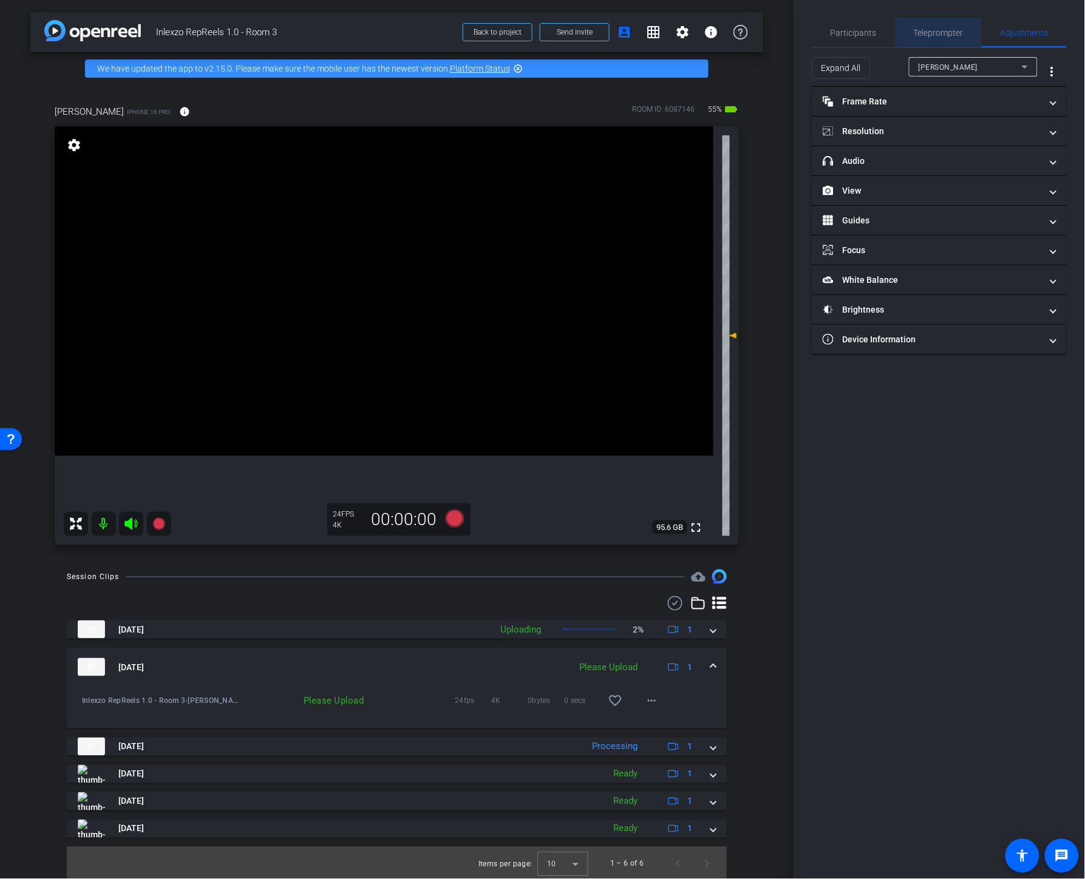
click at [941, 38] on span "Teleprompter" at bounding box center [939, 32] width 50 height 29
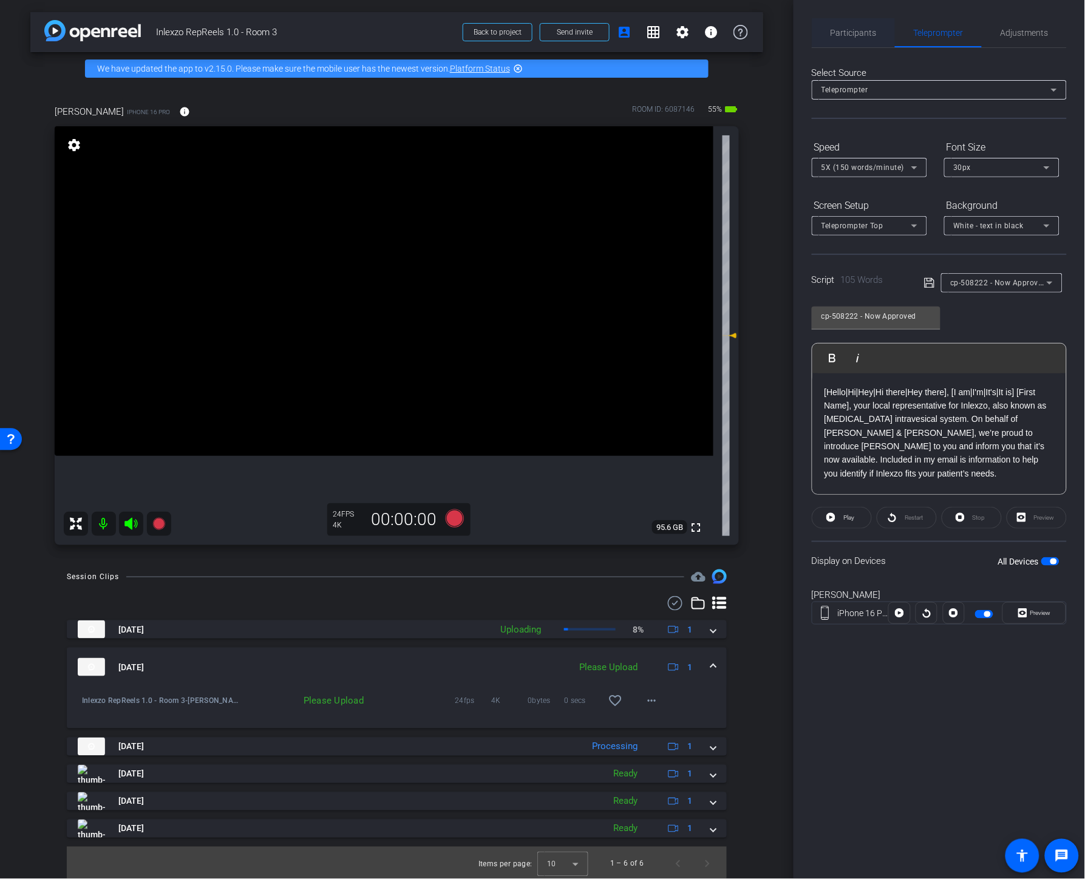
click at [864, 44] on span "Participants" at bounding box center [854, 32] width 46 height 29
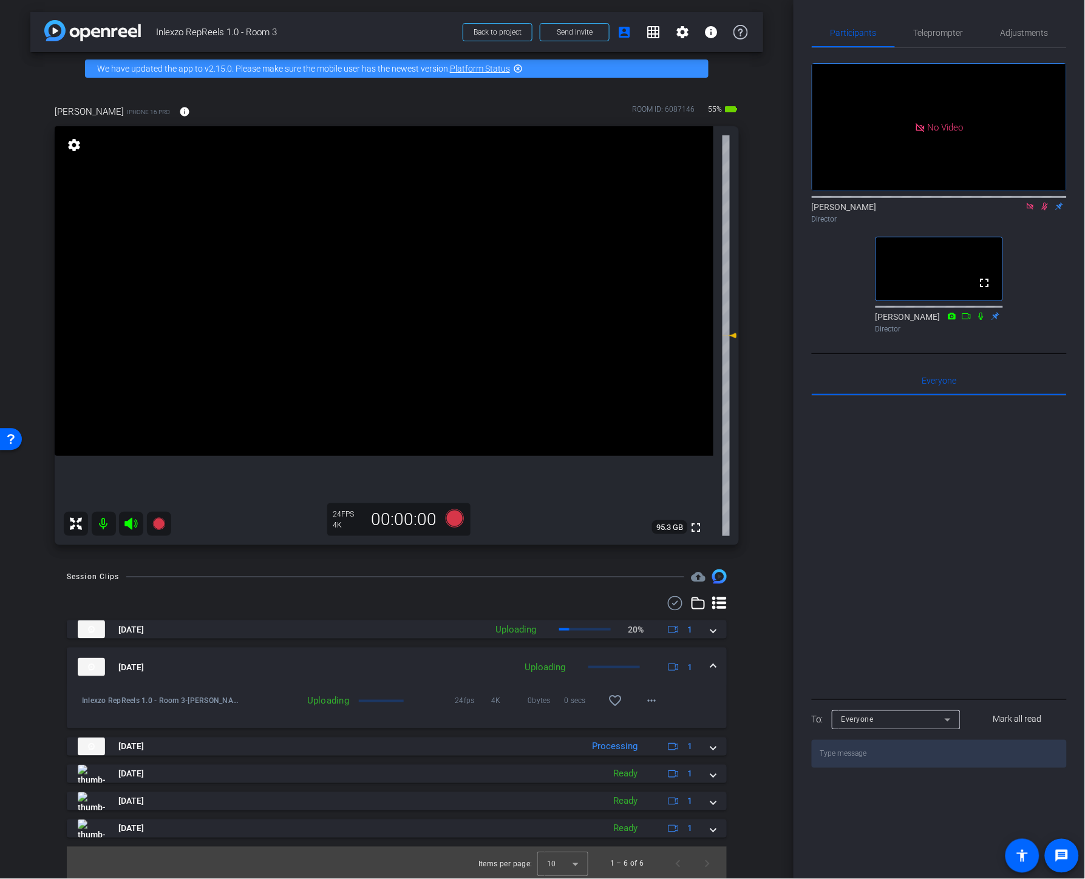
click at [955, 201] on mat-icon at bounding box center [1045, 206] width 15 height 11
click at [955, 203] on icon at bounding box center [1030, 206] width 7 height 7
click at [955, 211] on icon at bounding box center [1031, 206] width 10 height 9
click at [955, 211] on icon at bounding box center [1016, 206] width 10 height 9
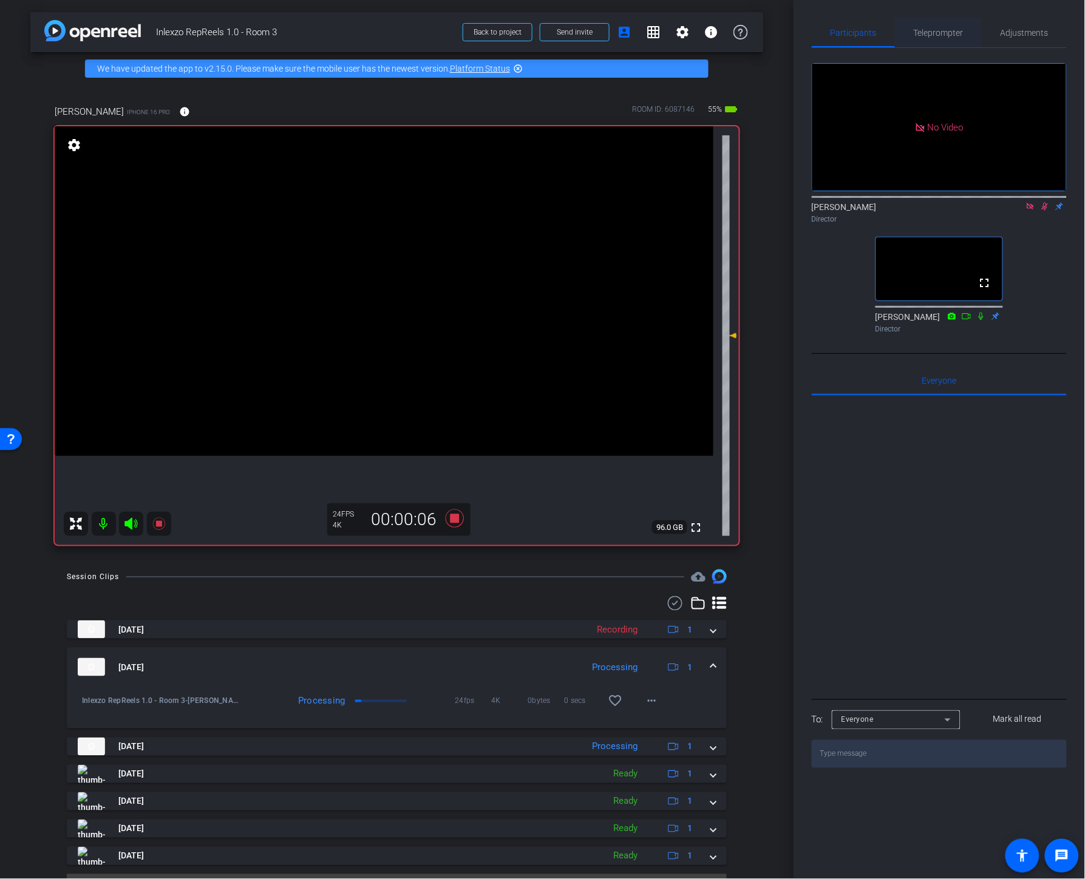
click at [924, 40] on span "Teleprompter" at bounding box center [939, 32] width 50 height 29
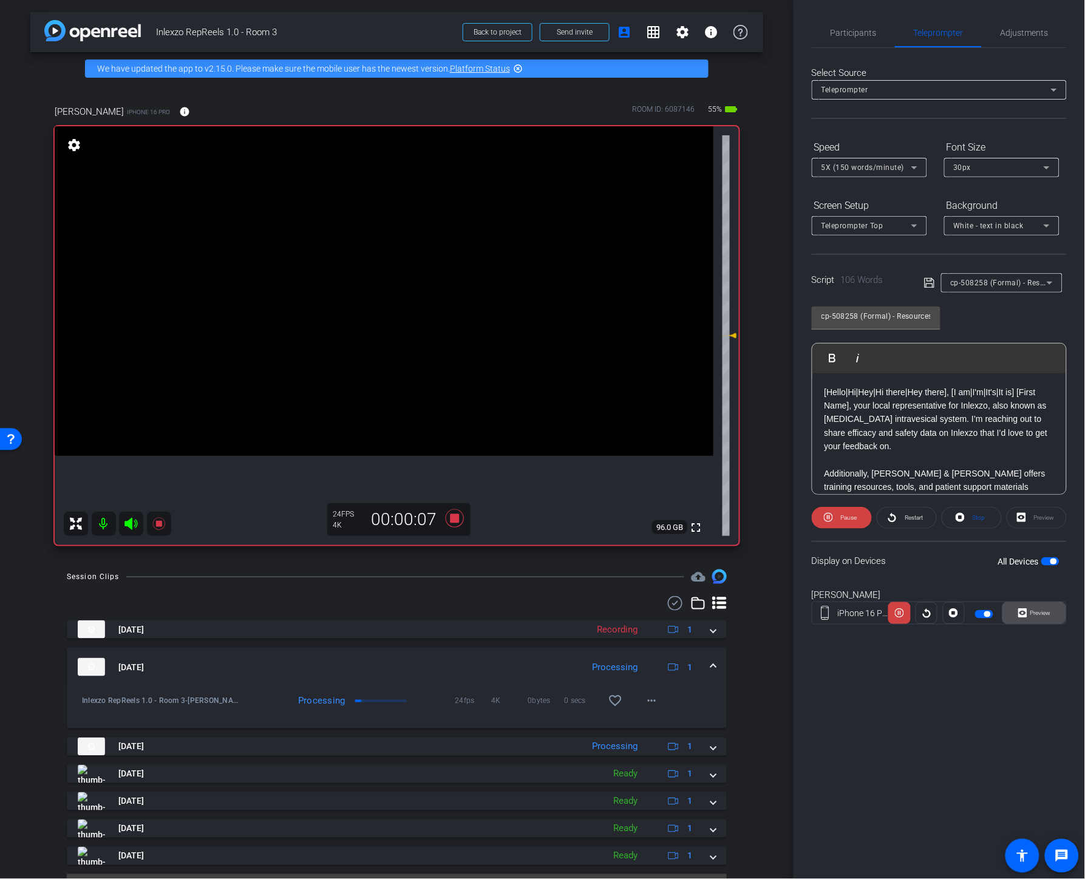
click at [955, 610] on span at bounding box center [1034, 613] width 63 height 29
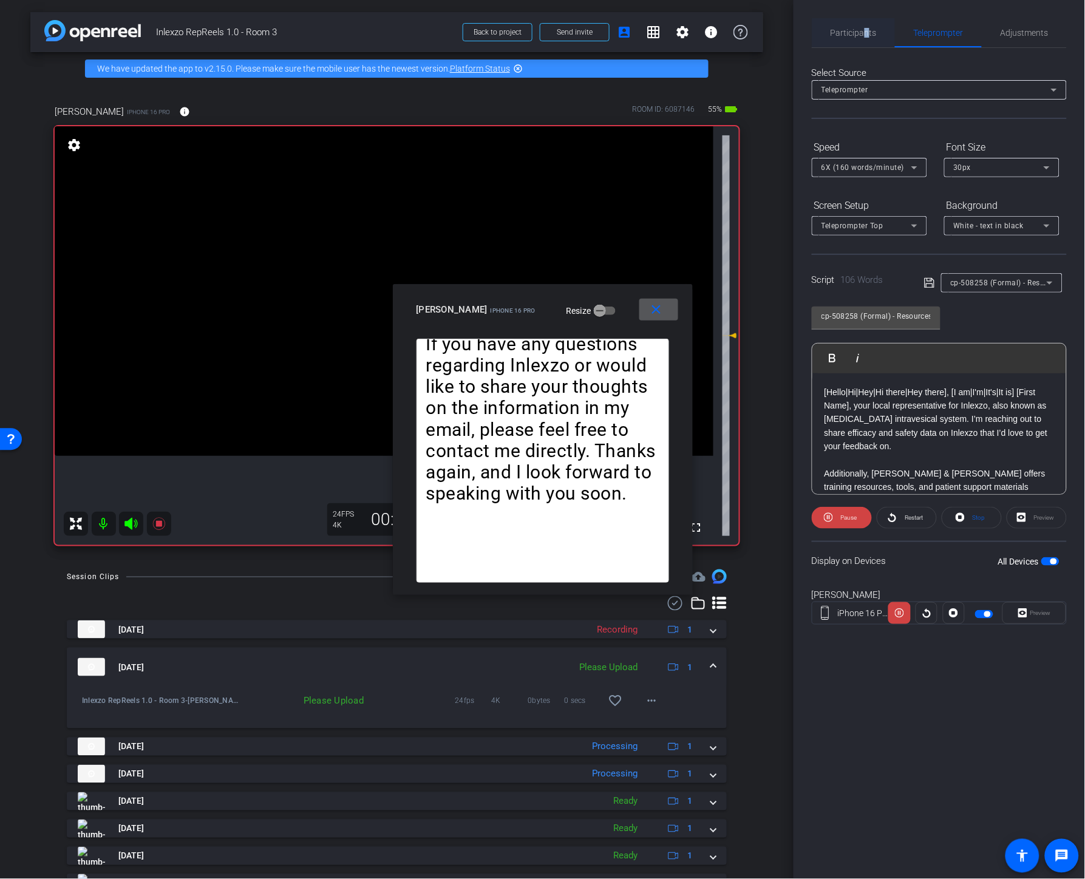
click at [863, 29] on span "Participants" at bounding box center [854, 33] width 46 height 9
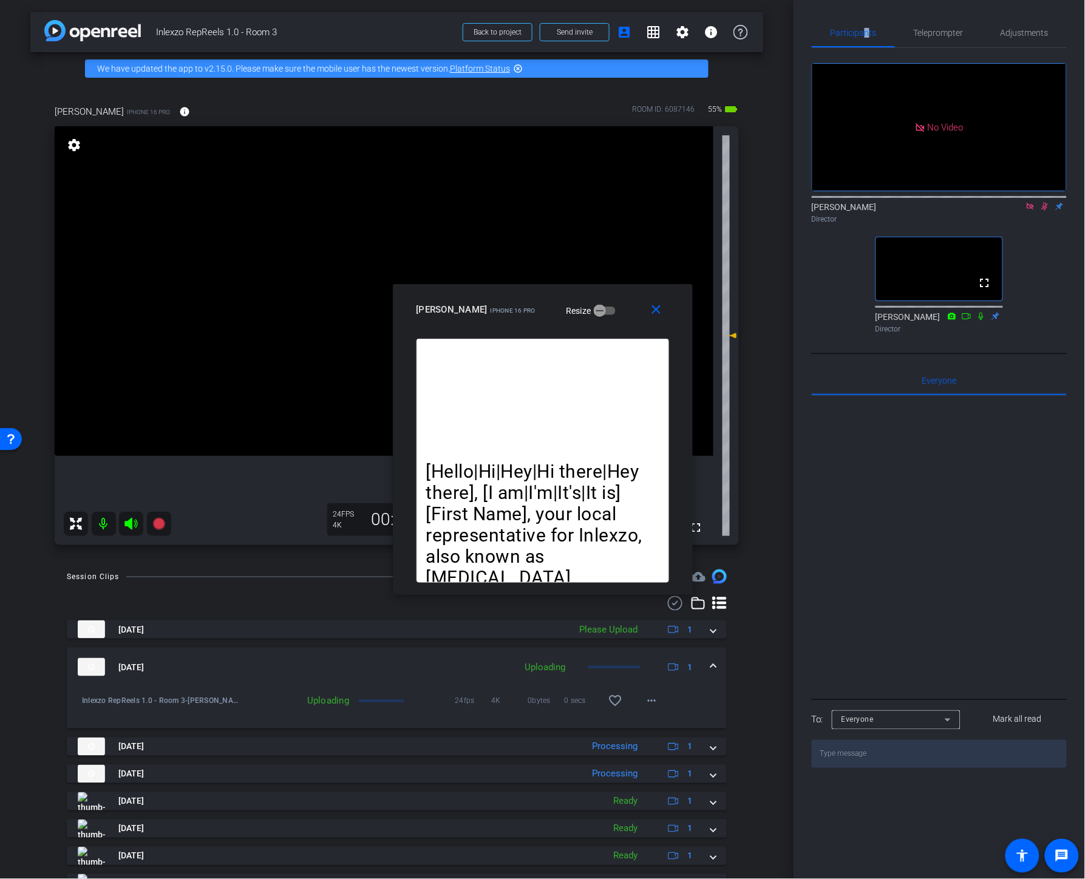
click at [955, 202] on icon at bounding box center [1045, 206] width 10 height 9
click at [955, 191] on div at bounding box center [939, 196] width 255 height 10
click at [955, 202] on icon at bounding box center [1031, 206] width 10 height 9
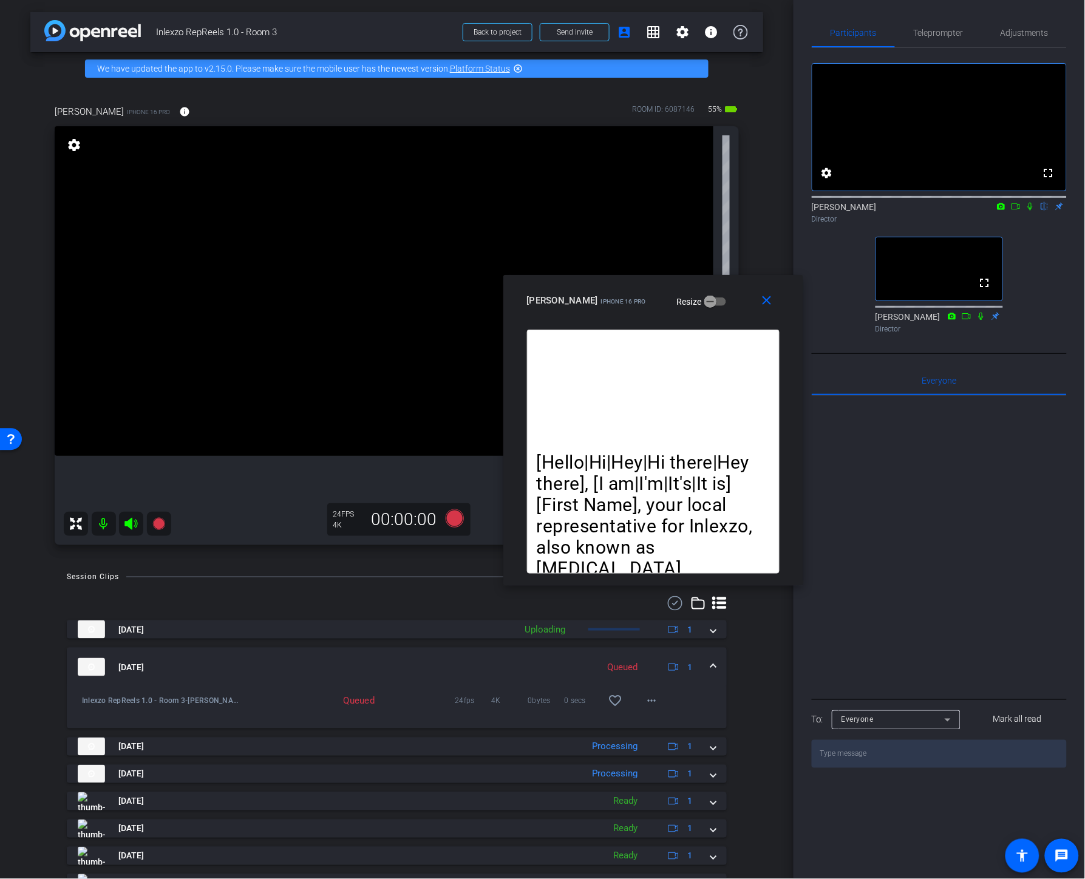
drag, startPoint x: 553, startPoint y: 291, endPoint x: 668, endPoint y: 281, distance: 115.8
click at [668, 281] on div "close Ashley Rosenblum iPhone 16 Pro Resize" at bounding box center [653, 302] width 300 height 55
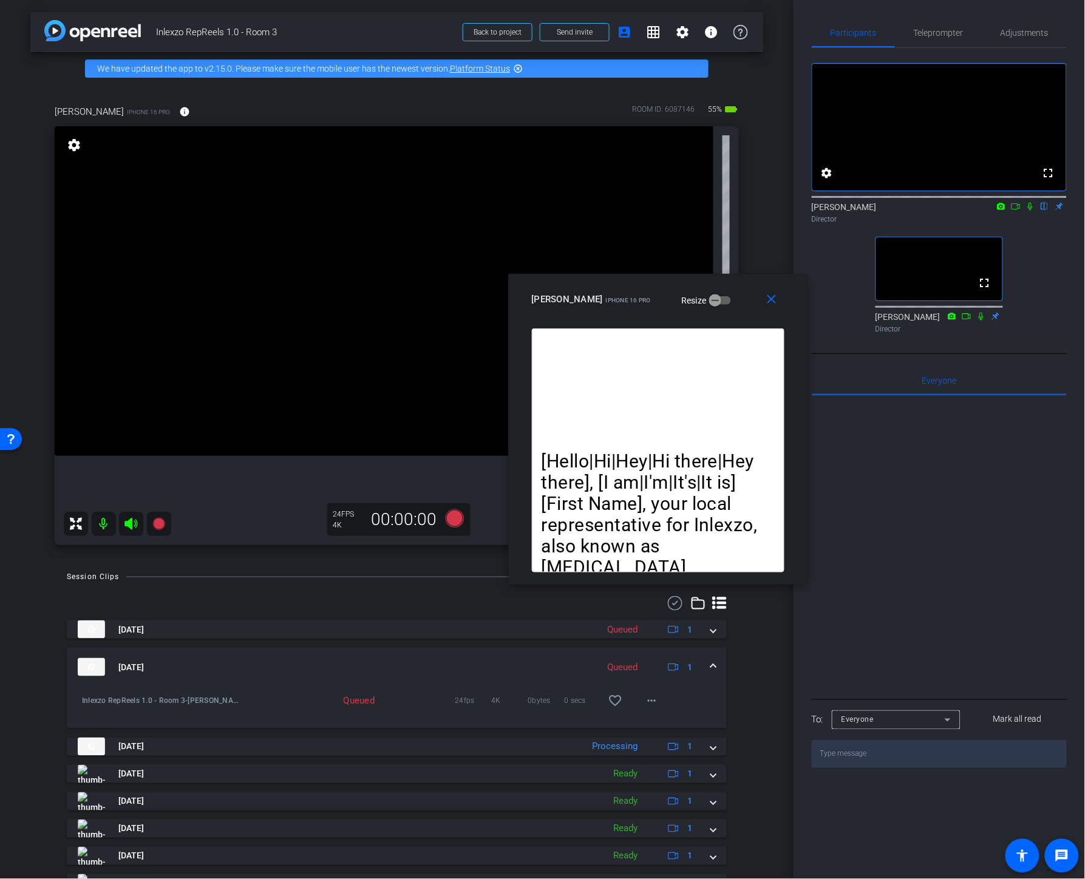
click at [955, 211] on icon at bounding box center [1030, 207] width 5 height 8
click at [955, 209] on icon at bounding box center [1016, 206] width 9 height 6
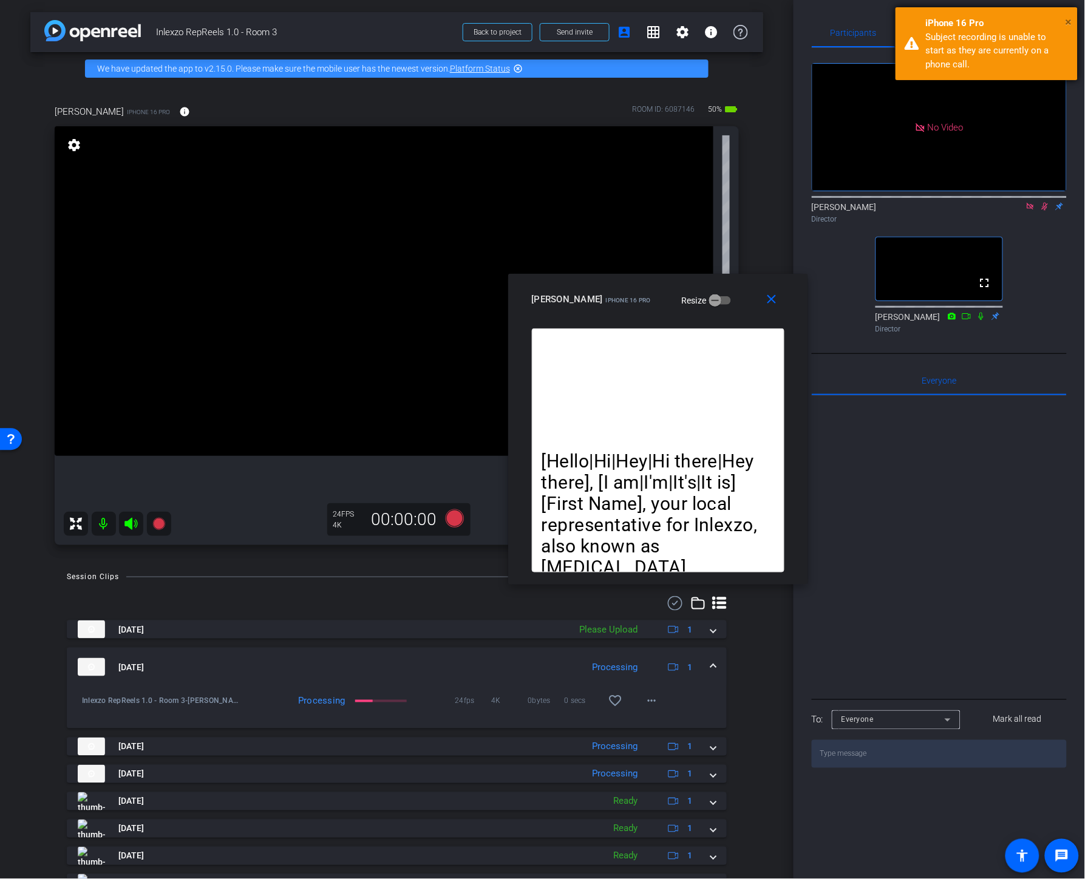
click at [955, 22] on span "×" at bounding box center [1069, 22] width 7 height 15
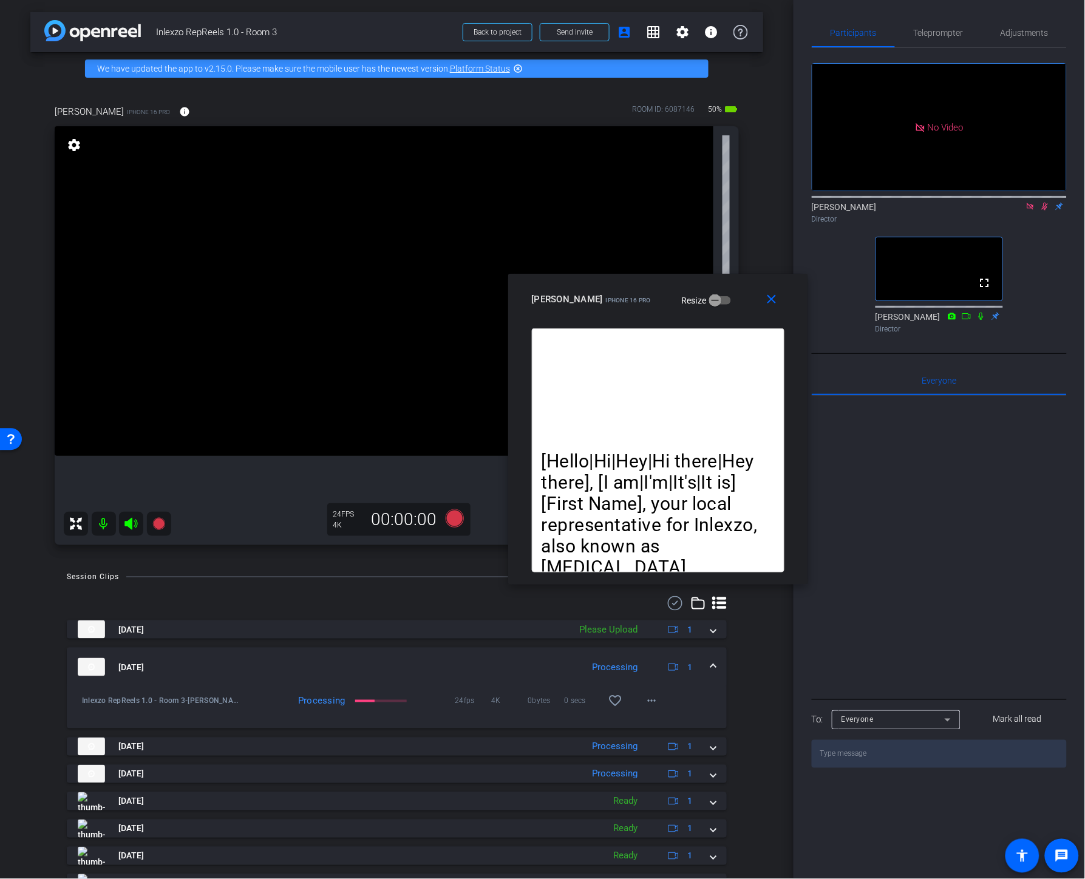
click at [955, 211] on icon at bounding box center [1045, 206] width 10 height 9
click at [955, 211] on icon at bounding box center [1031, 206] width 10 height 9
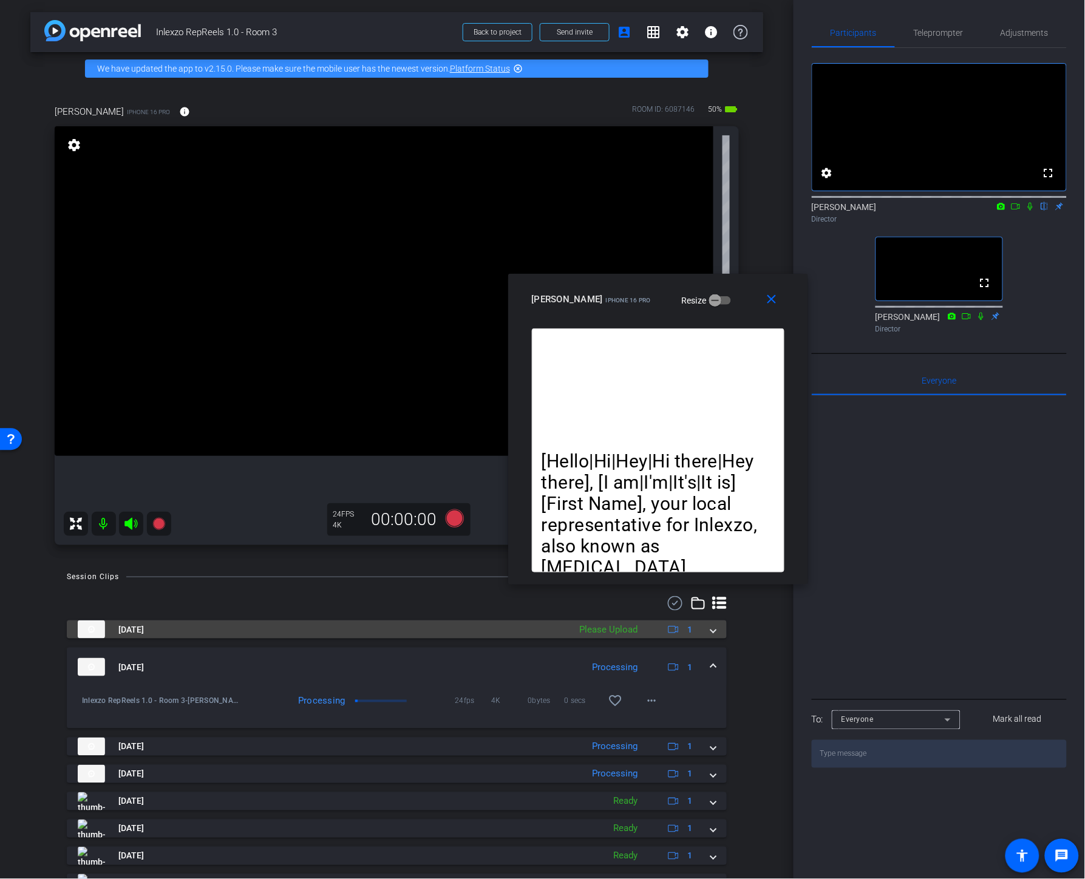
click at [617, 631] on div "Please Upload" at bounding box center [608, 630] width 70 height 14
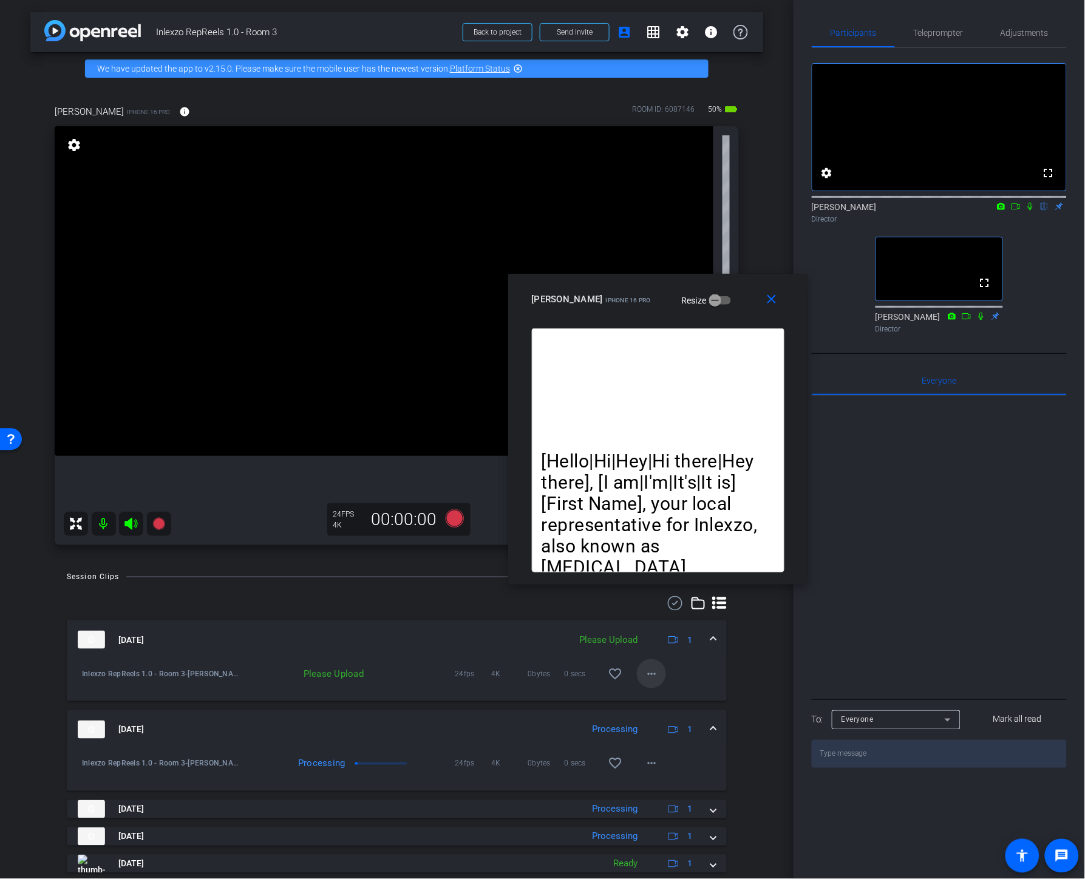
click at [652, 669] on mat-icon "more_horiz" at bounding box center [651, 674] width 15 height 15
click at [659, 695] on span "Upload" at bounding box center [665, 699] width 49 height 15
click at [774, 298] on mat-icon "close" at bounding box center [771, 299] width 15 height 15
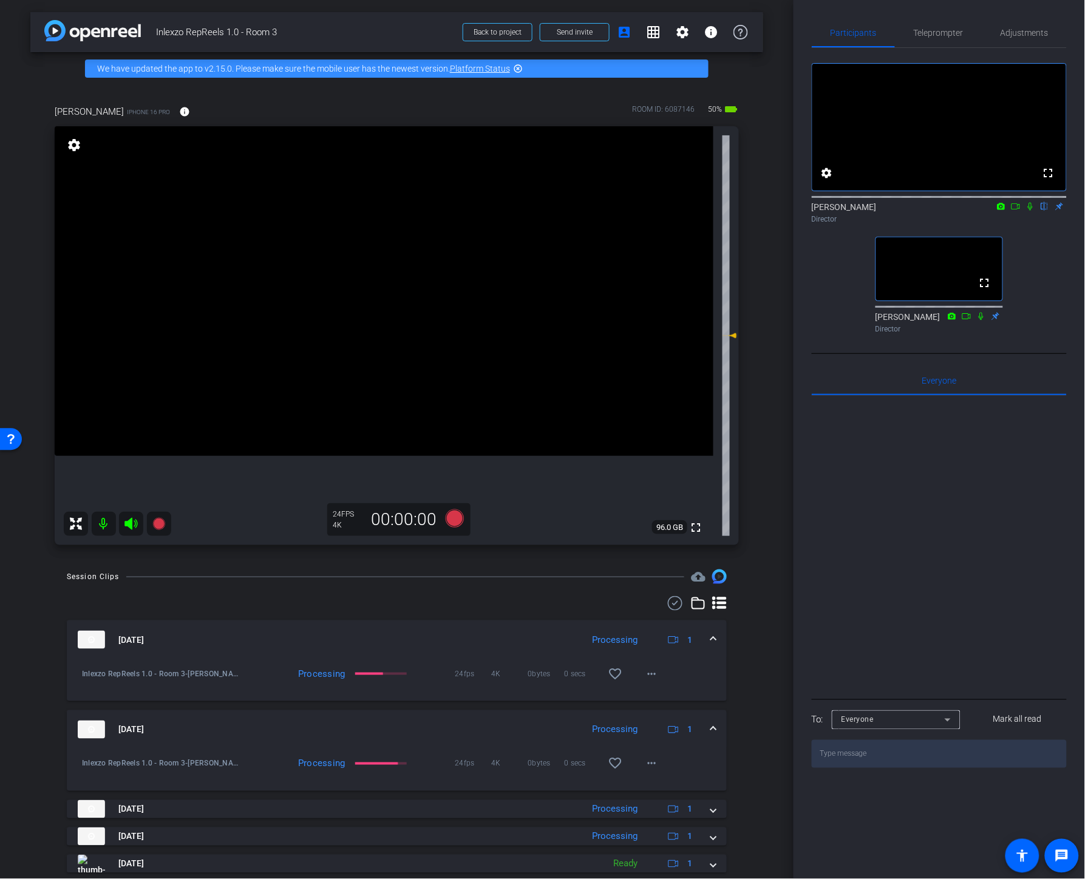
click at [955, 211] on icon at bounding box center [1031, 206] width 10 height 9
click at [955, 211] on icon at bounding box center [1016, 206] width 10 height 9
click at [955, 211] on icon at bounding box center [1045, 206] width 10 height 9
click at [955, 211] on icon at bounding box center [1031, 206] width 10 height 9
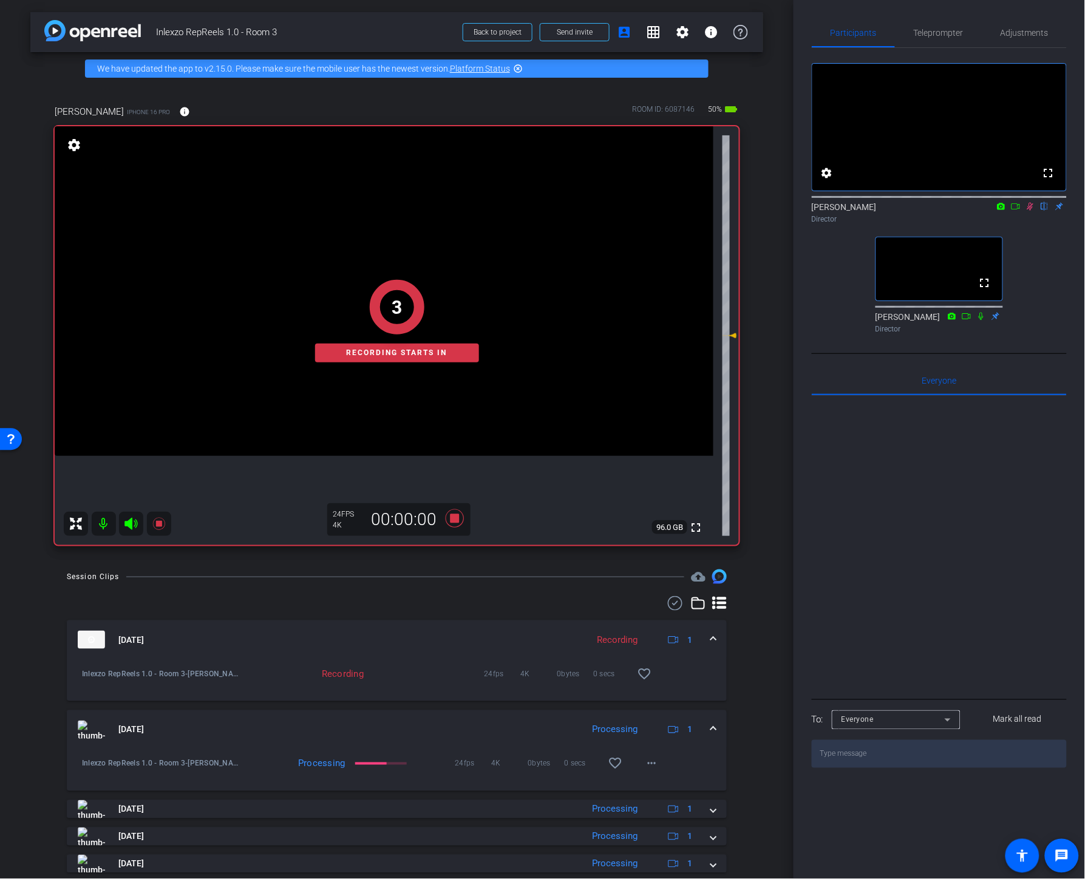
click at [955, 211] on icon at bounding box center [1016, 206] width 10 height 9
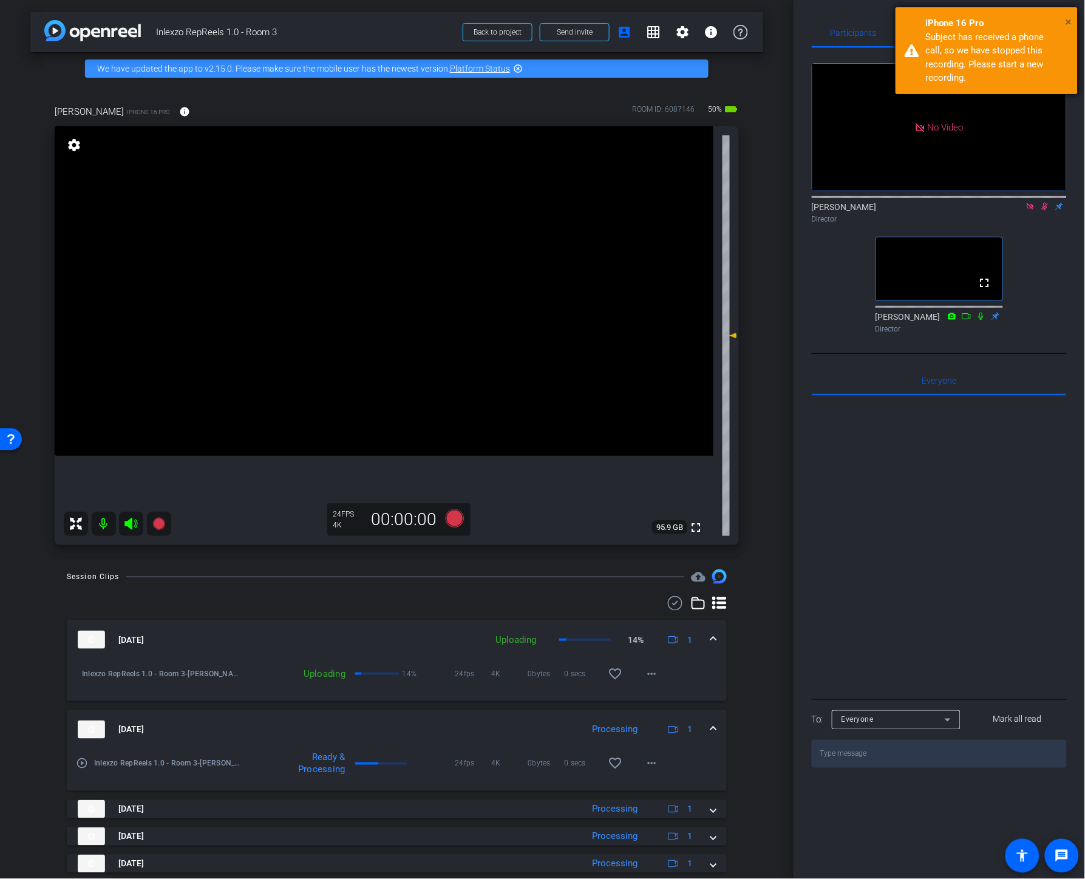
click at [955, 23] on span "×" at bounding box center [1069, 22] width 7 height 15
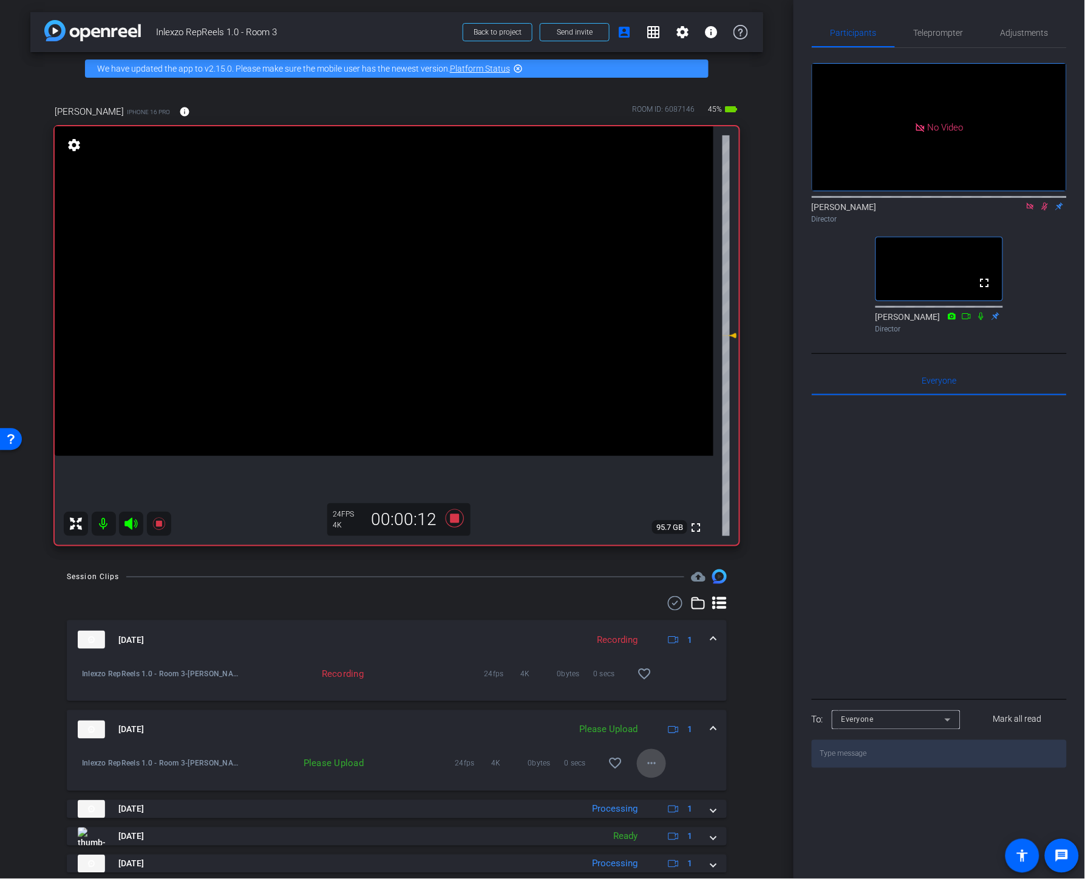
click at [638, 765] on span at bounding box center [651, 763] width 29 height 29
click at [651, 784] on span "Upload" at bounding box center [665, 788] width 49 height 15
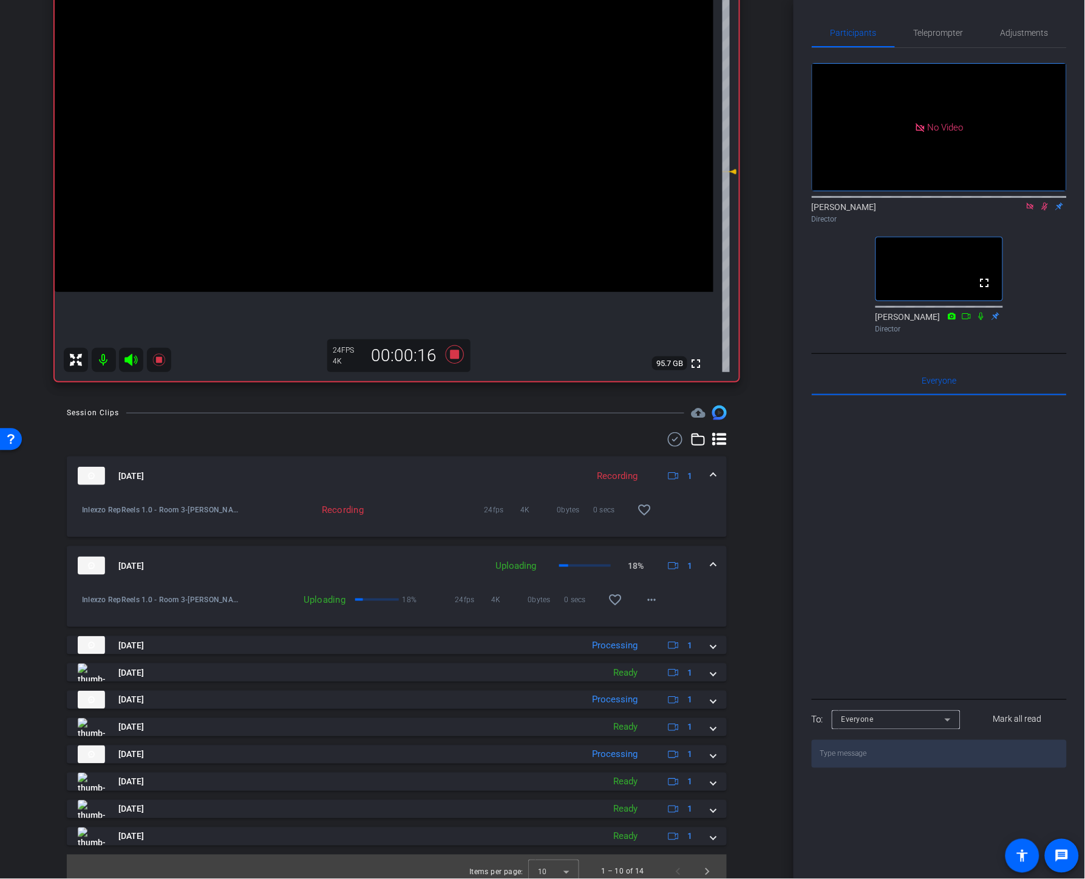
scroll to position [172, 0]
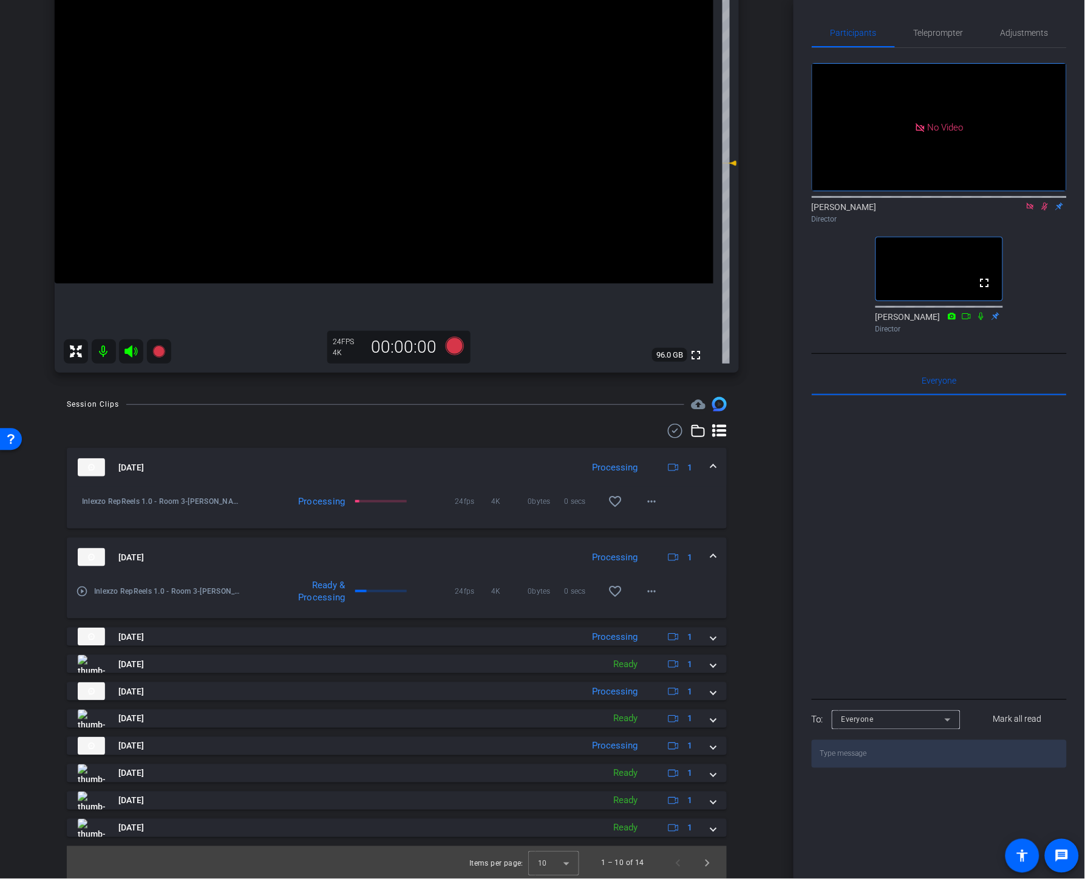
click at [955, 211] on icon at bounding box center [1045, 207] width 7 height 8
click at [955, 211] on icon at bounding box center [1031, 206] width 10 height 9
click at [955, 211] on icon at bounding box center [1016, 206] width 10 height 9
click at [948, 26] on span "Teleprompter" at bounding box center [939, 32] width 50 height 29
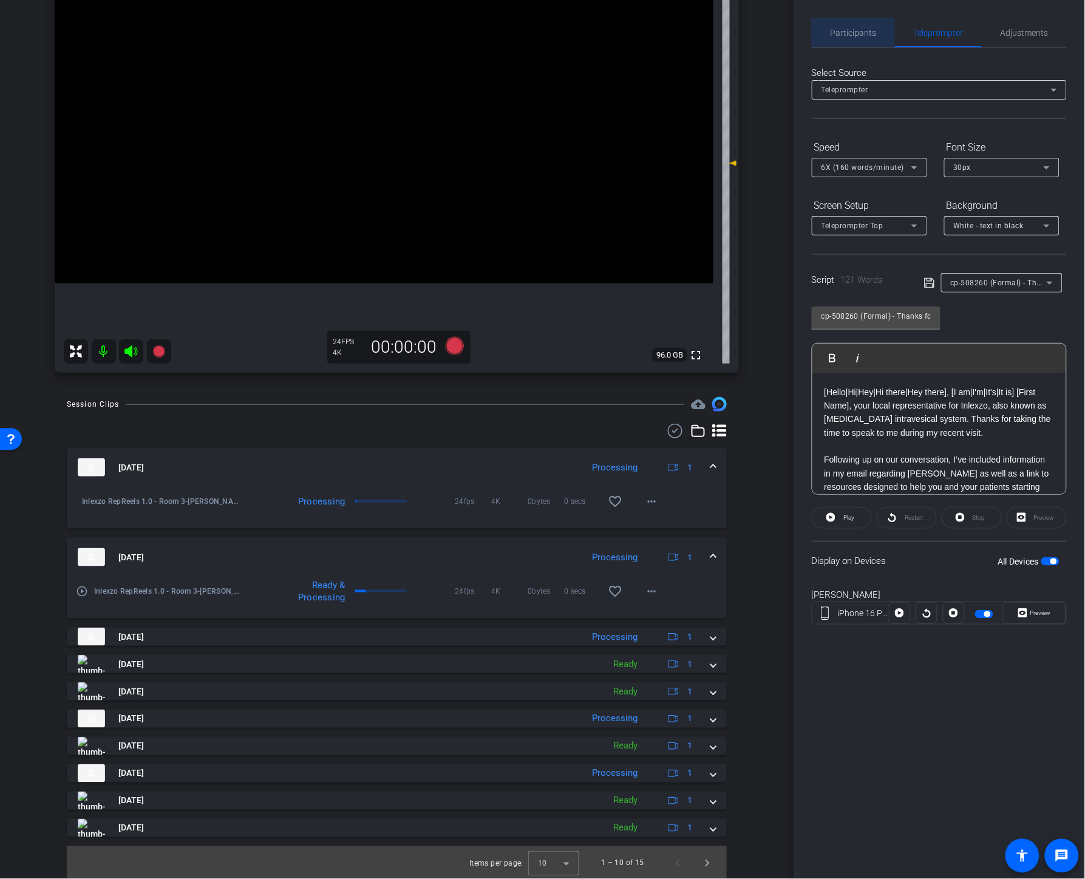
click at [857, 26] on span "Participants" at bounding box center [854, 32] width 46 height 29
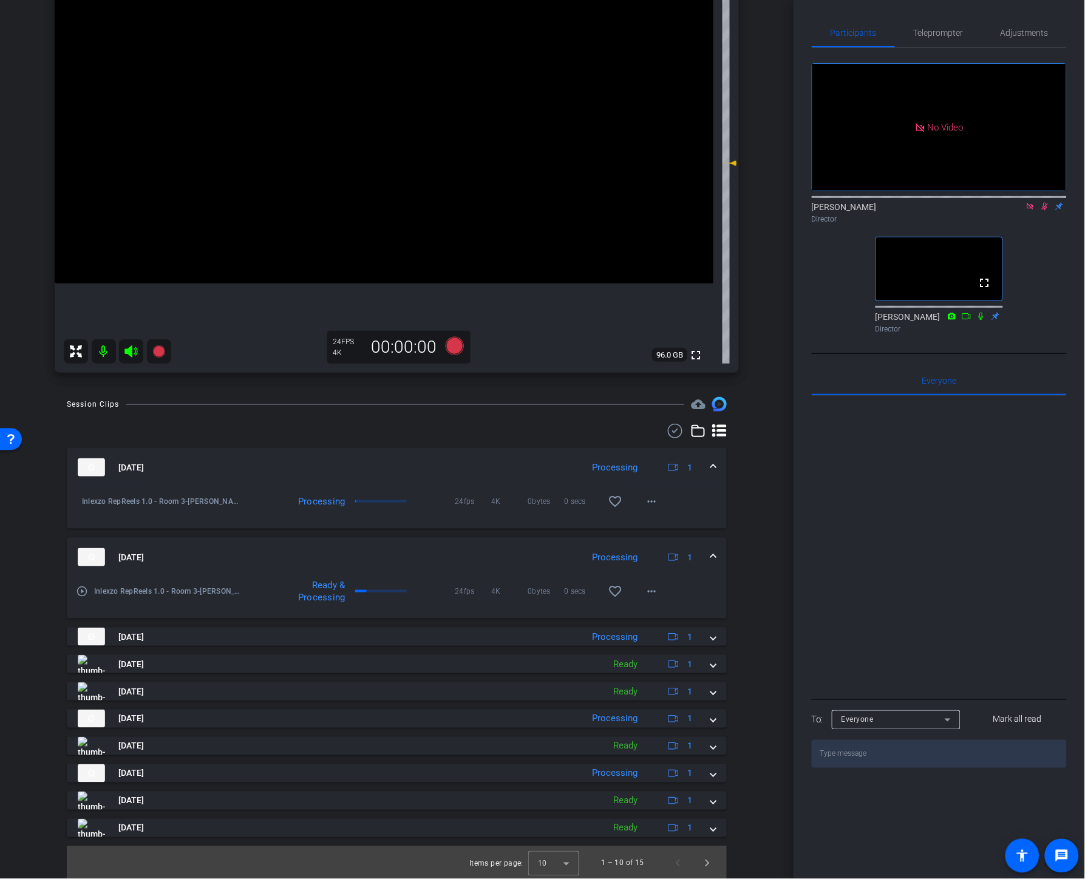
click at [955, 202] on icon at bounding box center [1045, 206] width 10 height 9
click at [955, 202] on icon at bounding box center [1031, 206] width 10 height 9
click at [953, 37] on span "Teleprompter" at bounding box center [939, 32] width 50 height 29
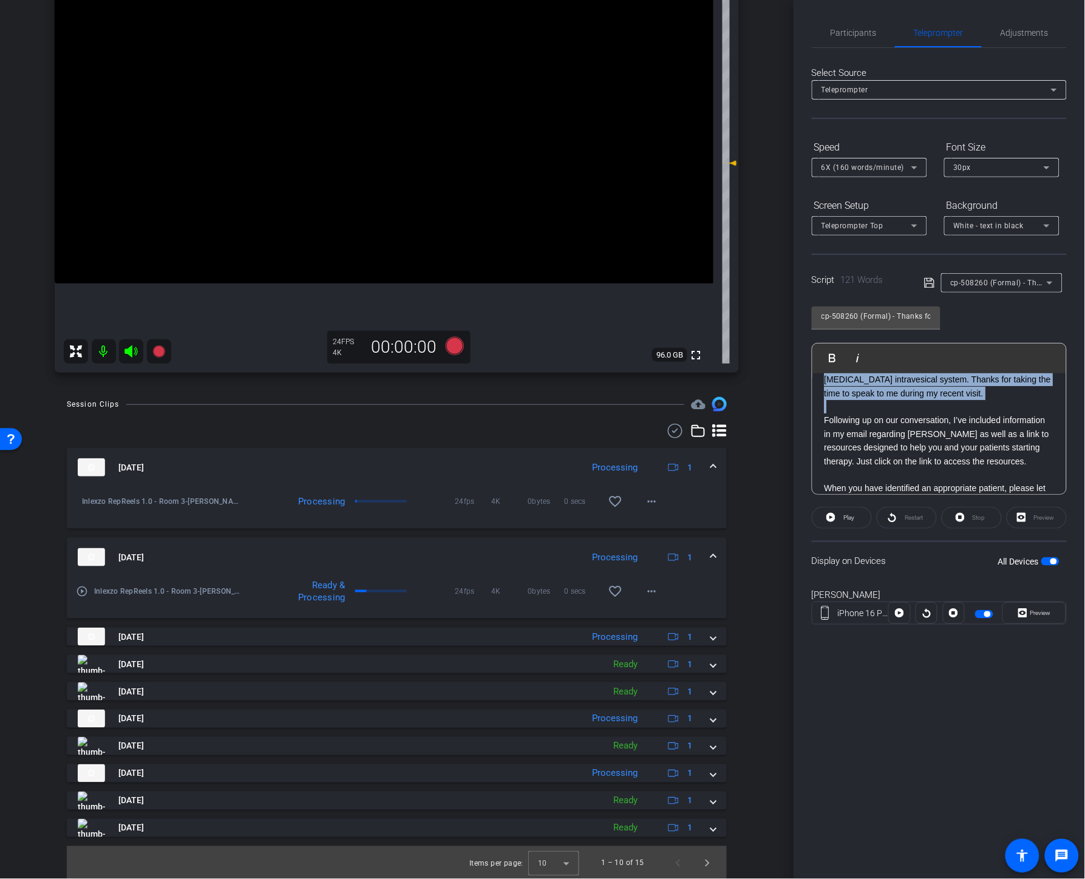
scroll to position [11, 0]
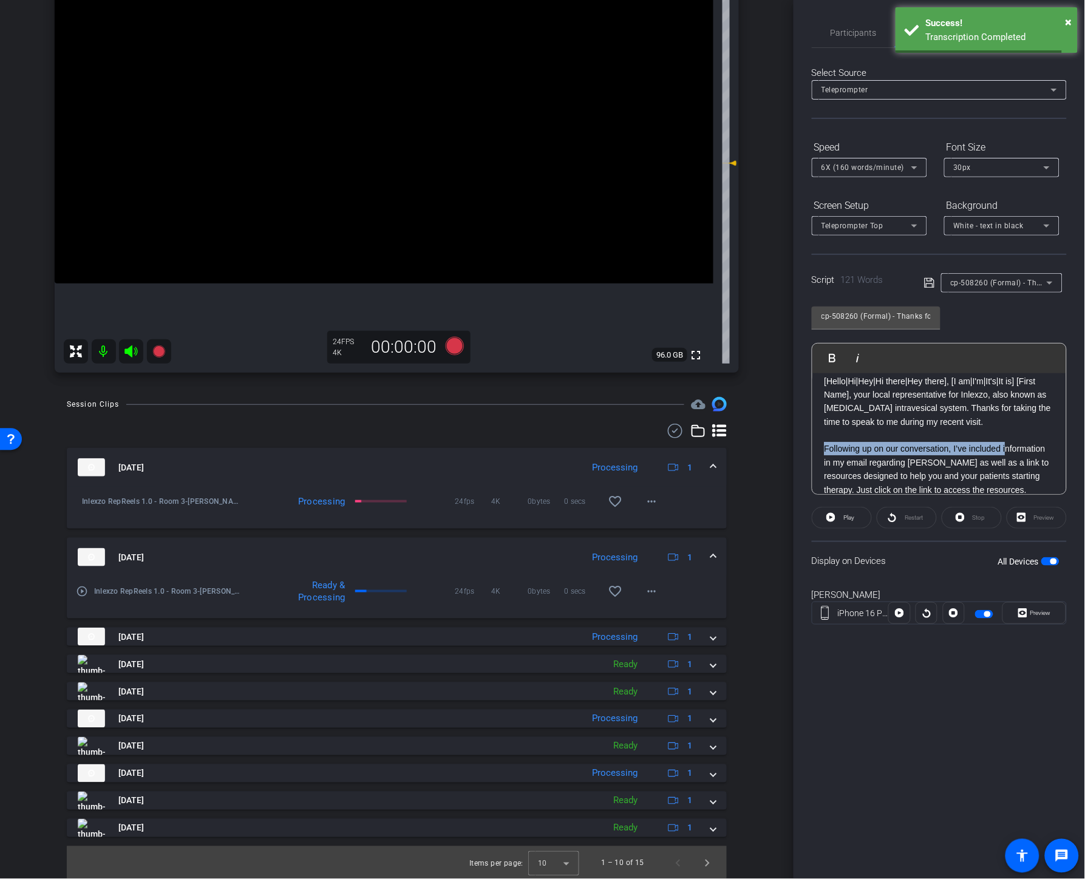
drag, startPoint x: 825, startPoint y: 457, endPoint x: 1006, endPoint y: 446, distance: 181.9
click at [955, 446] on p "Following up on our conversation, I’ve included information in my email regardi…" at bounding box center [940, 469] width 230 height 55
click at [895, 725] on div "Participants Teleprompter Adjustments settings Nate Cleveland flip Director Sea…" at bounding box center [939, 439] width 291 height 879
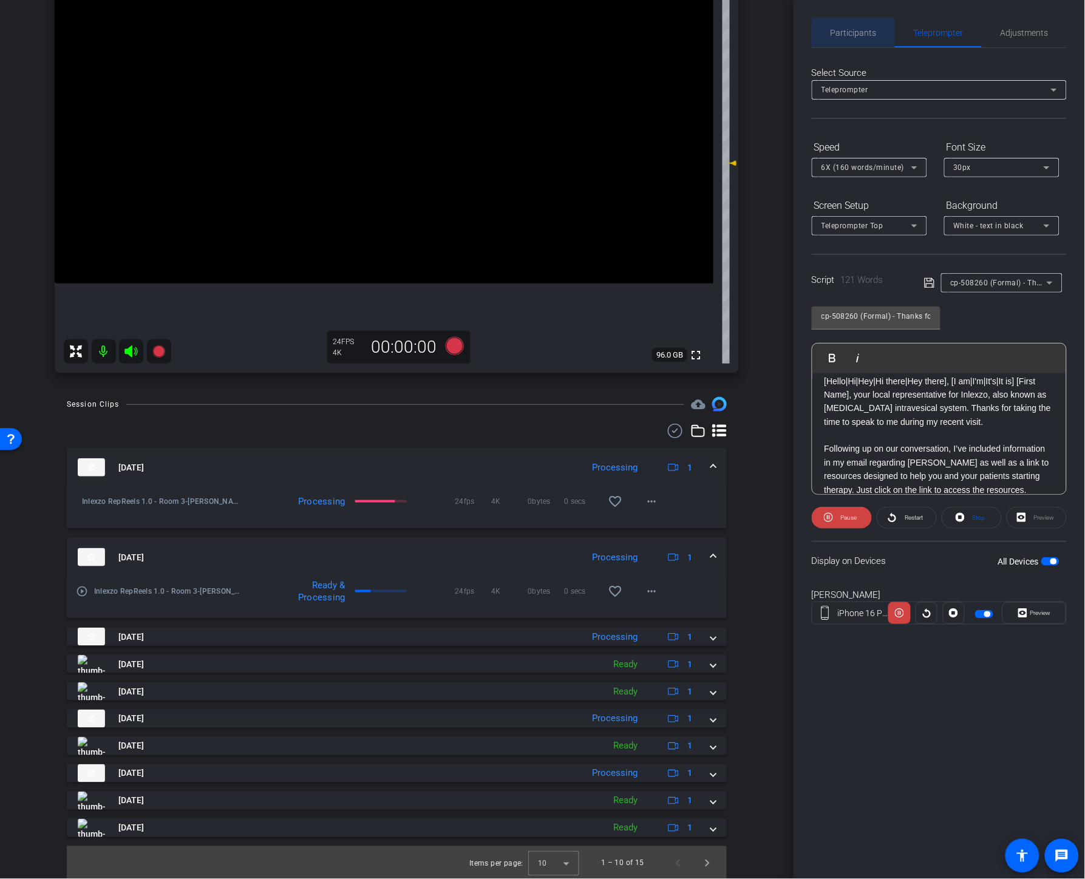
click at [869, 33] on span "Participants" at bounding box center [854, 33] width 46 height 9
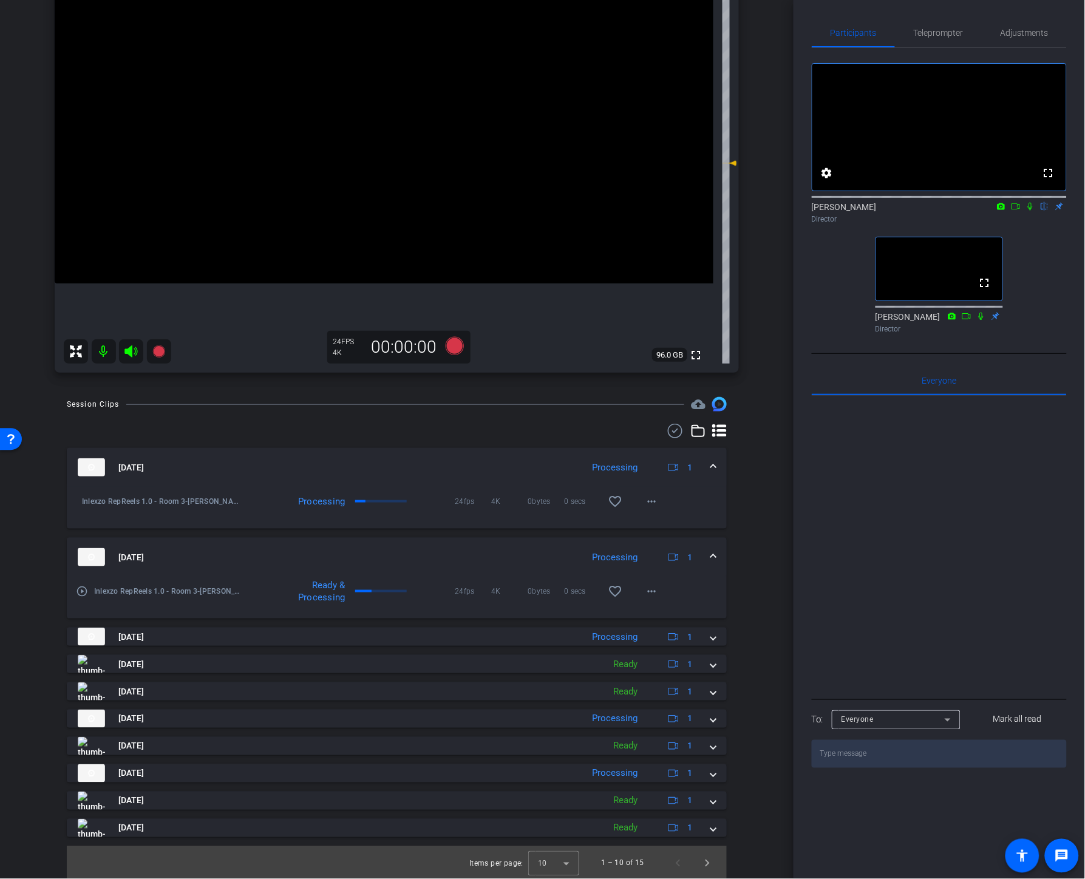
click at [955, 211] on icon at bounding box center [1031, 206] width 10 height 9
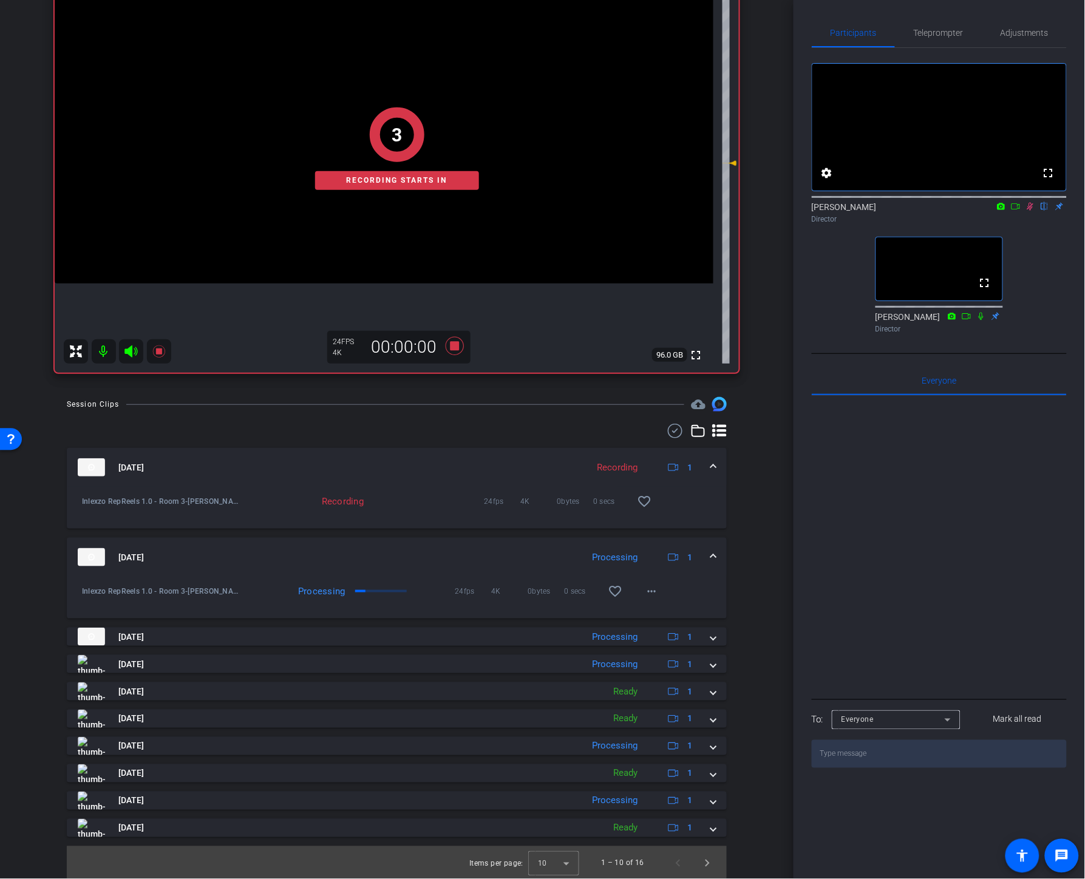
click at [955, 211] on icon at bounding box center [1016, 206] width 10 height 9
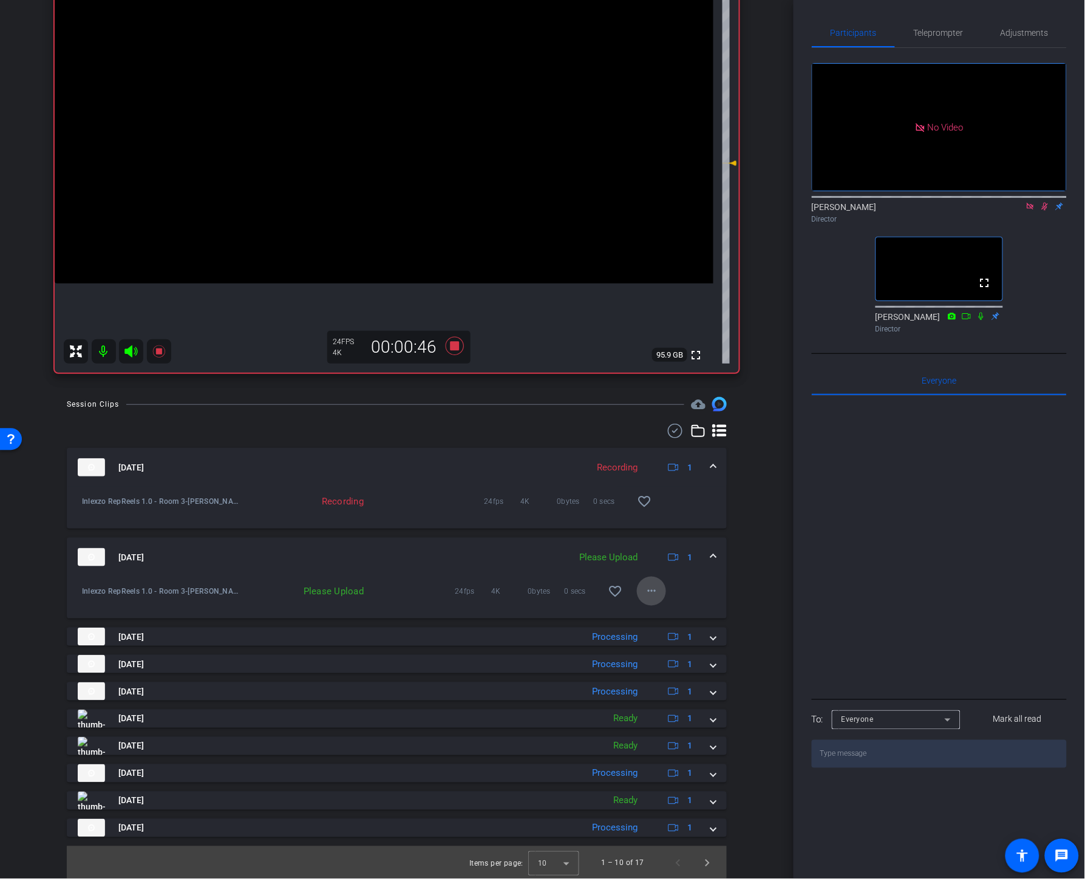
click at [637, 591] on span at bounding box center [651, 591] width 29 height 29
click at [647, 610] on span "Upload" at bounding box center [665, 615] width 49 height 15
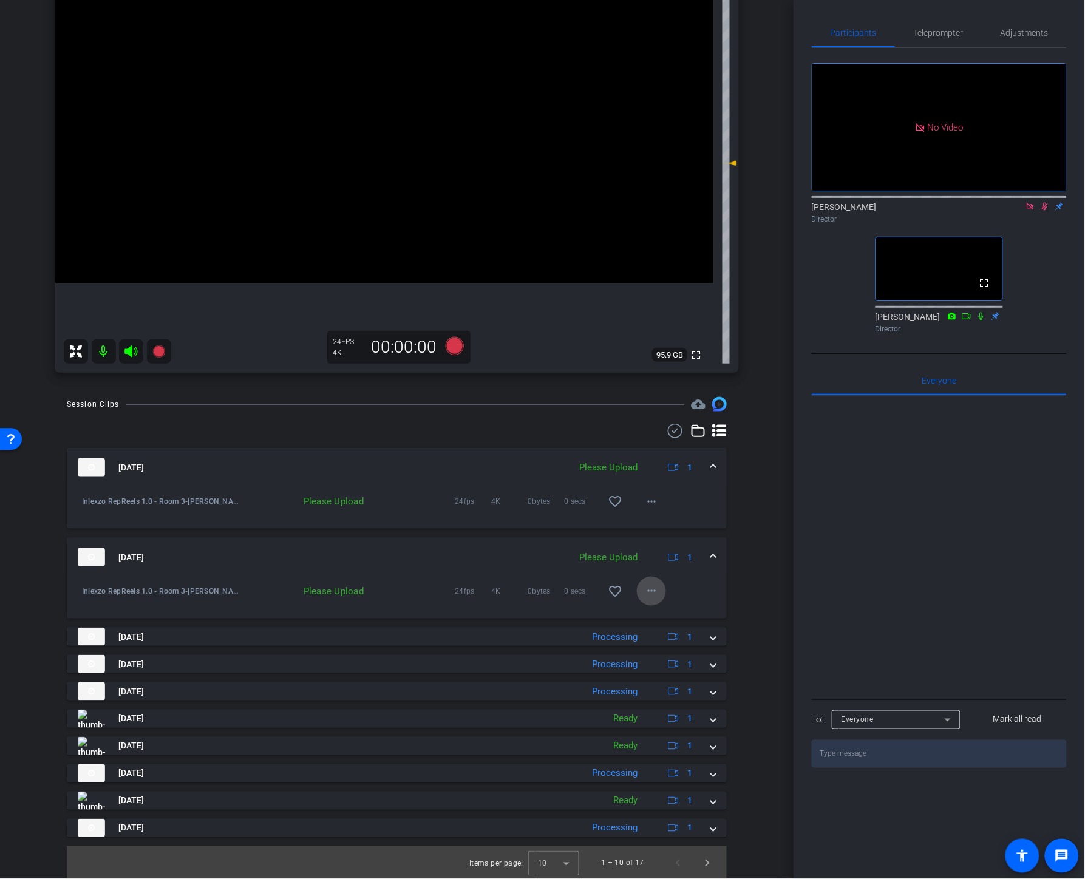
click at [650, 597] on mat-icon "more_horiz" at bounding box center [651, 591] width 15 height 15
click at [657, 615] on span "Upload" at bounding box center [665, 617] width 49 height 15
click at [955, 211] on icon at bounding box center [1045, 206] width 10 height 9
click at [955, 211] on icon at bounding box center [1031, 206] width 10 height 9
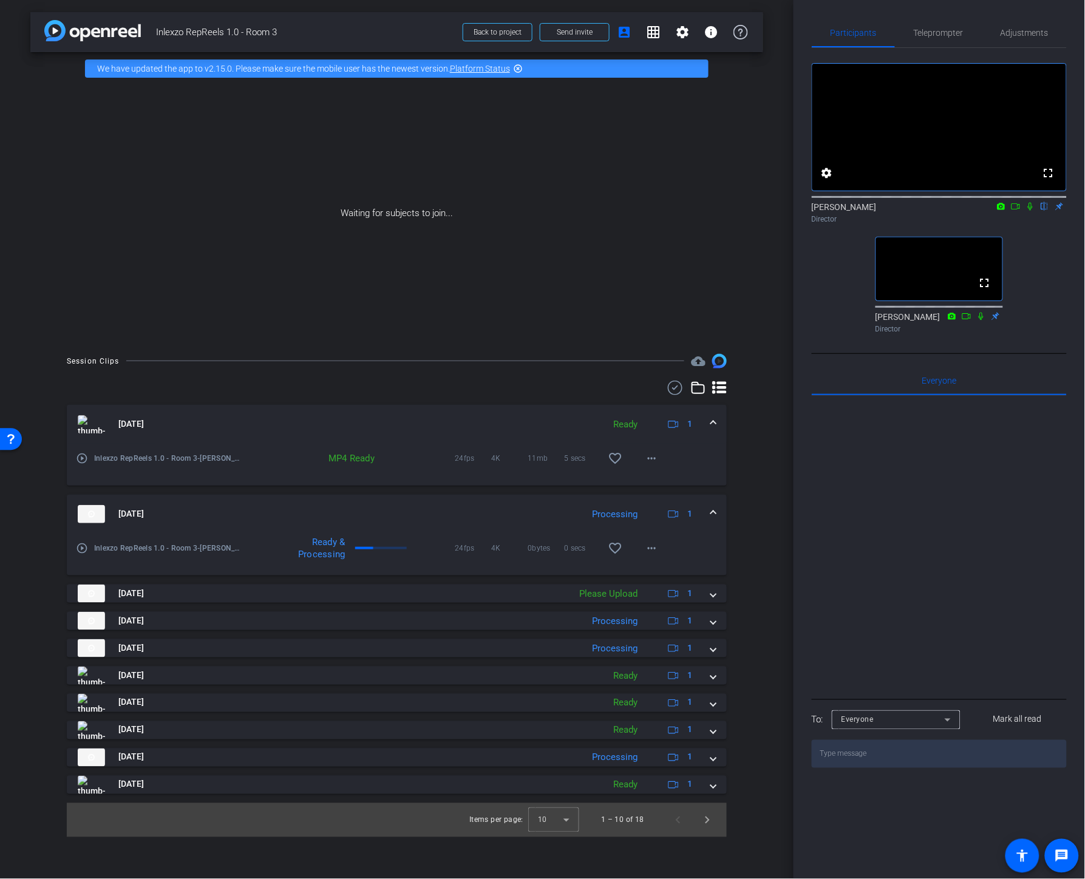
scroll to position [0, 0]
click at [644, 457] on span at bounding box center [651, 458] width 29 height 29
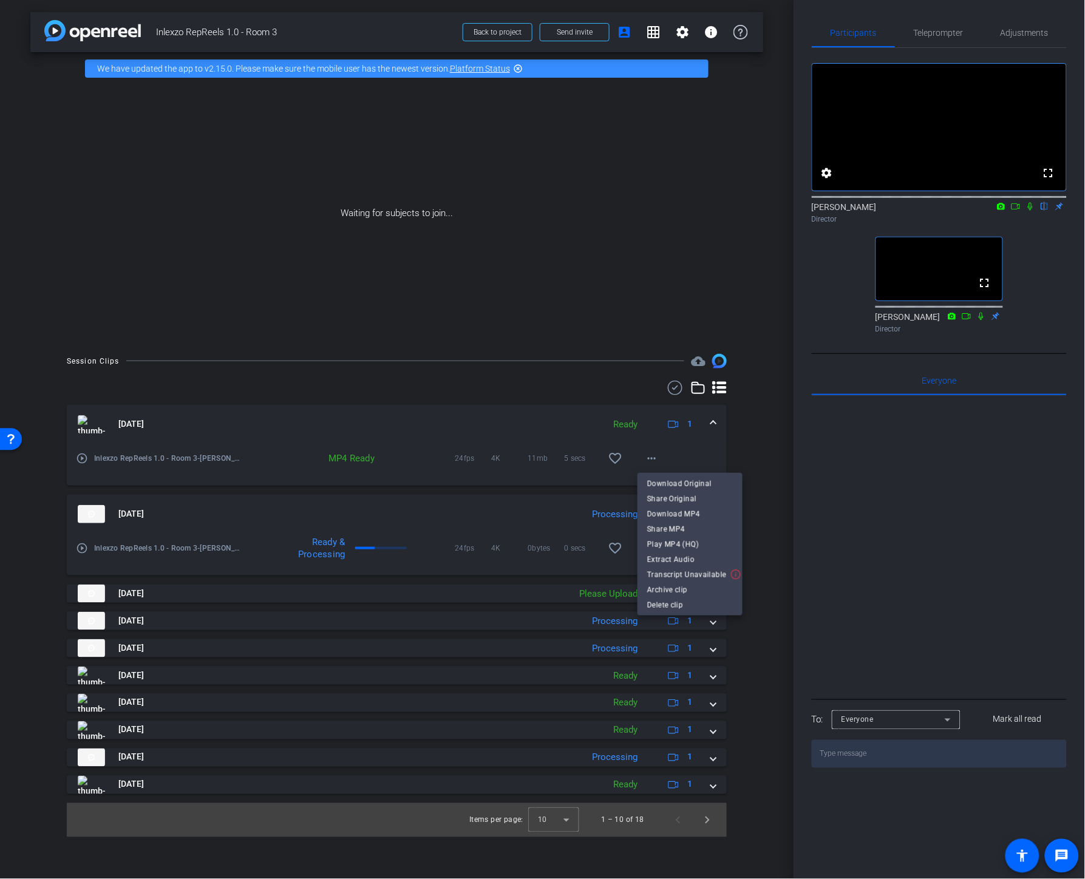
click at [670, 446] on div at bounding box center [542, 439] width 1085 height 879
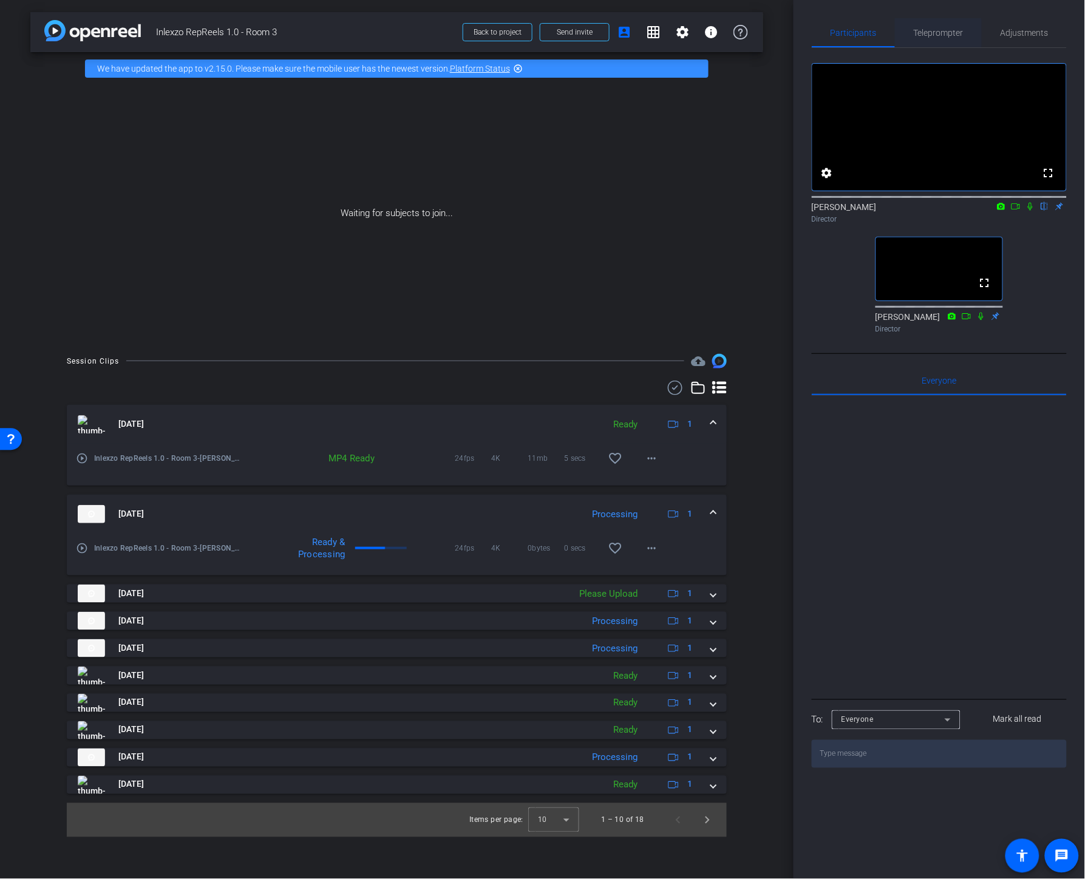
click at [928, 37] on span "Teleprompter" at bounding box center [939, 32] width 50 height 29
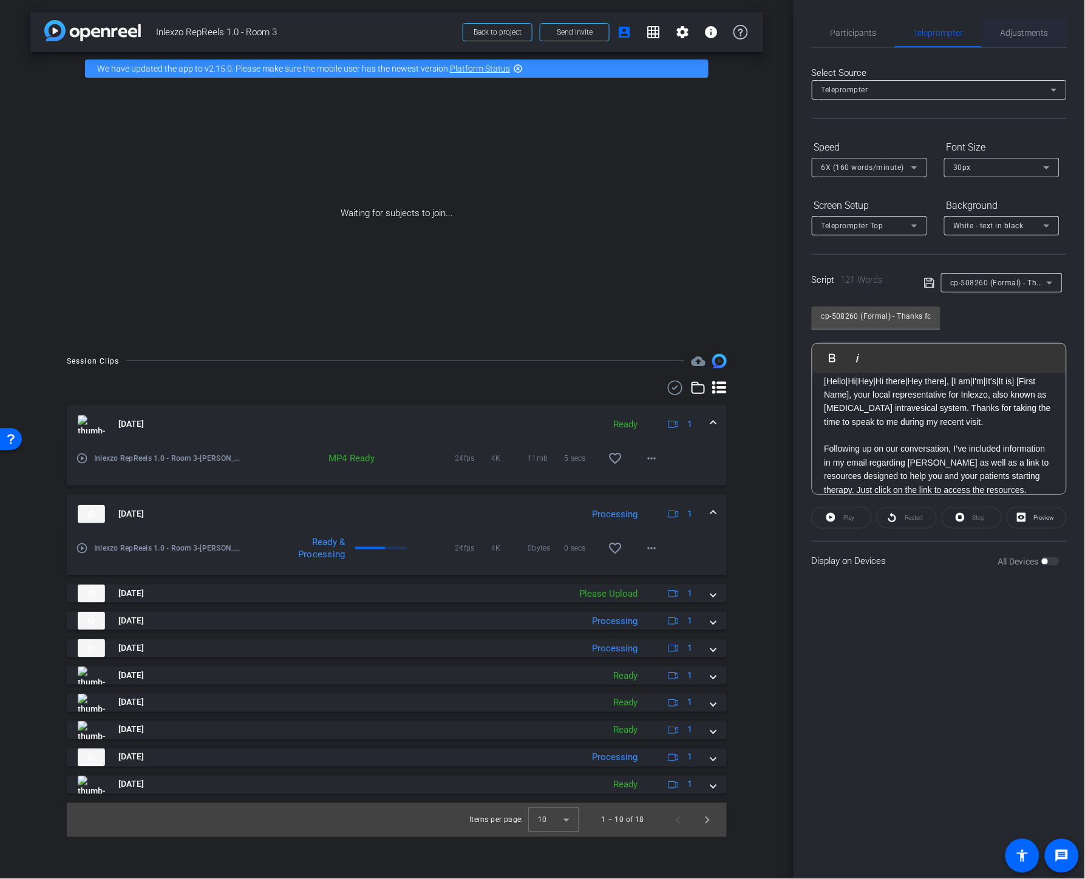
click at [955, 34] on span "Adjustments" at bounding box center [1025, 33] width 48 height 9
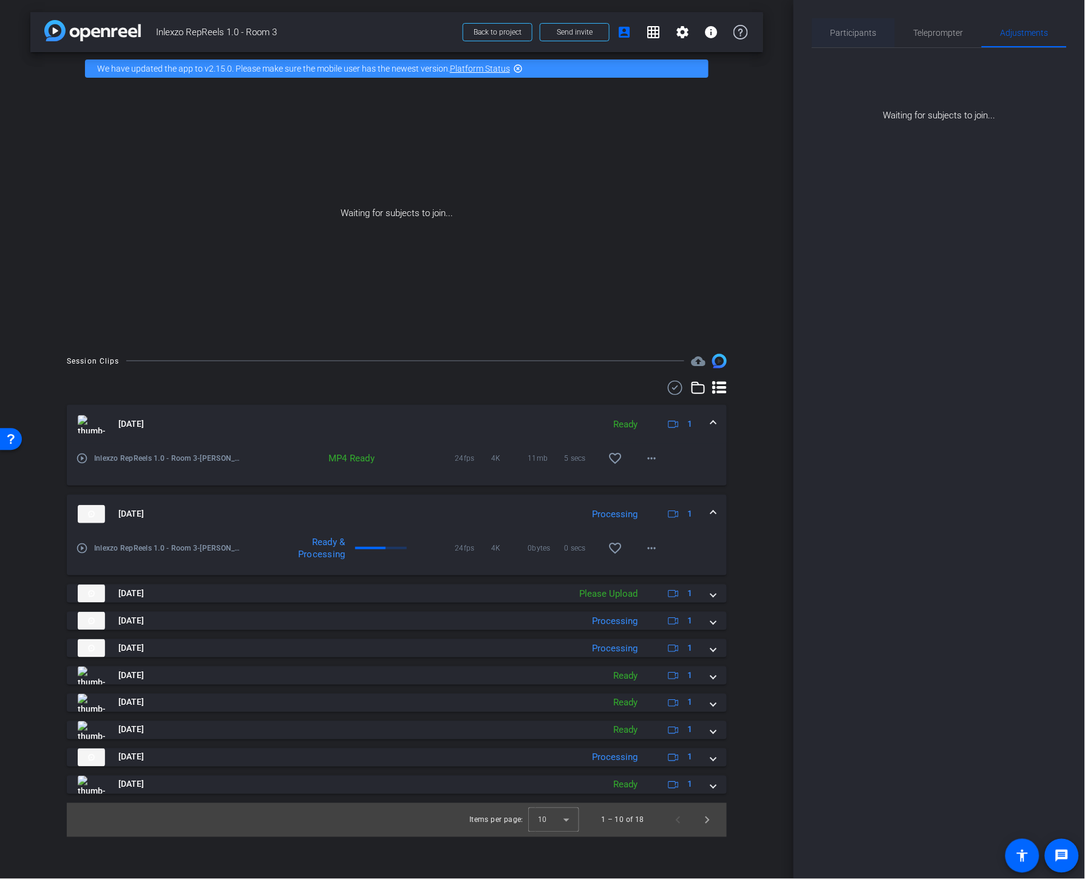
click at [846, 29] on span "Participants" at bounding box center [854, 33] width 46 height 9
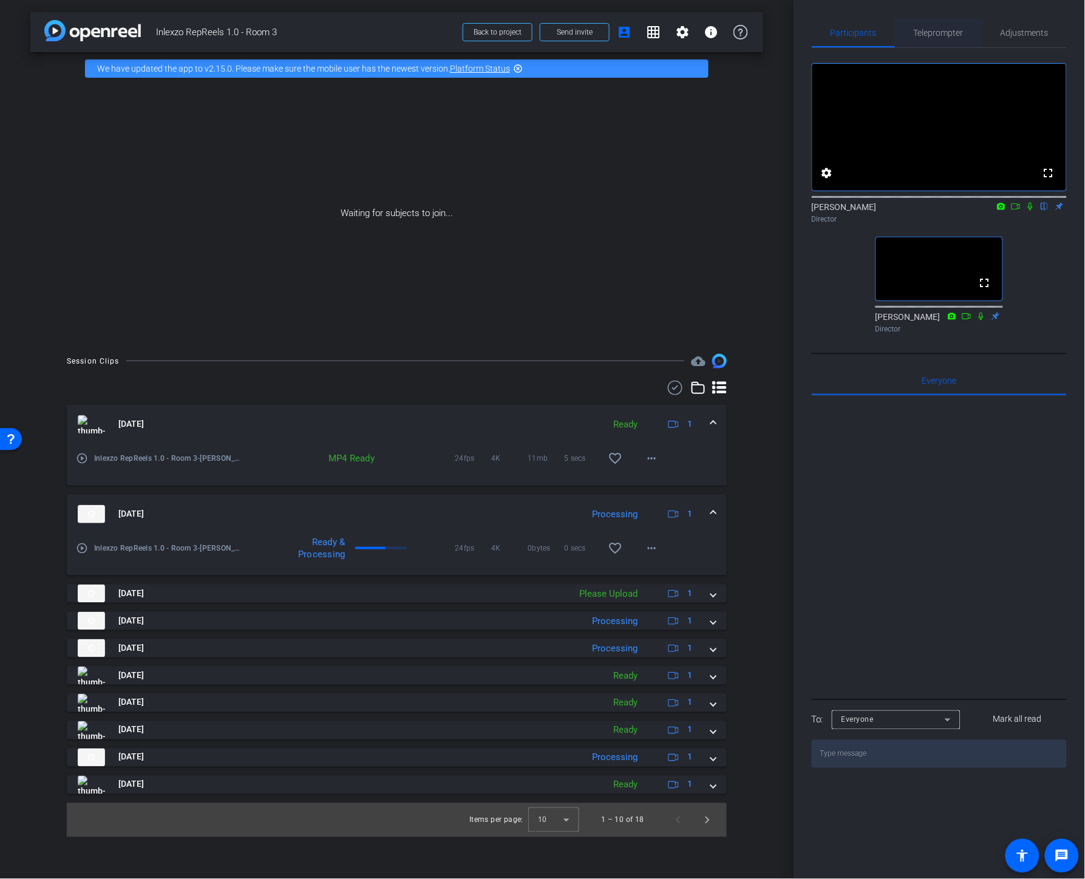
click at [936, 33] on span "Teleprompter" at bounding box center [939, 33] width 50 height 9
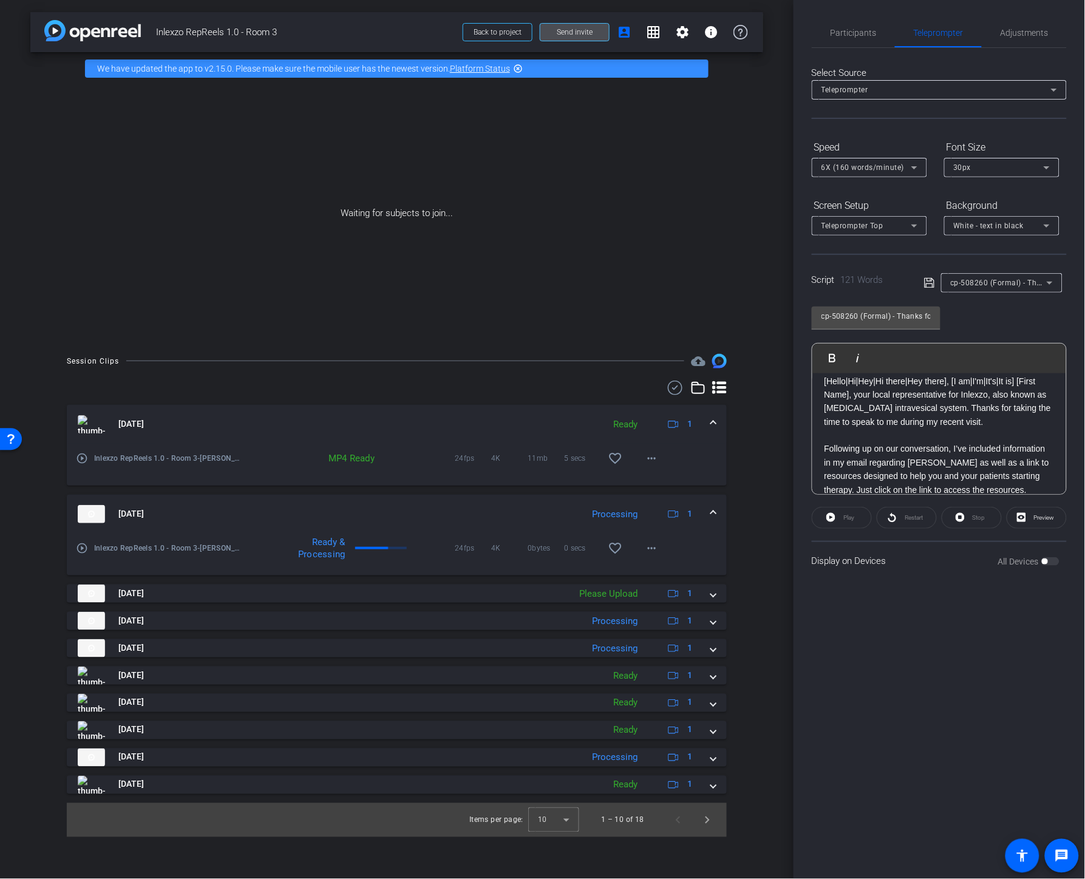
click at [575, 30] on span "Send invite" at bounding box center [575, 32] width 36 height 10
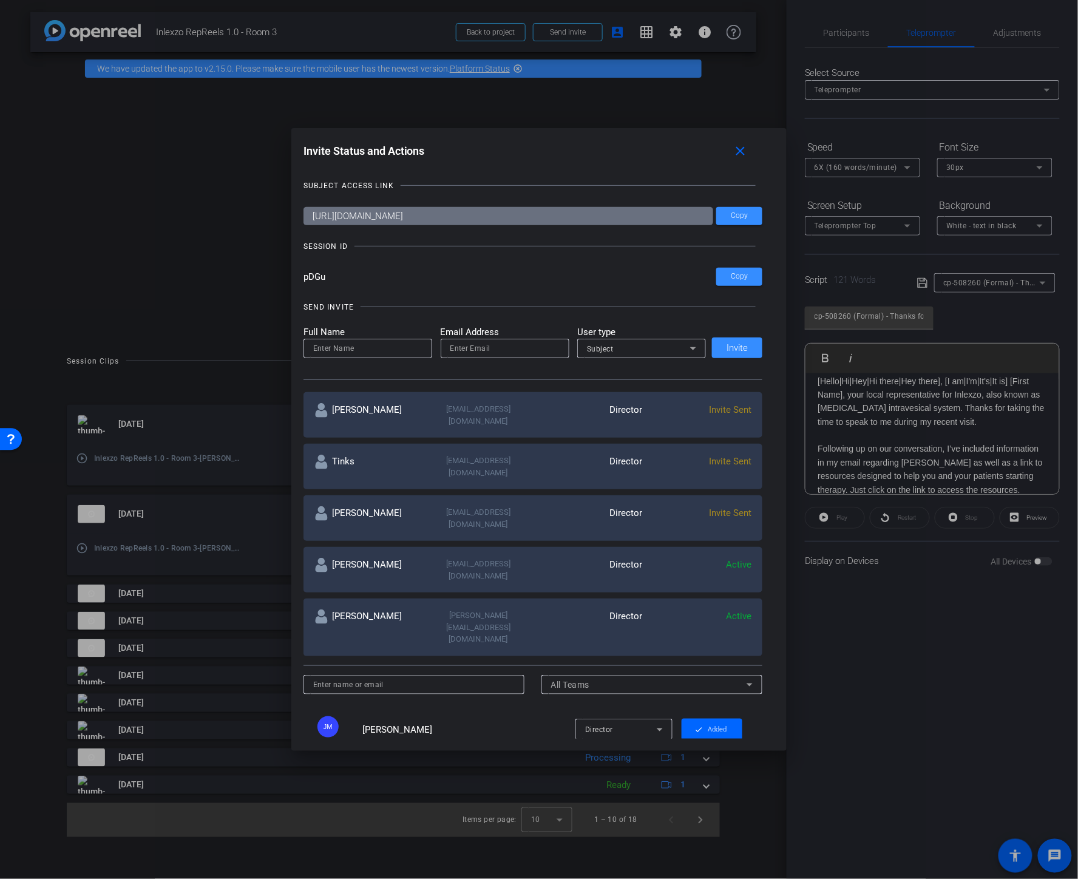
drag, startPoint x: 858, startPoint y: 677, endPoint x: 834, endPoint y: 525, distance: 153.6
click at [858, 676] on div at bounding box center [539, 439] width 1078 height 879
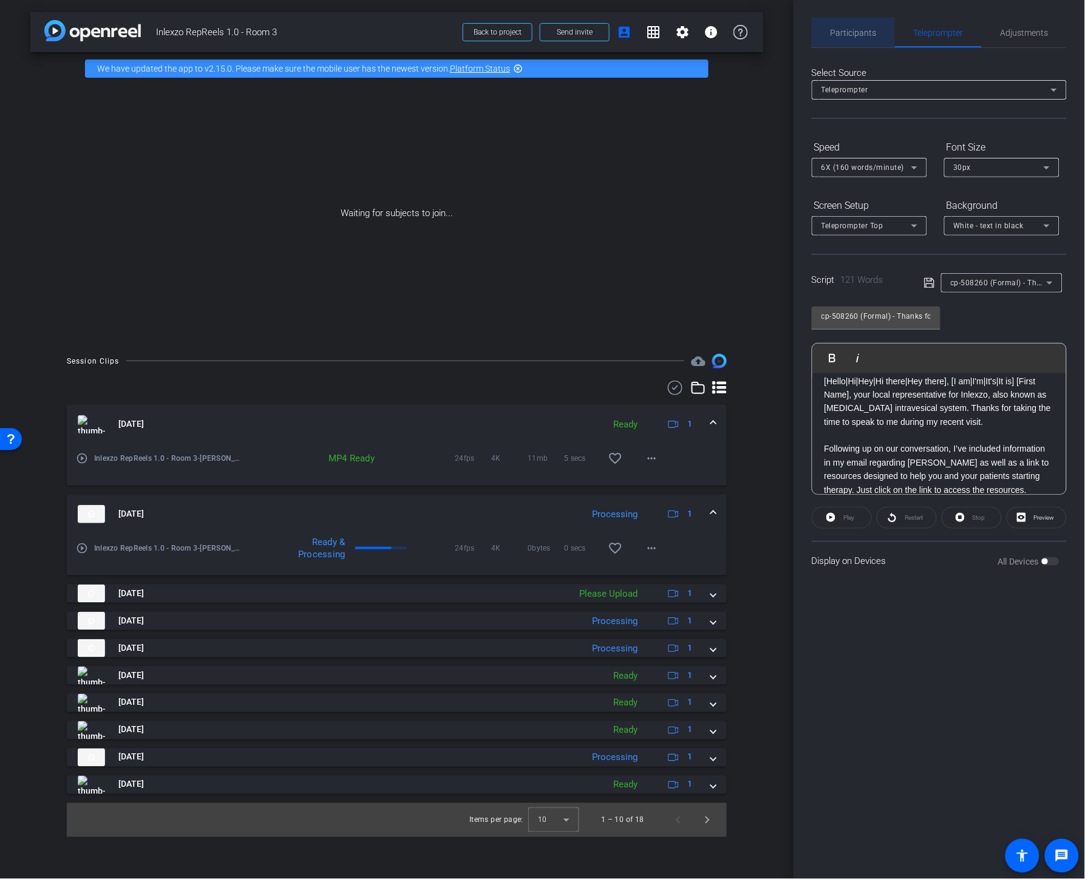
click at [866, 38] on span "Participants" at bounding box center [854, 32] width 46 height 29
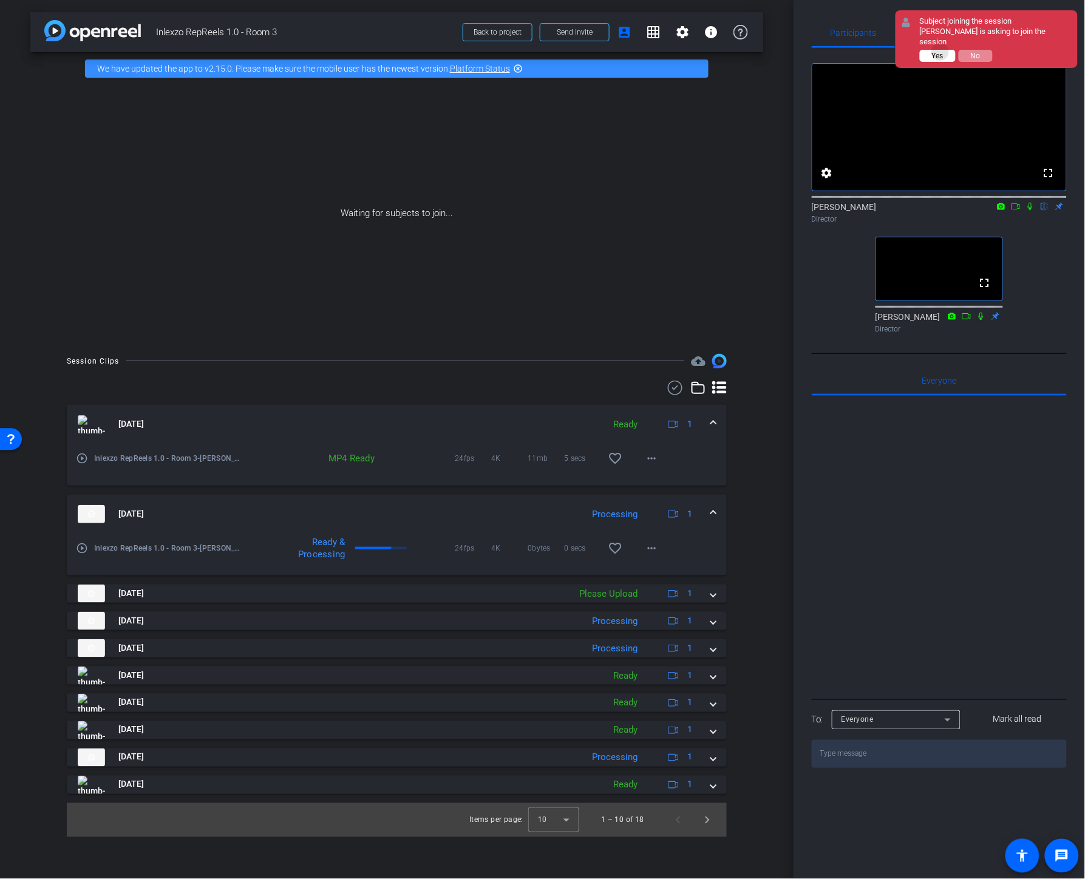
click at [941, 52] on span "Yes" at bounding box center [938, 56] width 12 height 9
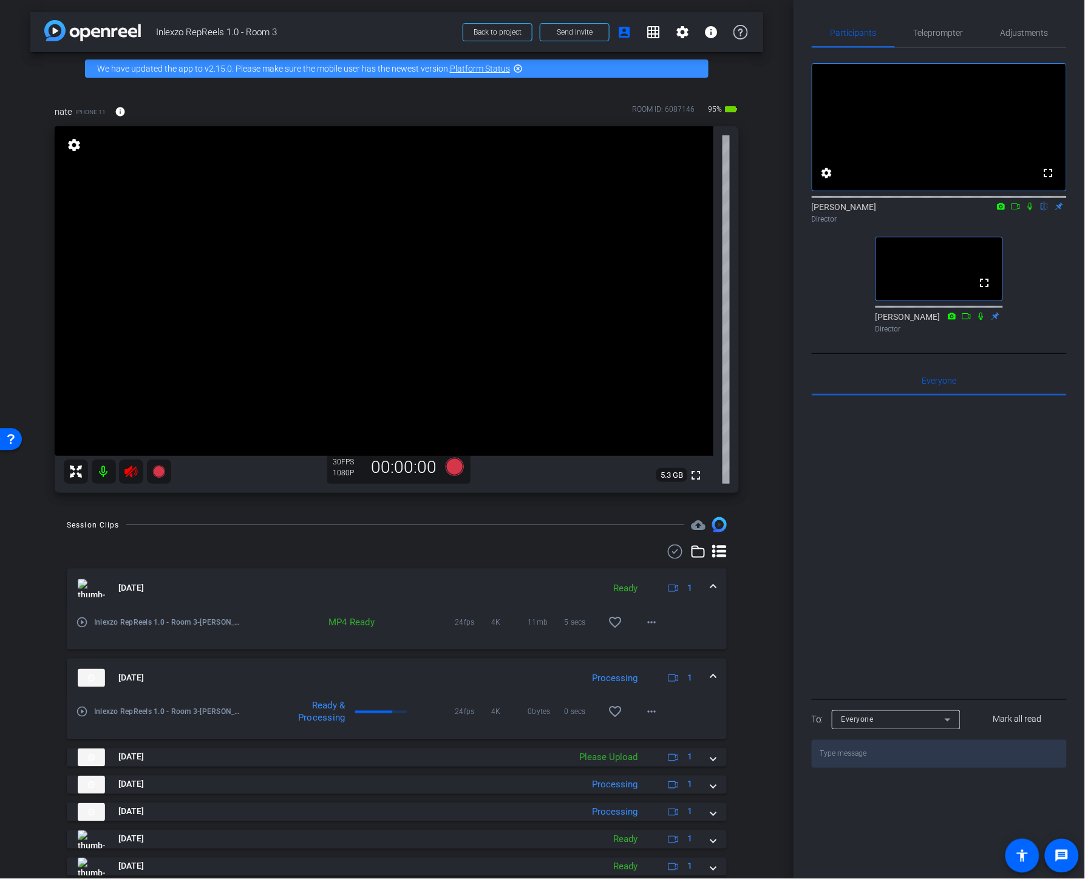
click at [108, 466] on mat-icon at bounding box center [104, 472] width 24 height 24
click at [458, 466] on icon at bounding box center [454, 466] width 18 height 18
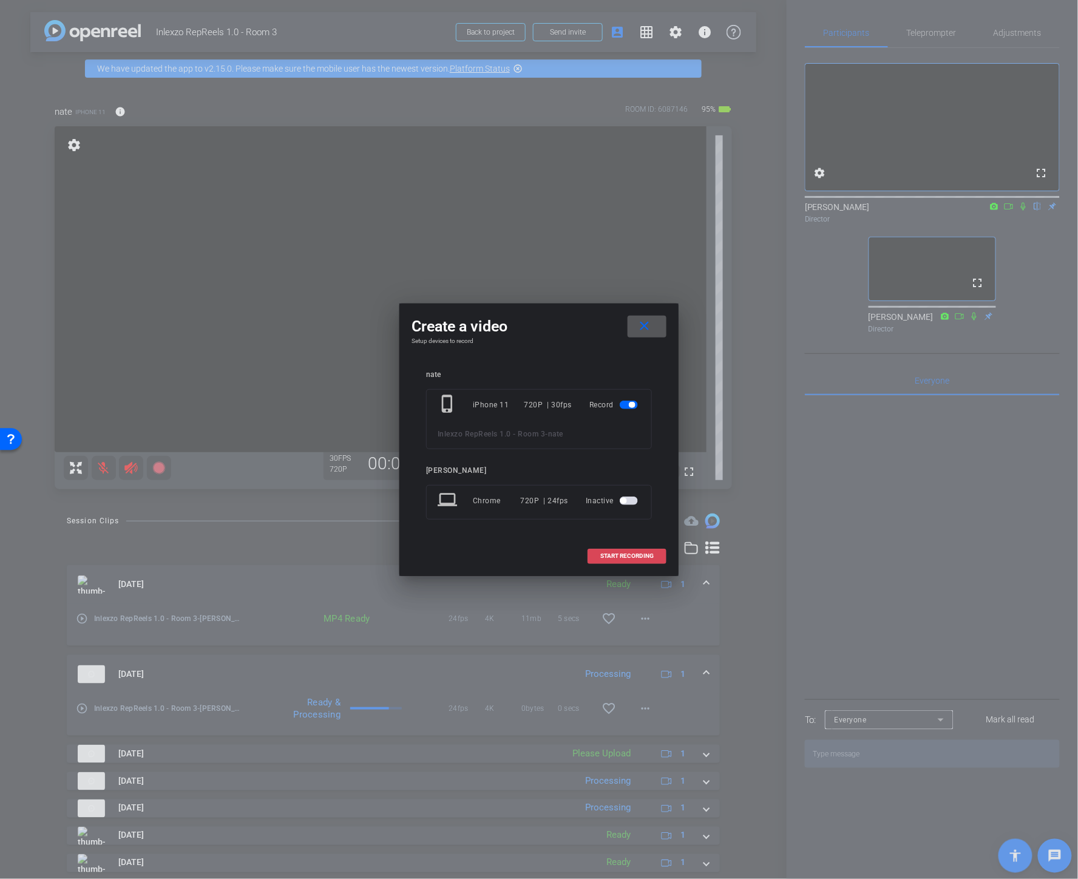
click at [623, 559] on span "START RECORDING" at bounding box center [627, 556] width 53 height 6
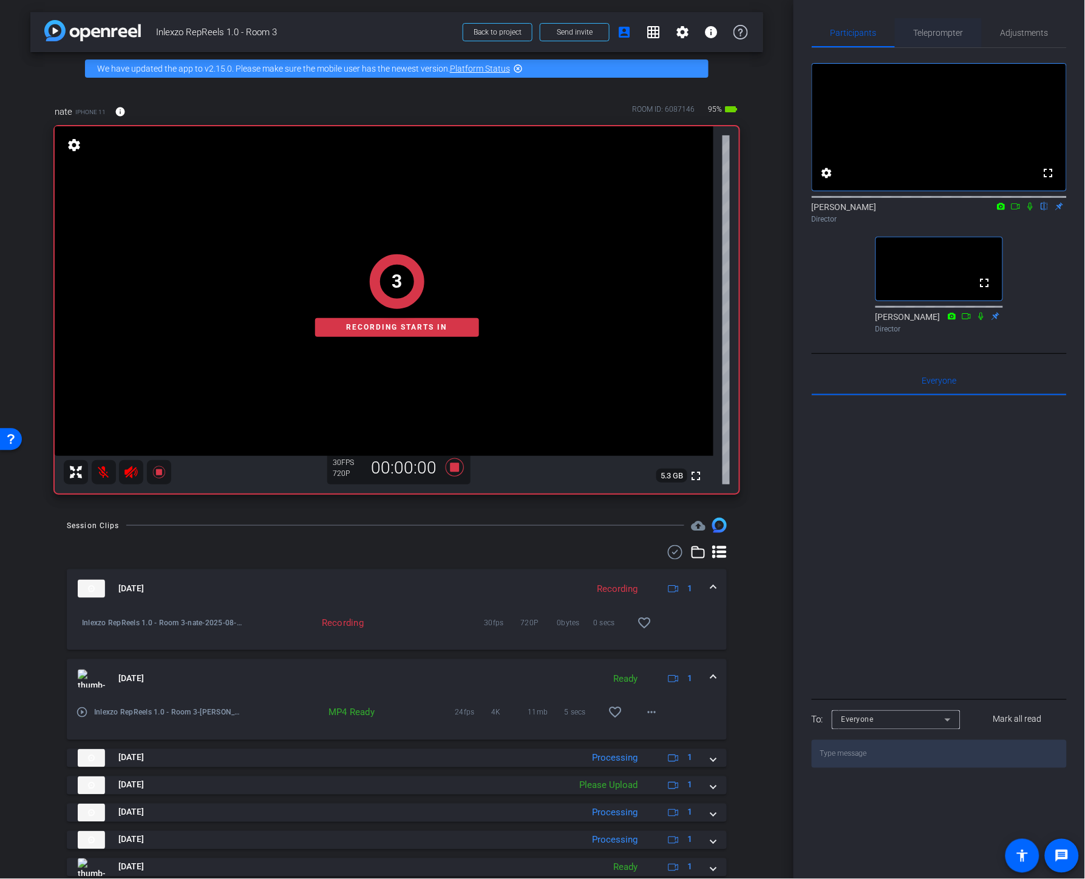
click at [930, 38] on span "Teleprompter" at bounding box center [939, 32] width 50 height 29
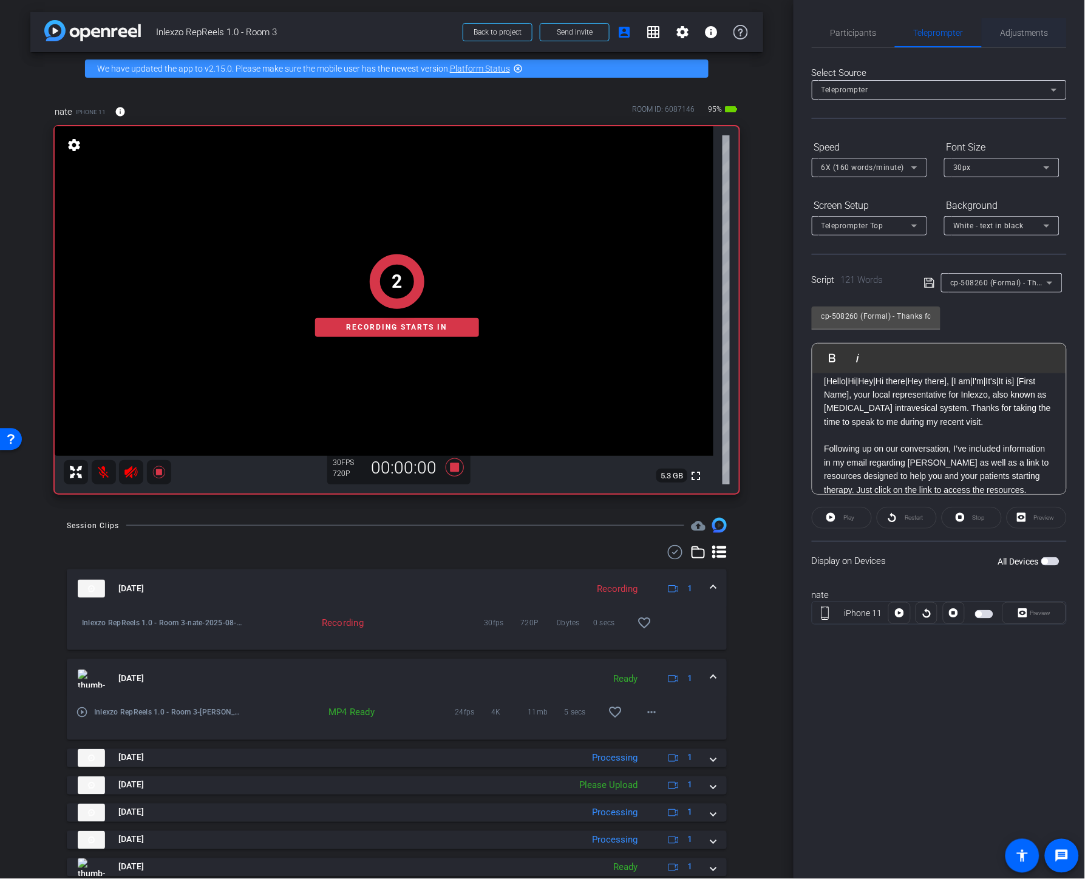
click at [955, 29] on span "Adjustments" at bounding box center [1025, 33] width 48 height 9
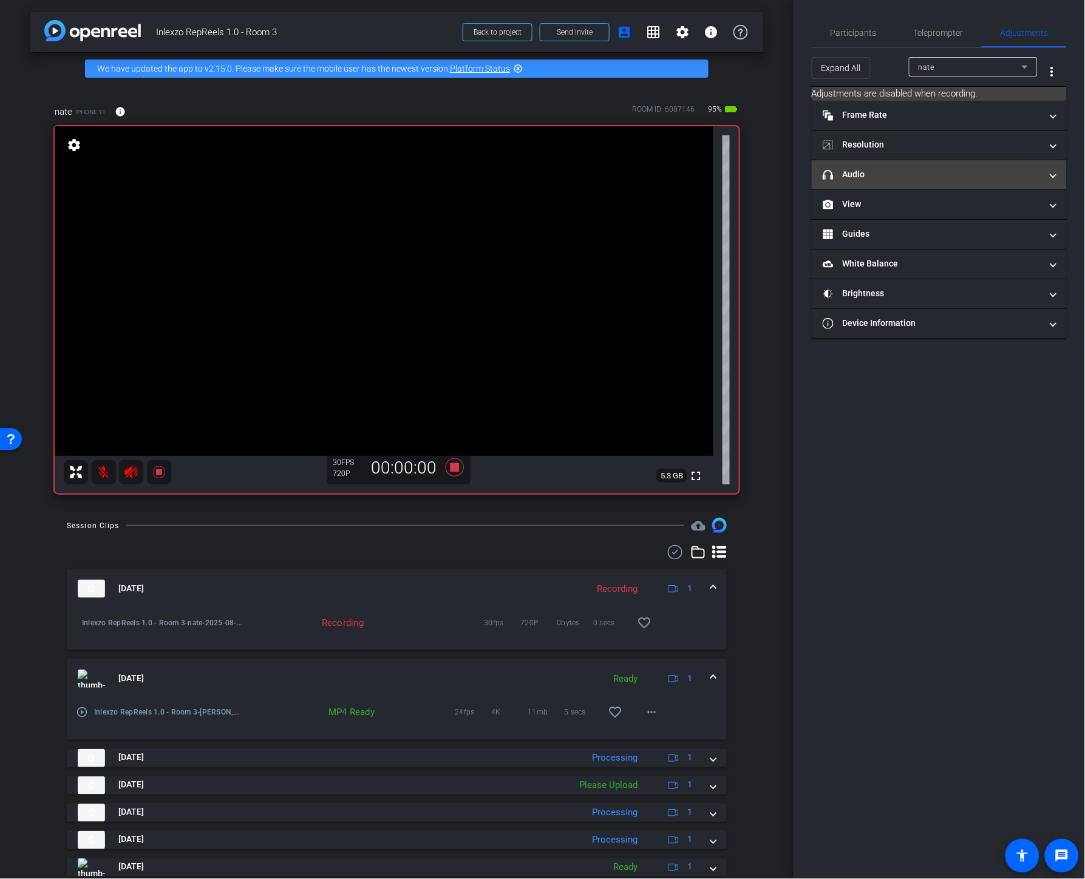
click at [846, 179] on mat-panel-title "headphone icon Audio" at bounding box center [932, 174] width 219 height 13
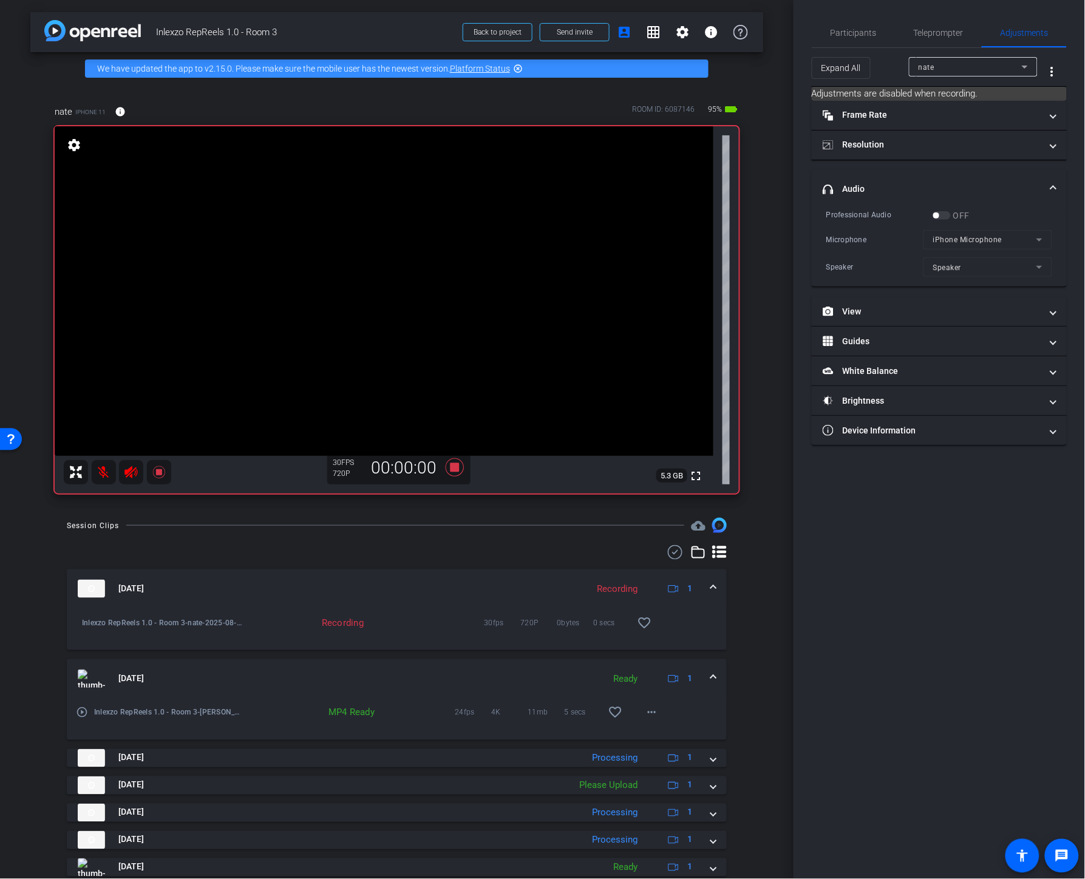
click at [931, 211] on div "Professional Audio" at bounding box center [879, 215] width 106 height 12
click at [445, 463] on icon at bounding box center [454, 468] width 29 height 22
click at [937, 213] on div "Professional Audio OFF Microphone iPhone Microphone Speaker Speaker" at bounding box center [939, 243] width 226 height 69
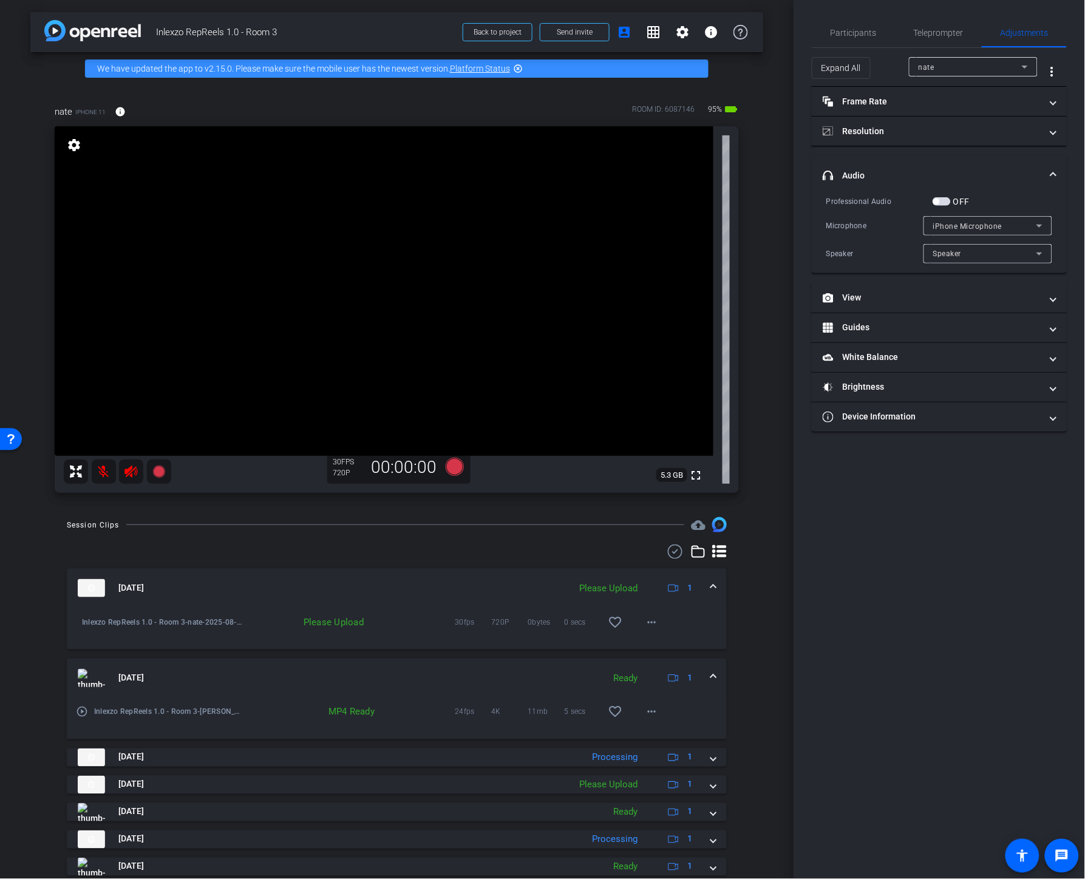
click at [941, 203] on span "button" at bounding box center [942, 201] width 18 height 9
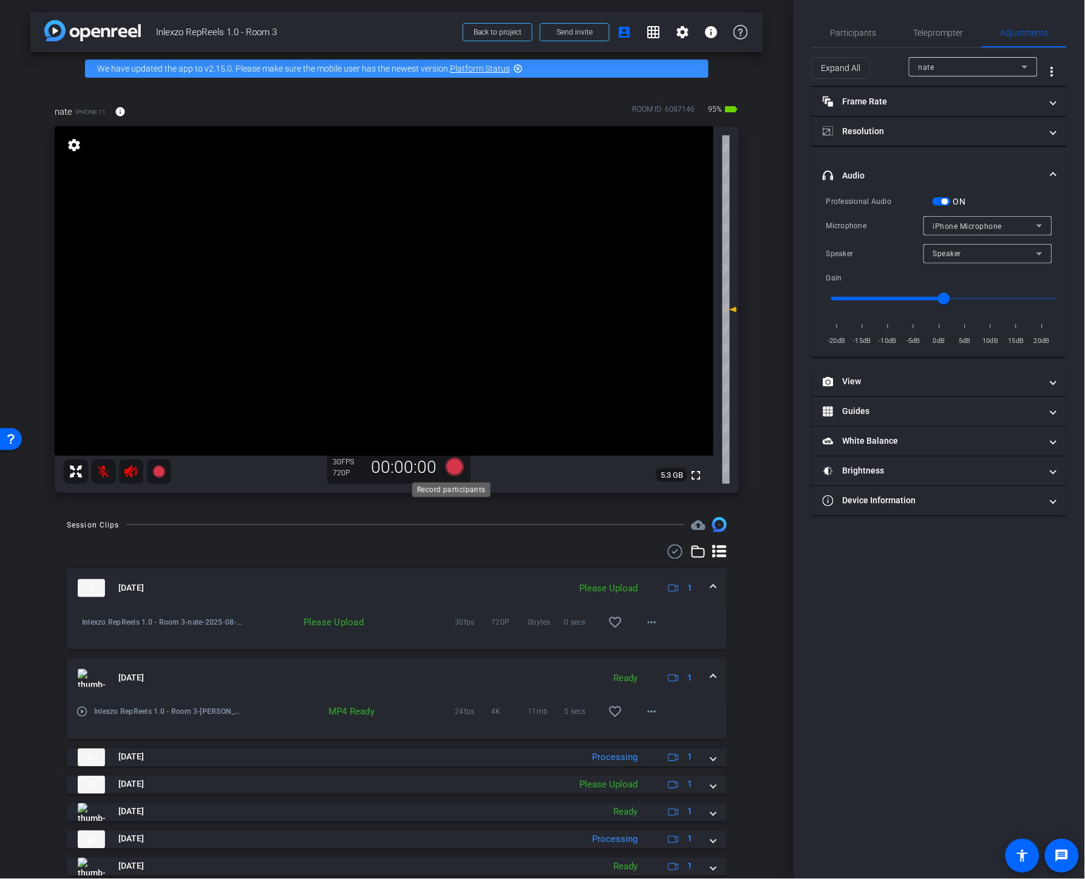
click at [456, 471] on icon at bounding box center [454, 466] width 18 height 18
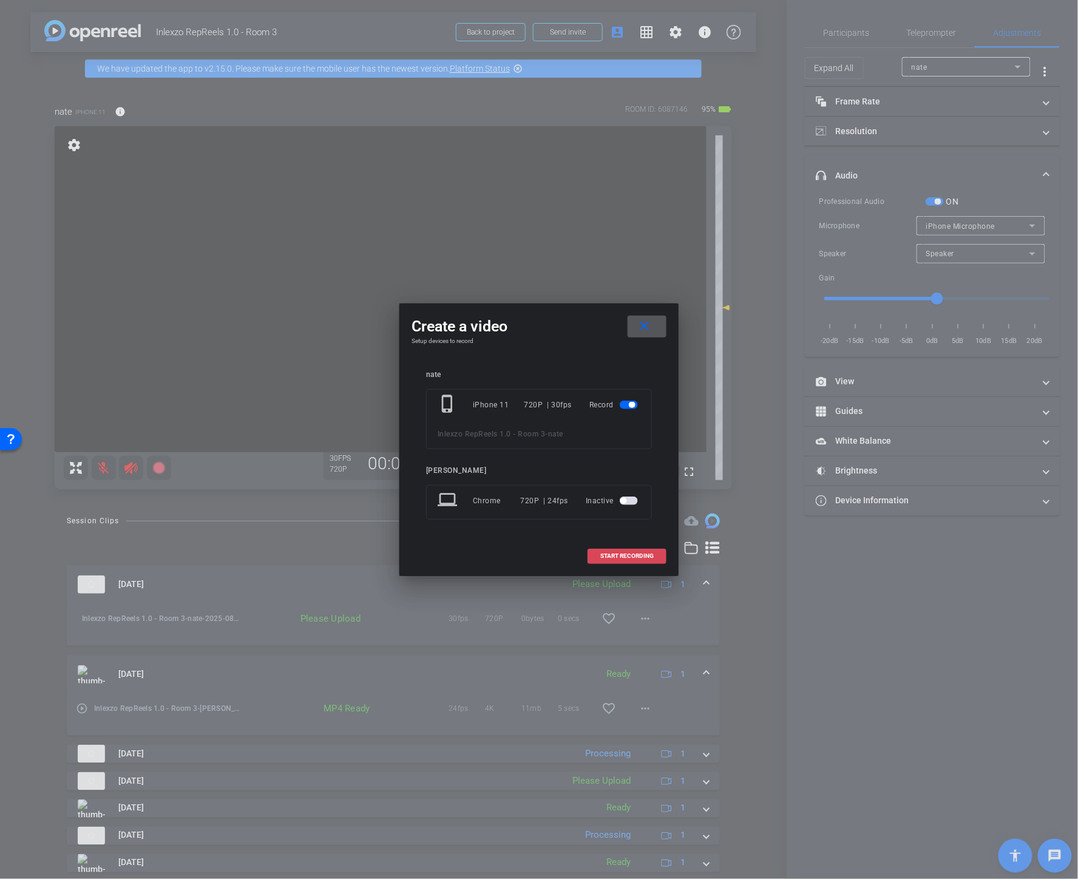
click at [628, 554] on span "START RECORDING" at bounding box center [627, 556] width 53 height 6
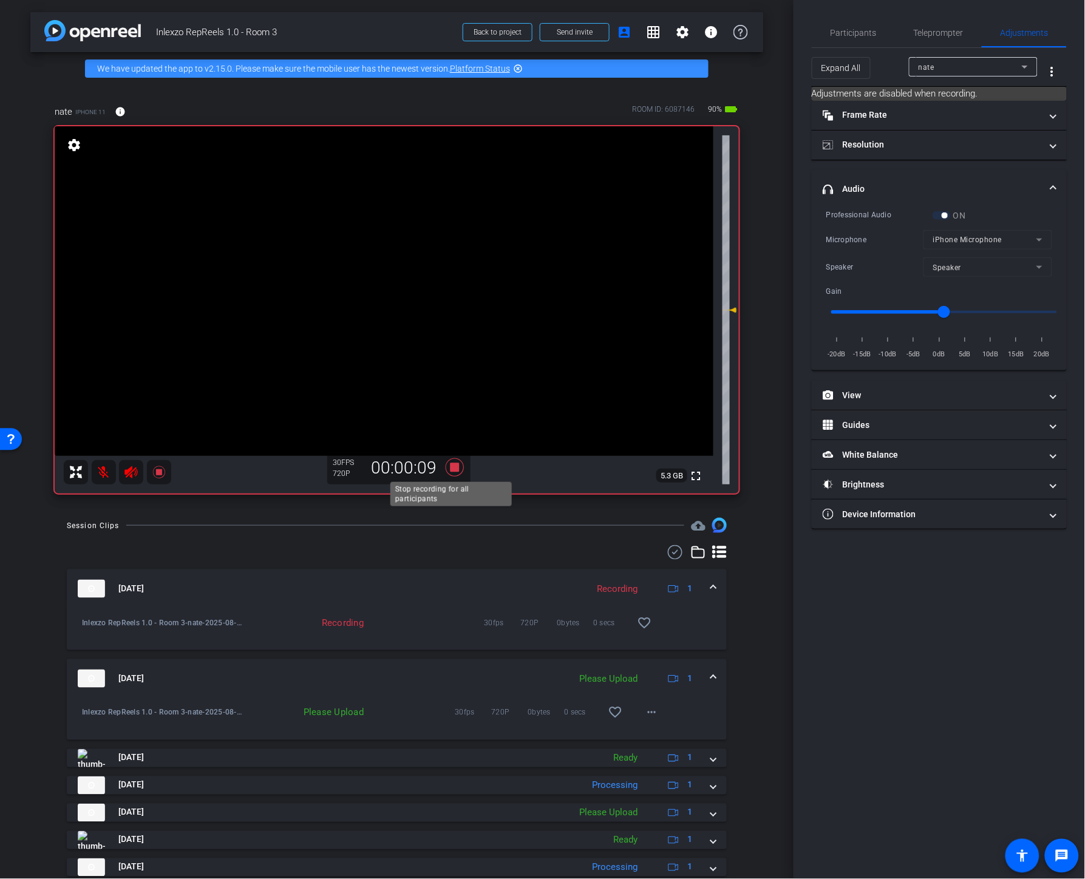
click at [451, 468] on icon at bounding box center [454, 467] width 18 height 18
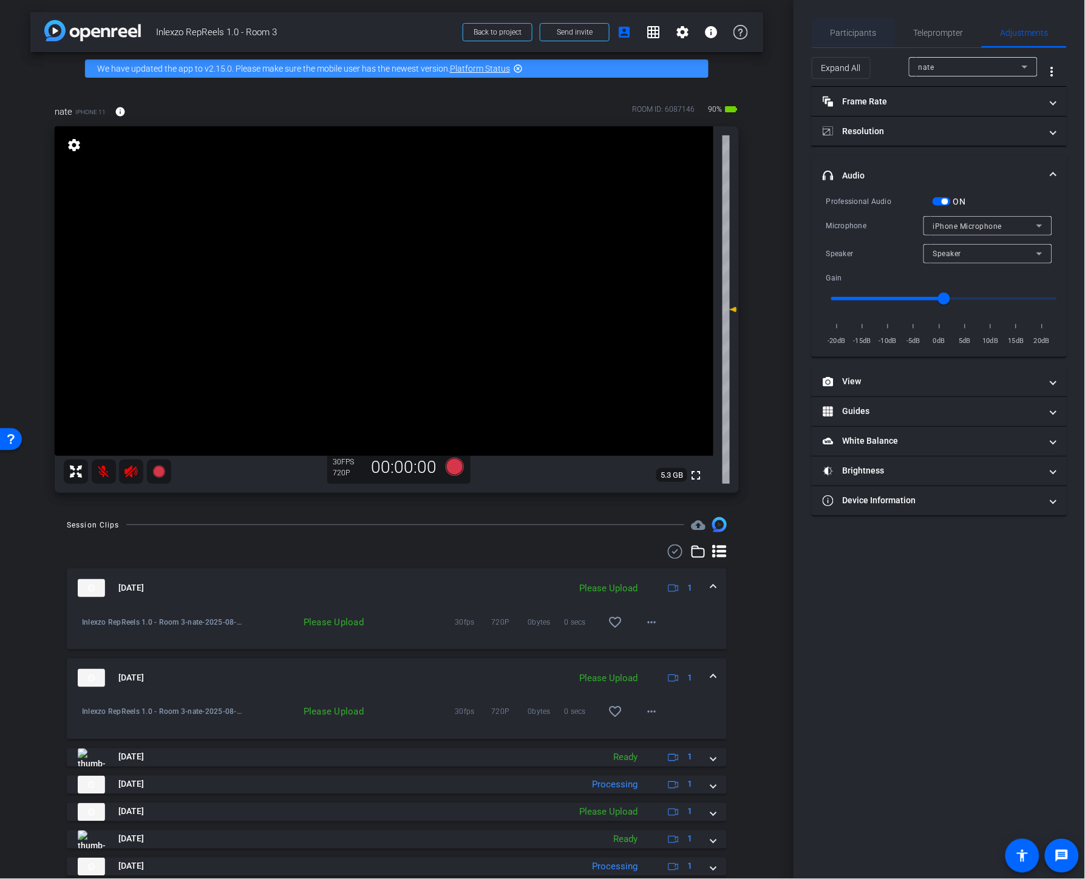
click at [841, 34] on span "Participants" at bounding box center [854, 33] width 46 height 9
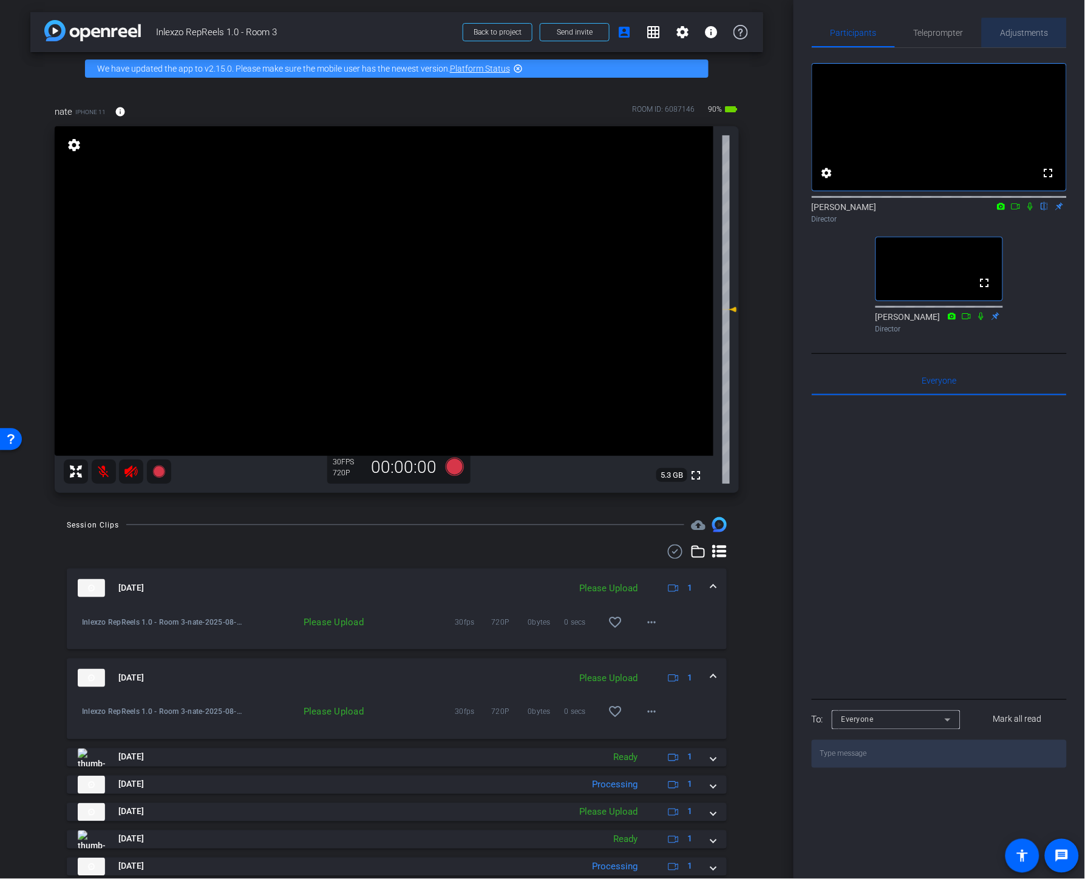
click at [955, 35] on span "Adjustments" at bounding box center [1025, 33] width 48 height 9
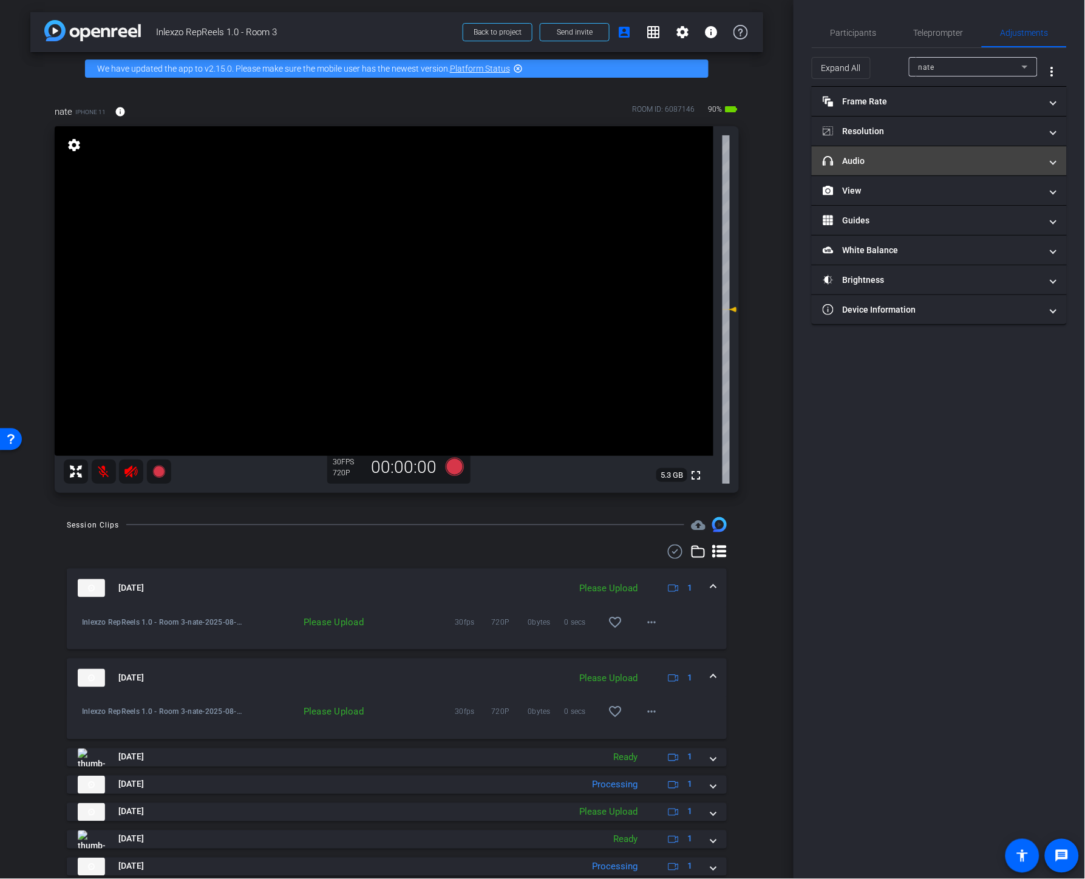
click at [887, 159] on mat-panel-title "headphone icon Audio" at bounding box center [932, 161] width 219 height 13
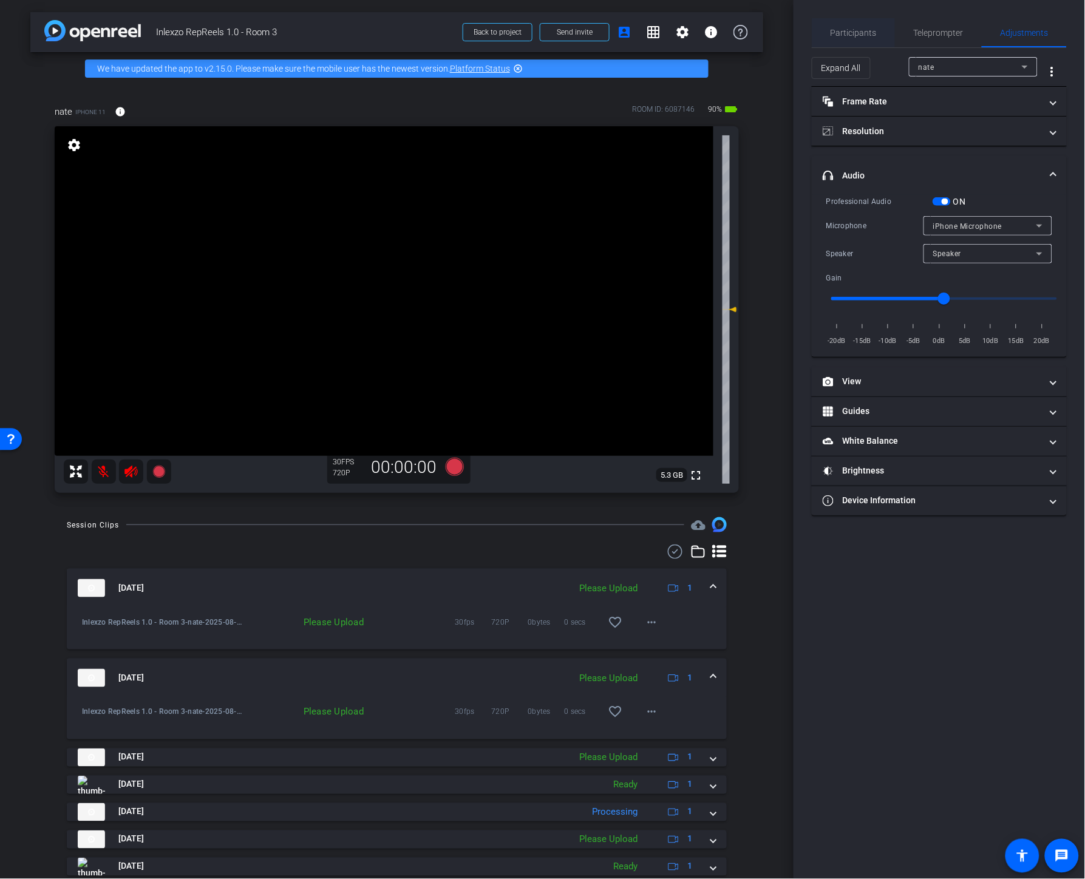
click at [843, 32] on span "Participants" at bounding box center [854, 33] width 46 height 9
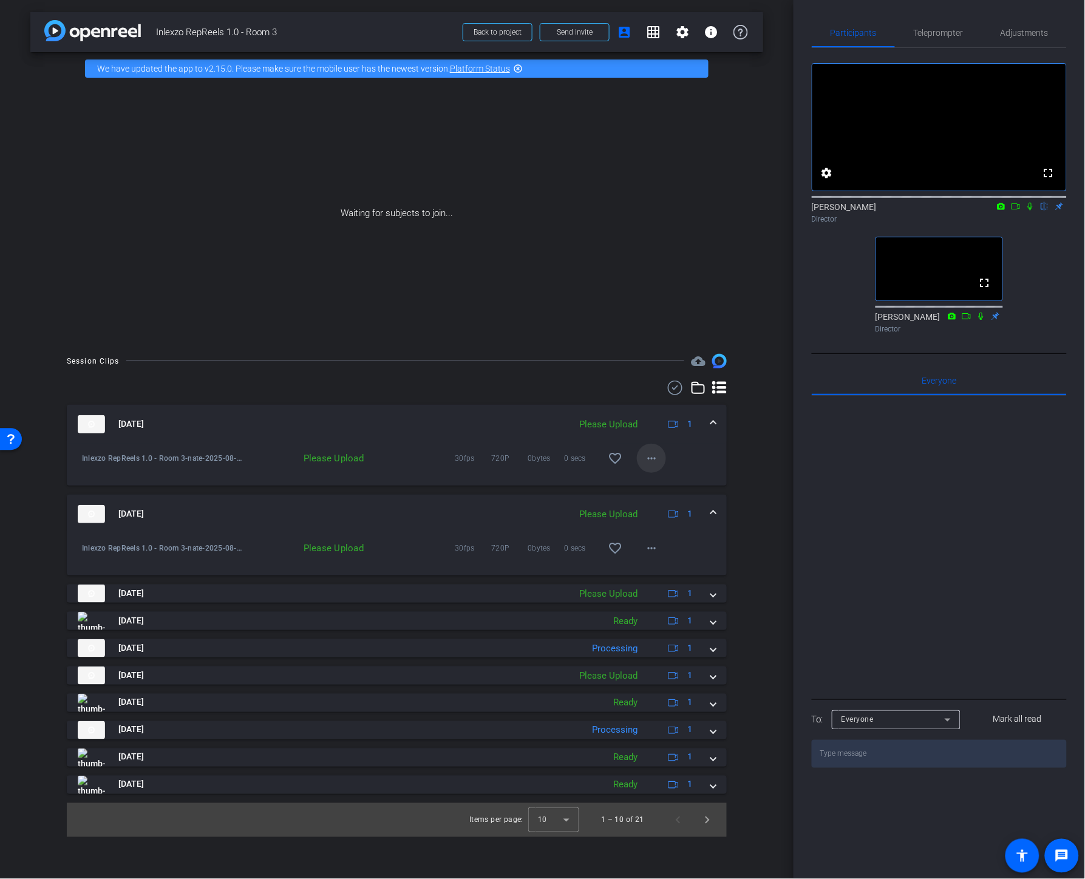
click at [651, 466] on span at bounding box center [651, 458] width 29 height 29
click at [657, 520] on span "Delete clip" at bounding box center [671, 514] width 49 height 15
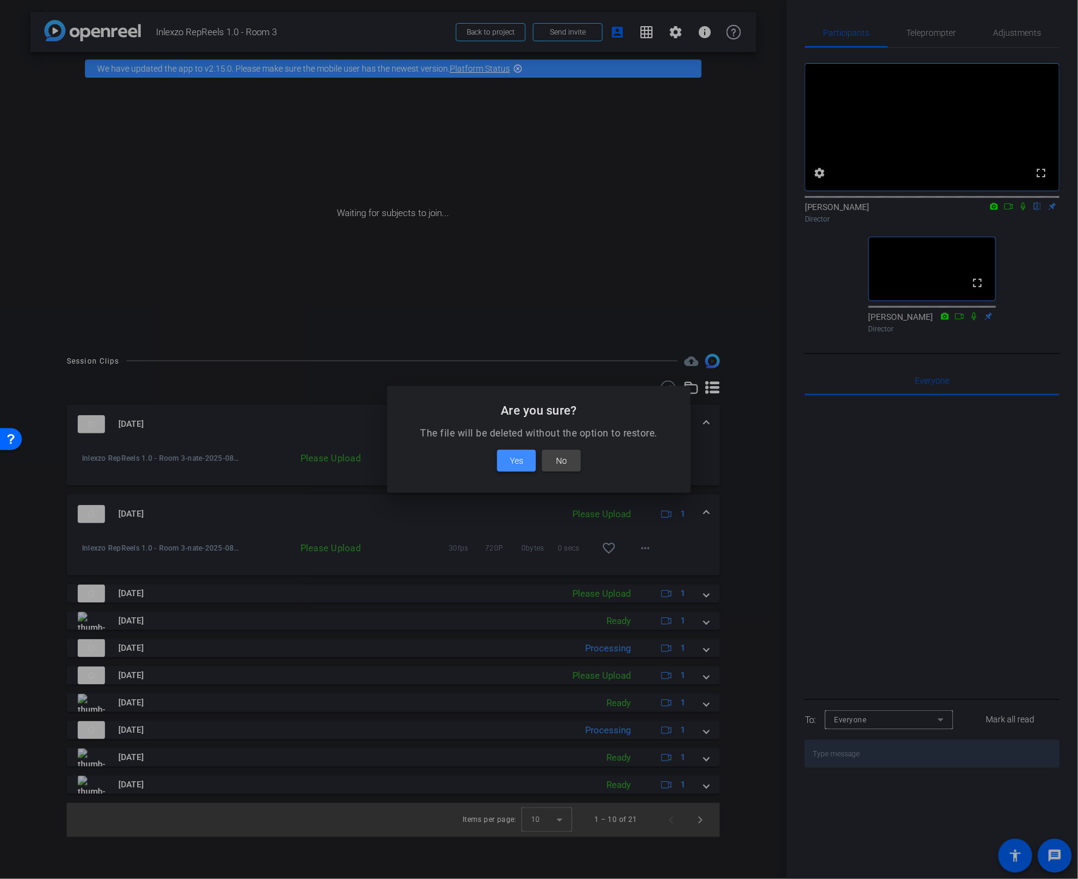
click at [517, 463] on span "Yes" at bounding box center [516, 461] width 13 height 15
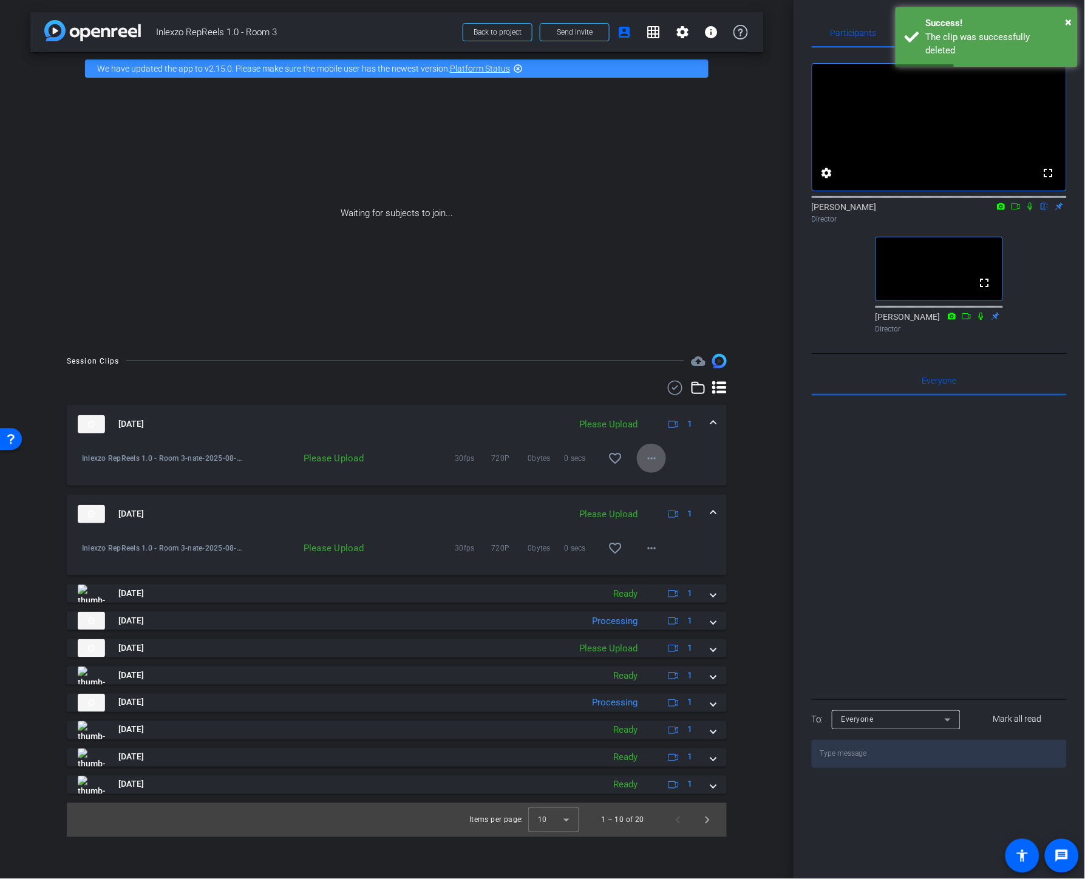
click at [647, 463] on mat-icon "more_horiz" at bounding box center [651, 458] width 15 height 15
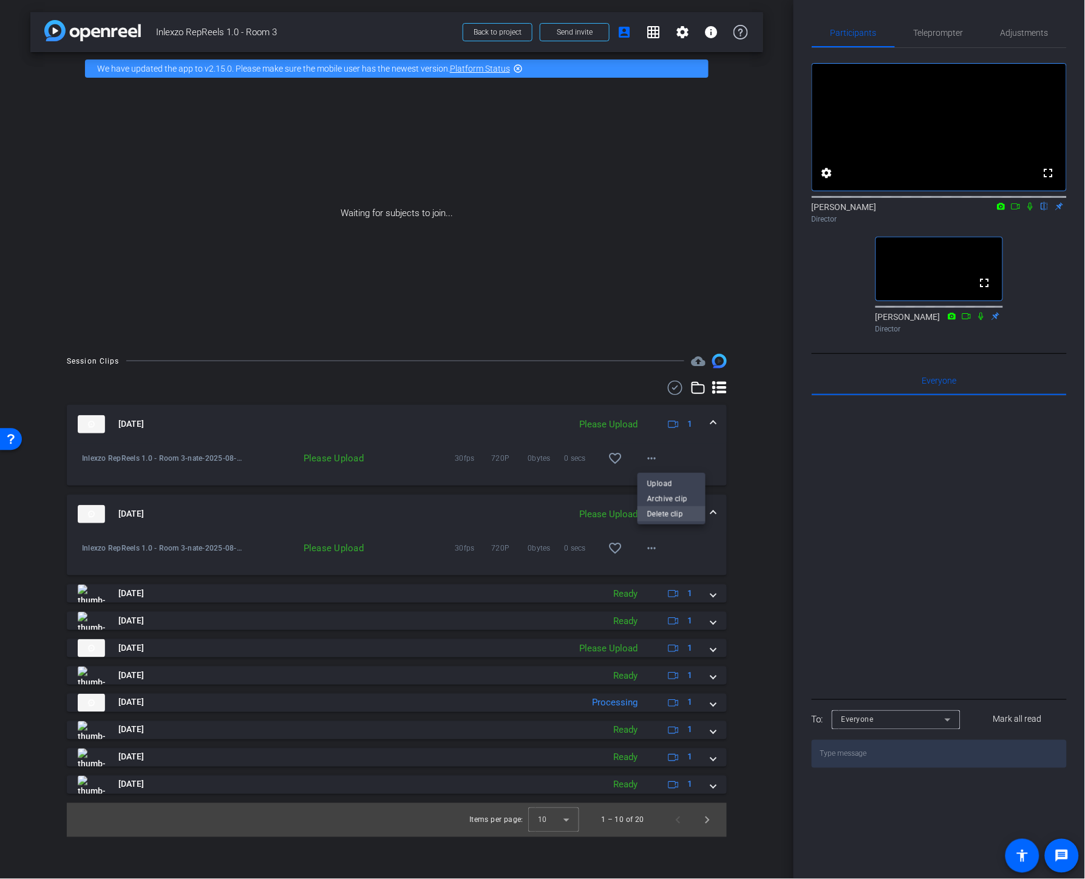
click at [659, 518] on span "Delete clip" at bounding box center [671, 514] width 49 height 15
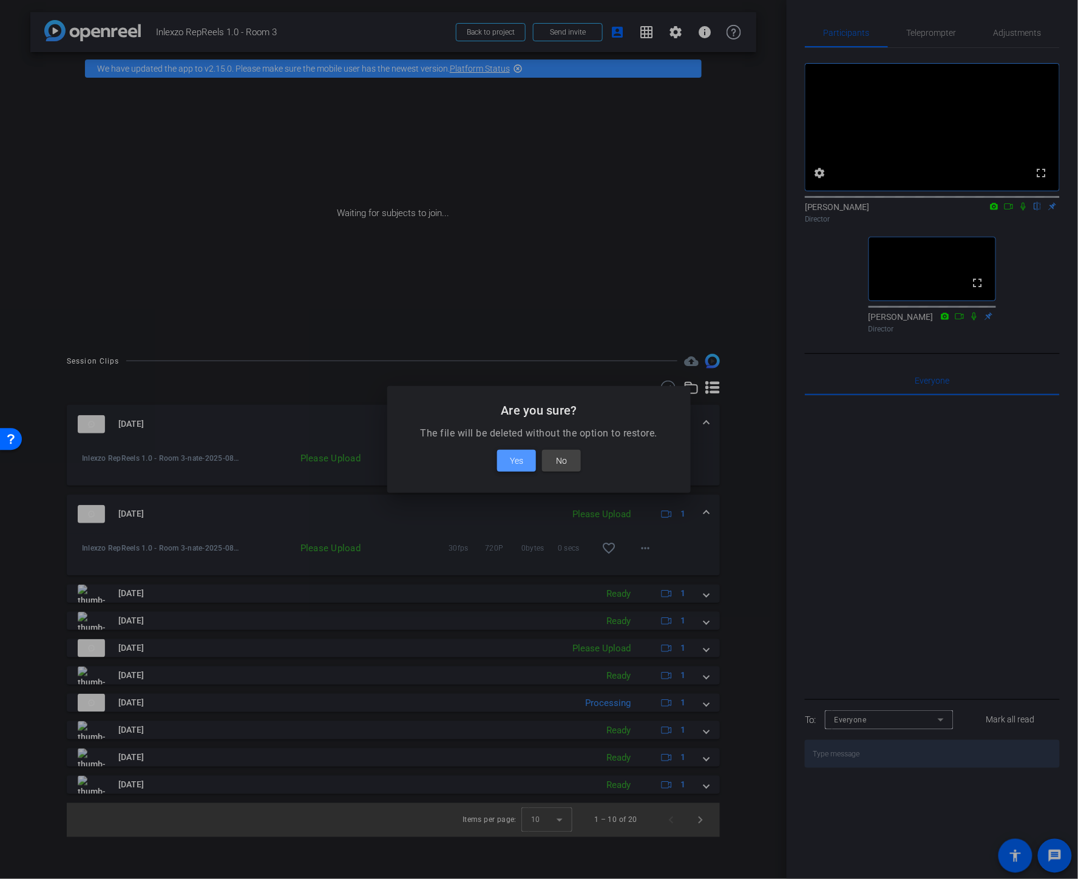
click at [519, 461] on span "Yes" at bounding box center [516, 461] width 13 height 15
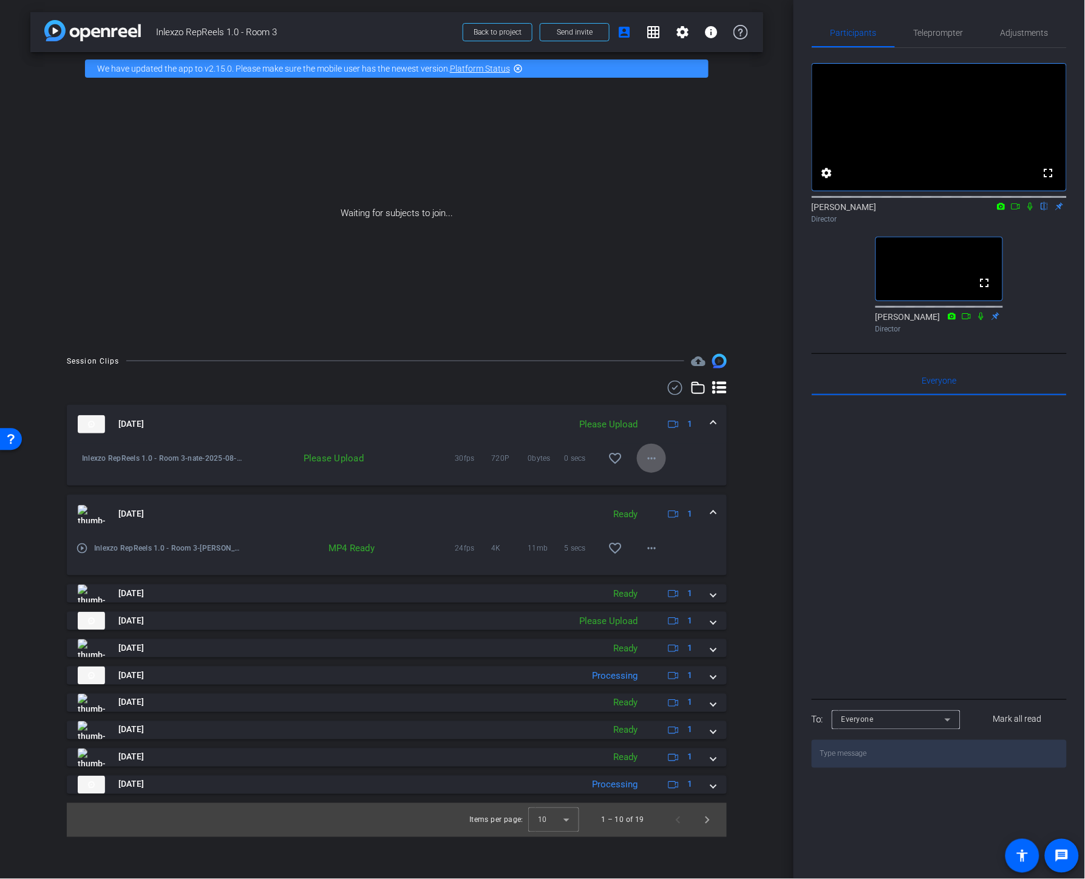
click at [41, 250] on div "Waiting for subjects to join..." at bounding box center [396, 213] width 733 height 257
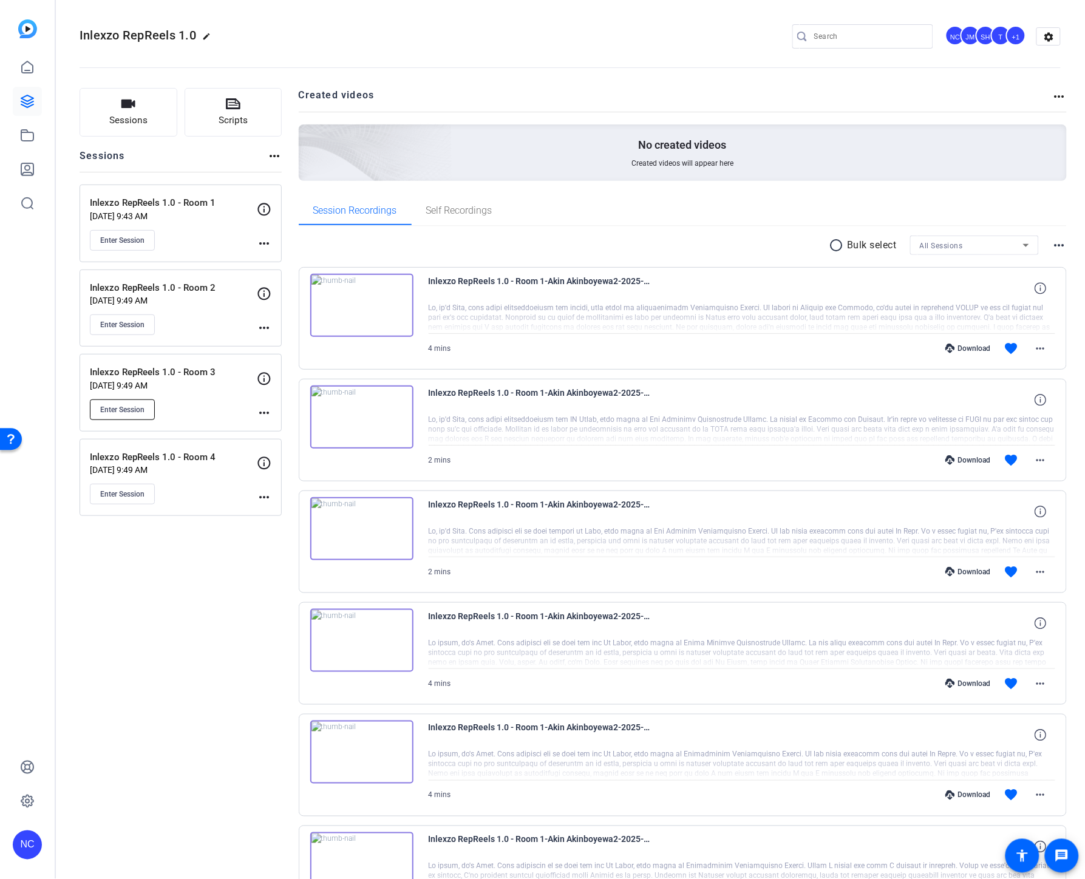
click at [140, 405] on span "Enter Session" at bounding box center [122, 410] width 44 height 10
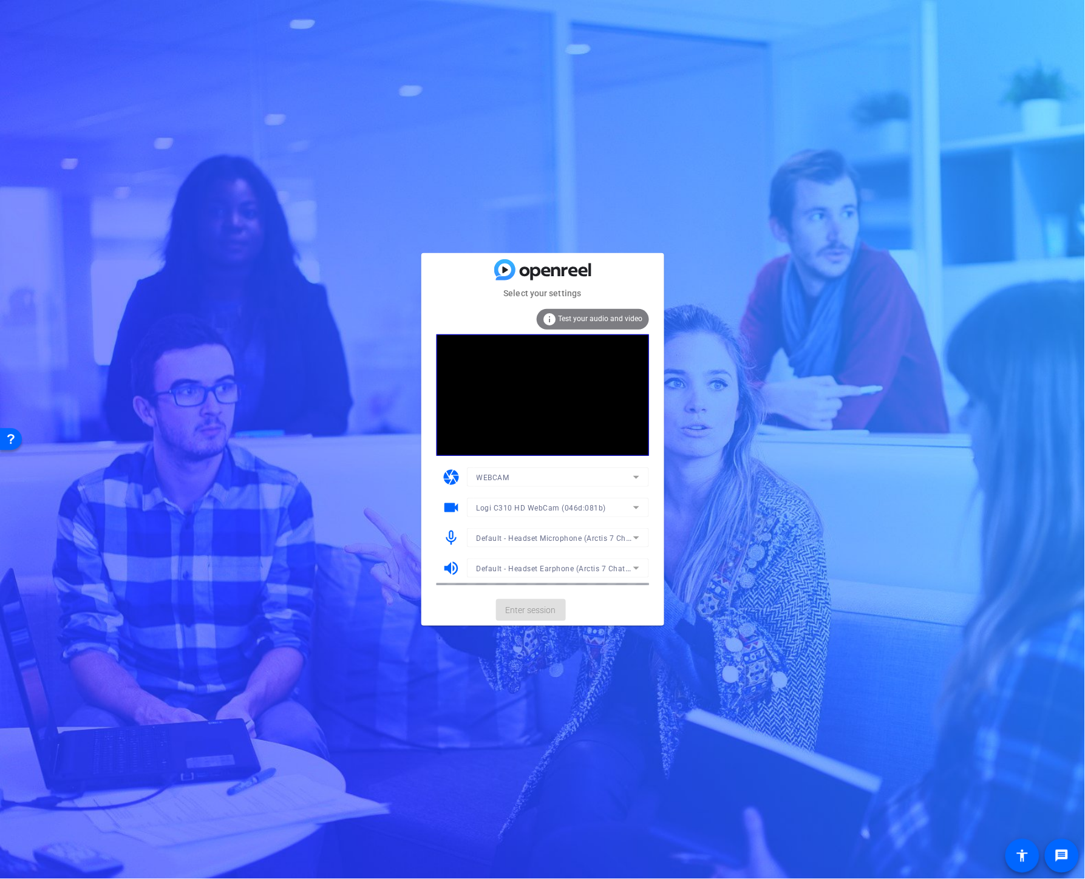
click at [536, 509] on mat-form-field "Logi C310 HD WebCam (046d:081b)" at bounding box center [558, 507] width 182 height 19
click at [536, 509] on span "Logi C310 HD WebCam (046d:081b)" at bounding box center [542, 508] width 130 height 9
click at [546, 550] on mat-option "EOS Webcam Utility" at bounding box center [558, 551] width 182 height 19
click at [548, 504] on div "EOS Webcam Utility" at bounding box center [555, 507] width 157 height 15
click at [545, 529] on span "Logi C310 HD WebCam (046d:081b)" at bounding box center [541, 532] width 128 height 15
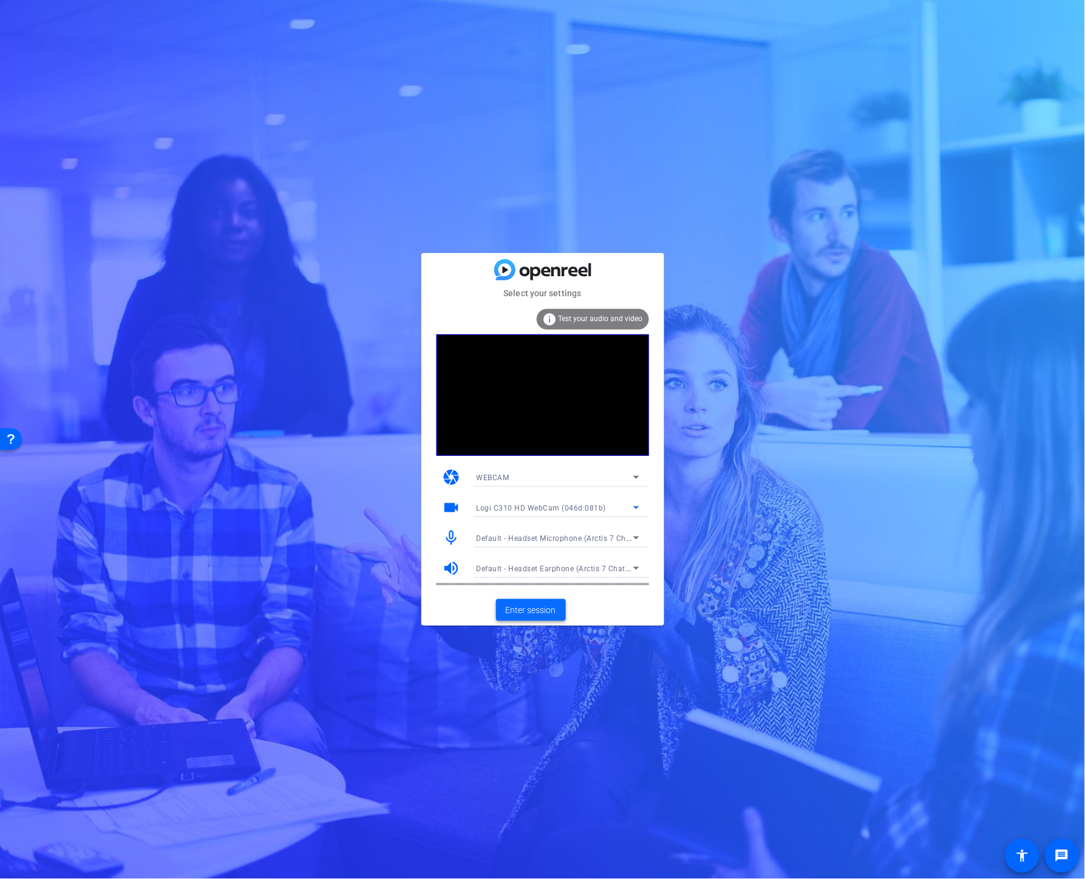
click at [524, 607] on span "Enter session" at bounding box center [531, 610] width 50 height 13
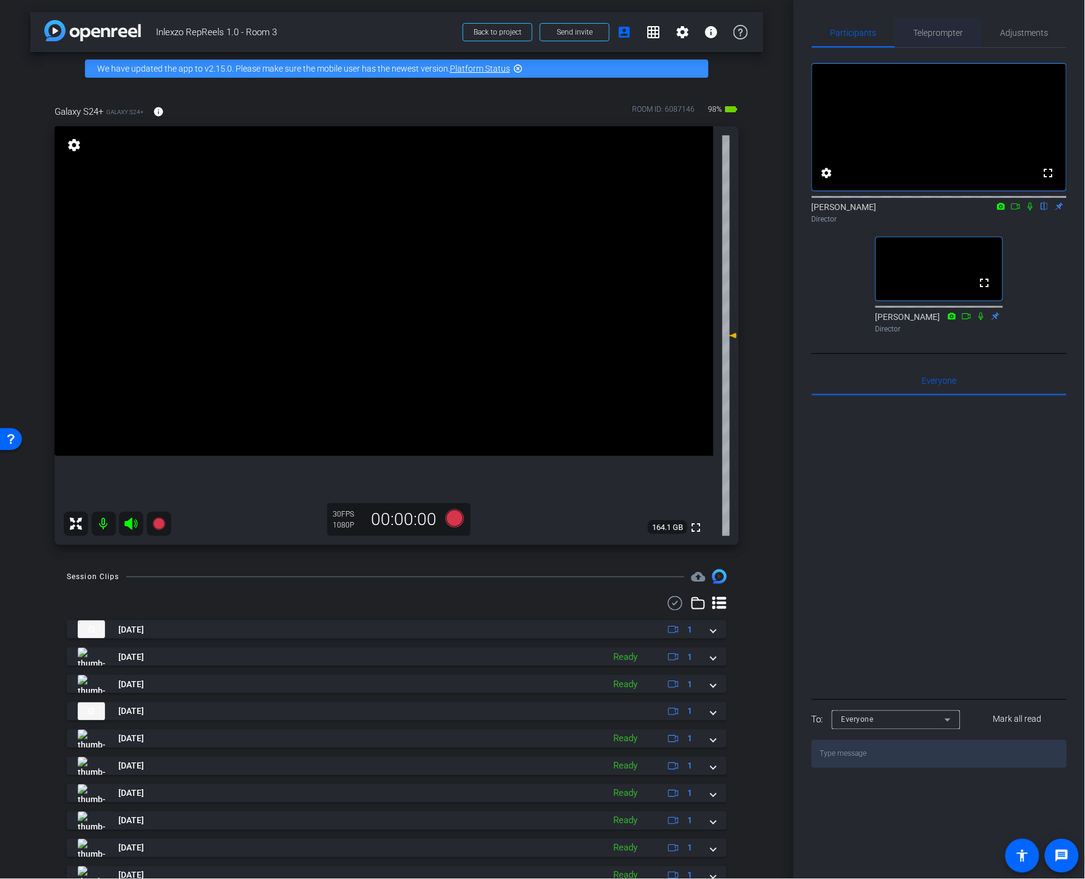
click at [929, 32] on span "Teleprompter" at bounding box center [939, 33] width 50 height 9
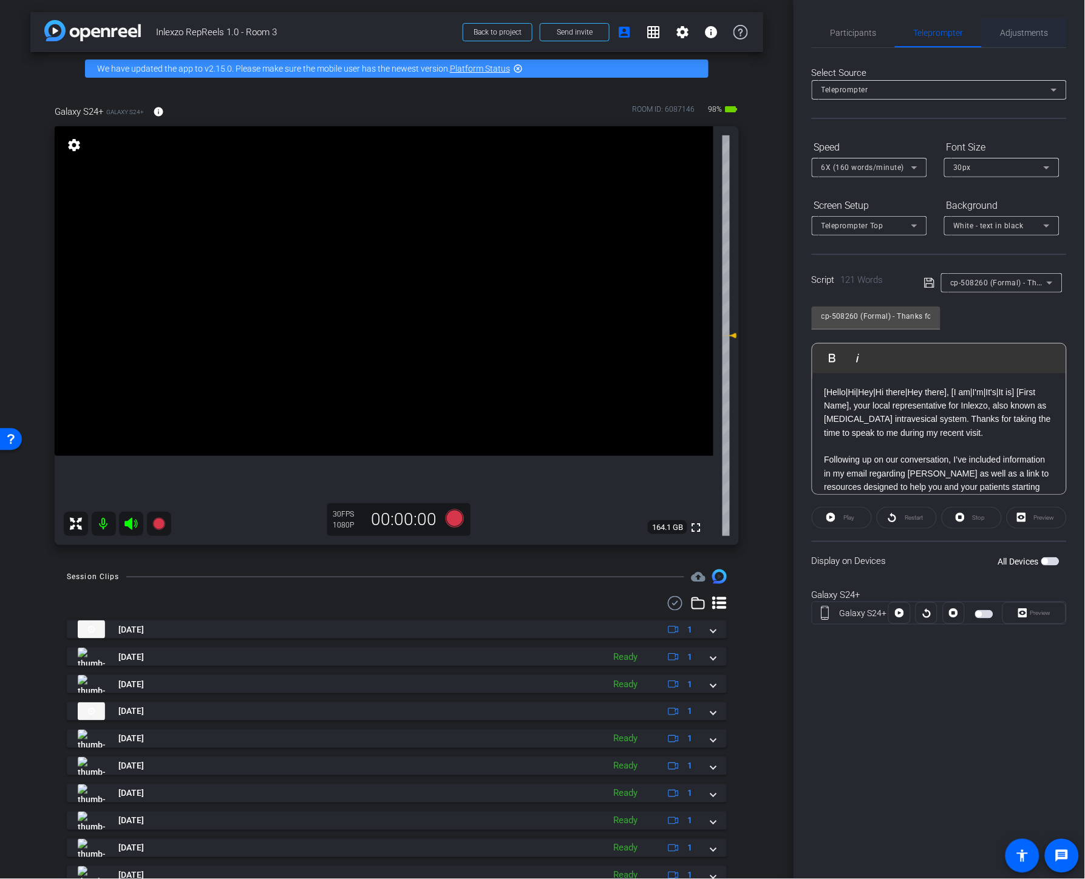
click at [1024, 32] on span "Adjustments" at bounding box center [1025, 33] width 48 height 9
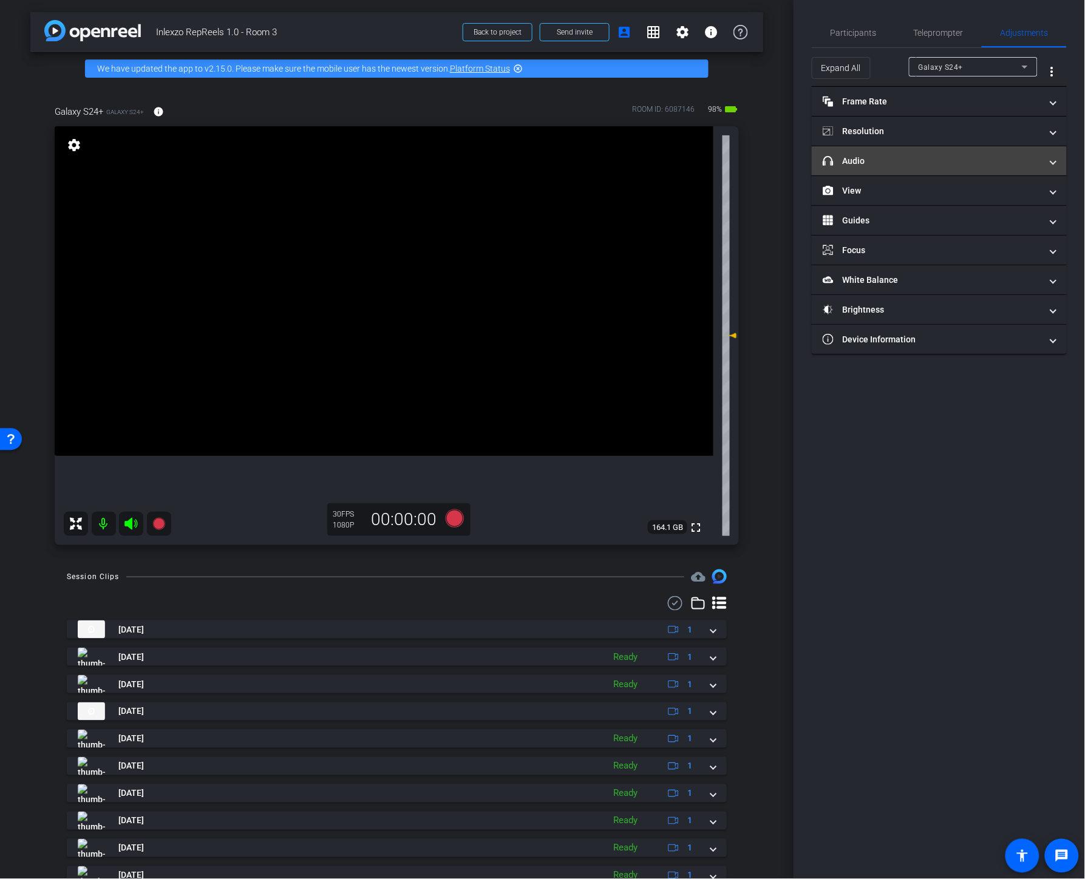
click at [887, 165] on mat-panel-title "headphone icon Audio" at bounding box center [932, 161] width 219 height 13
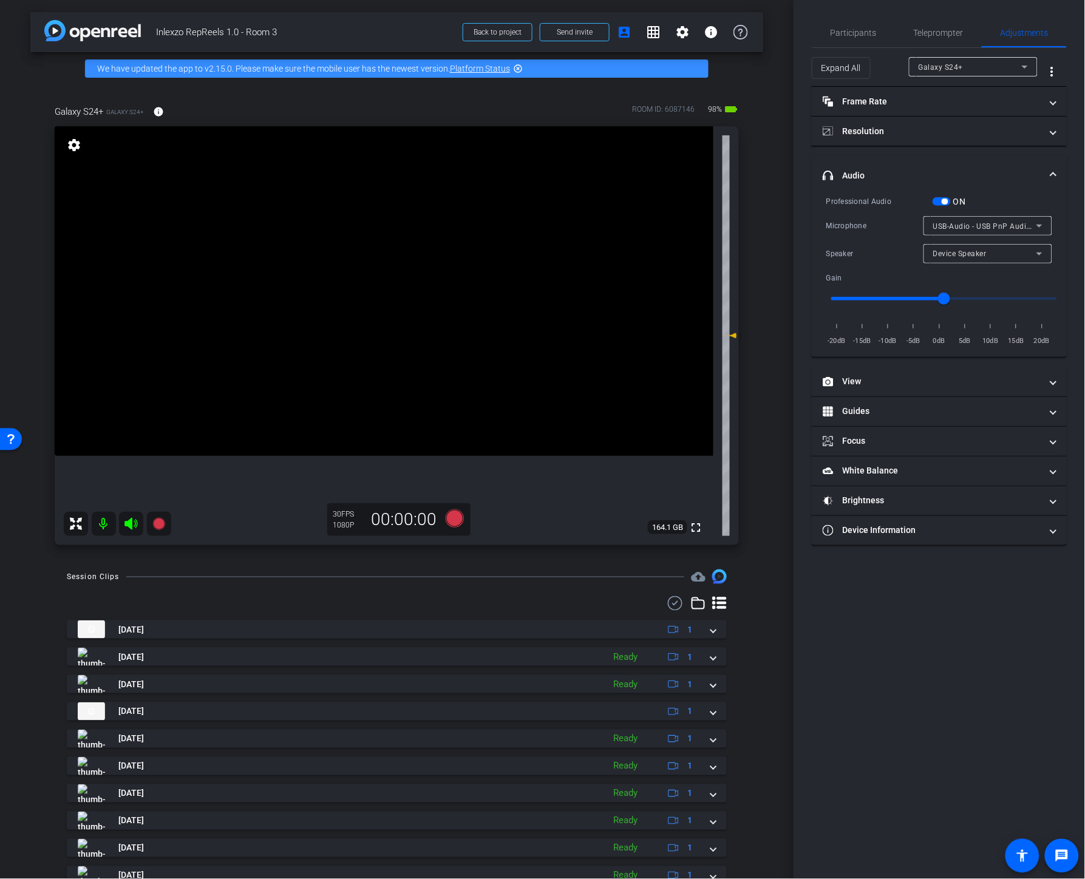
click at [931, 223] on div "USB-Audio - USB PnP Audio Device" at bounding box center [988, 225] width 129 height 19
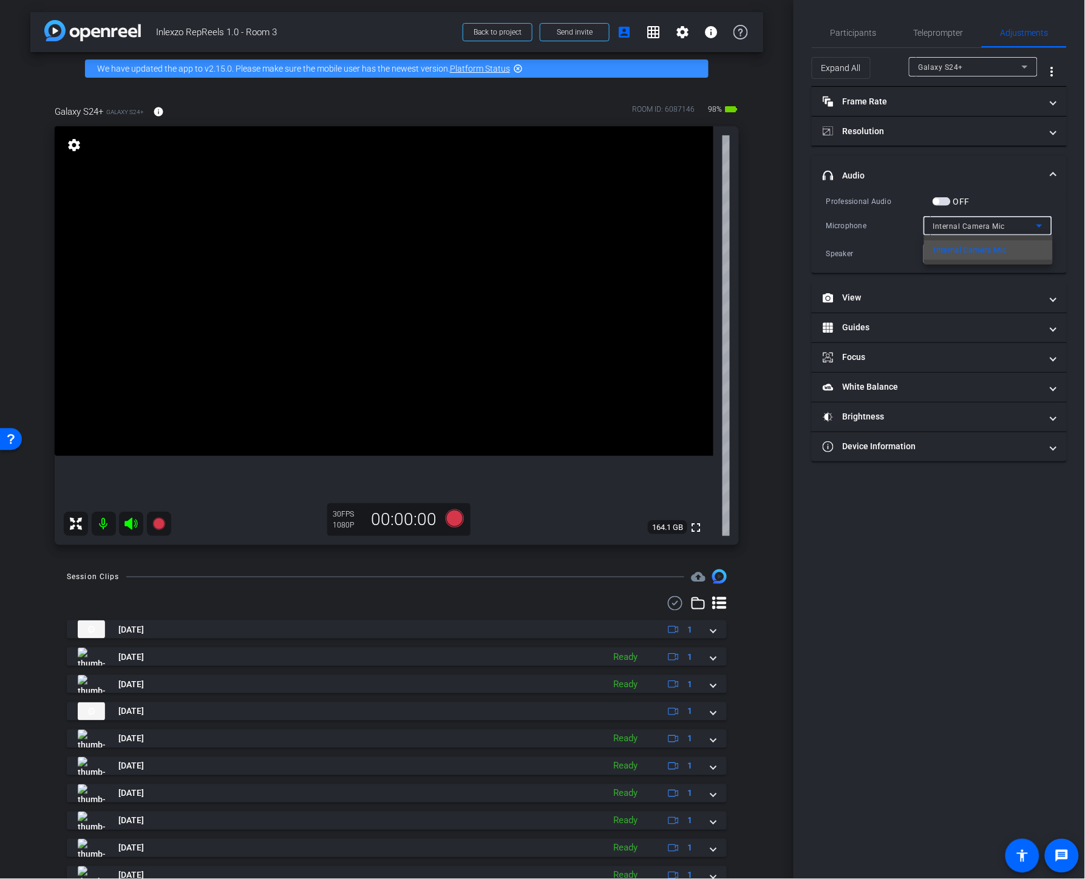
click at [852, 30] on div at bounding box center [542, 439] width 1085 height 879
click at [848, 29] on span "Participants" at bounding box center [854, 33] width 46 height 9
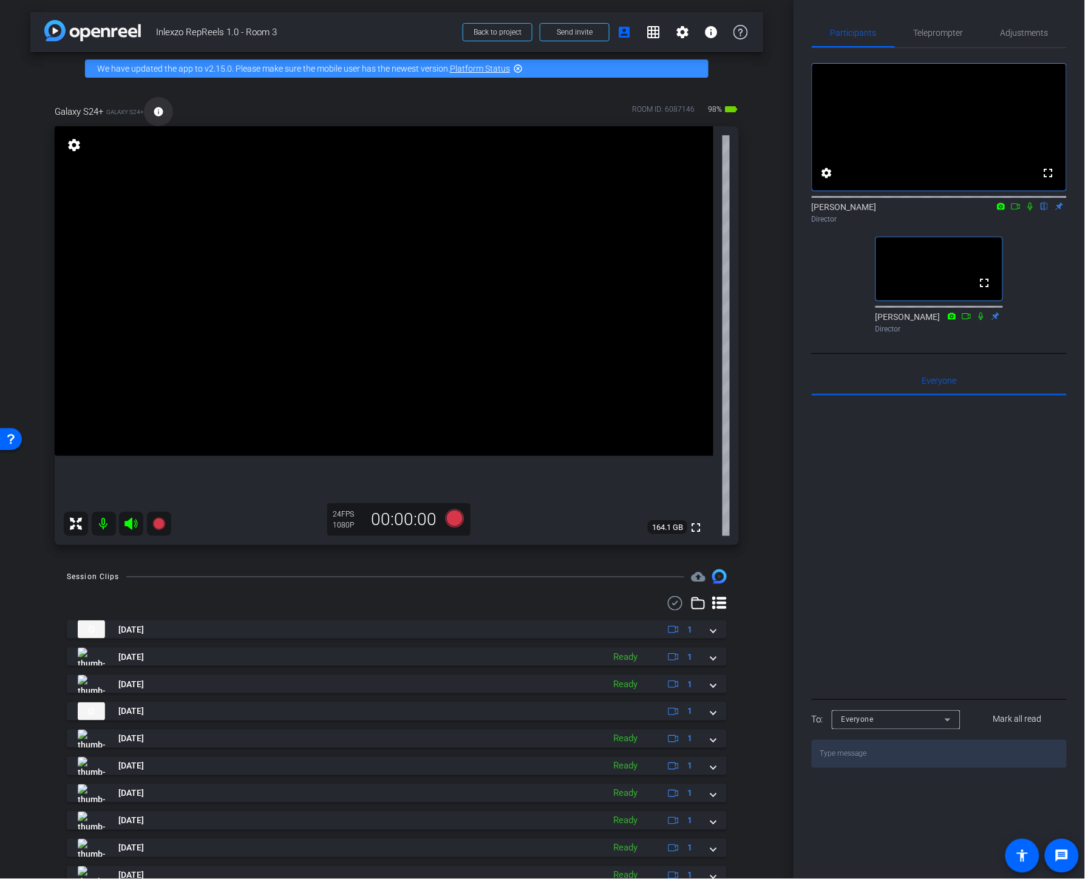
click at [158, 117] on mat-icon "info" at bounding box center [158, 111] width 11 height 11
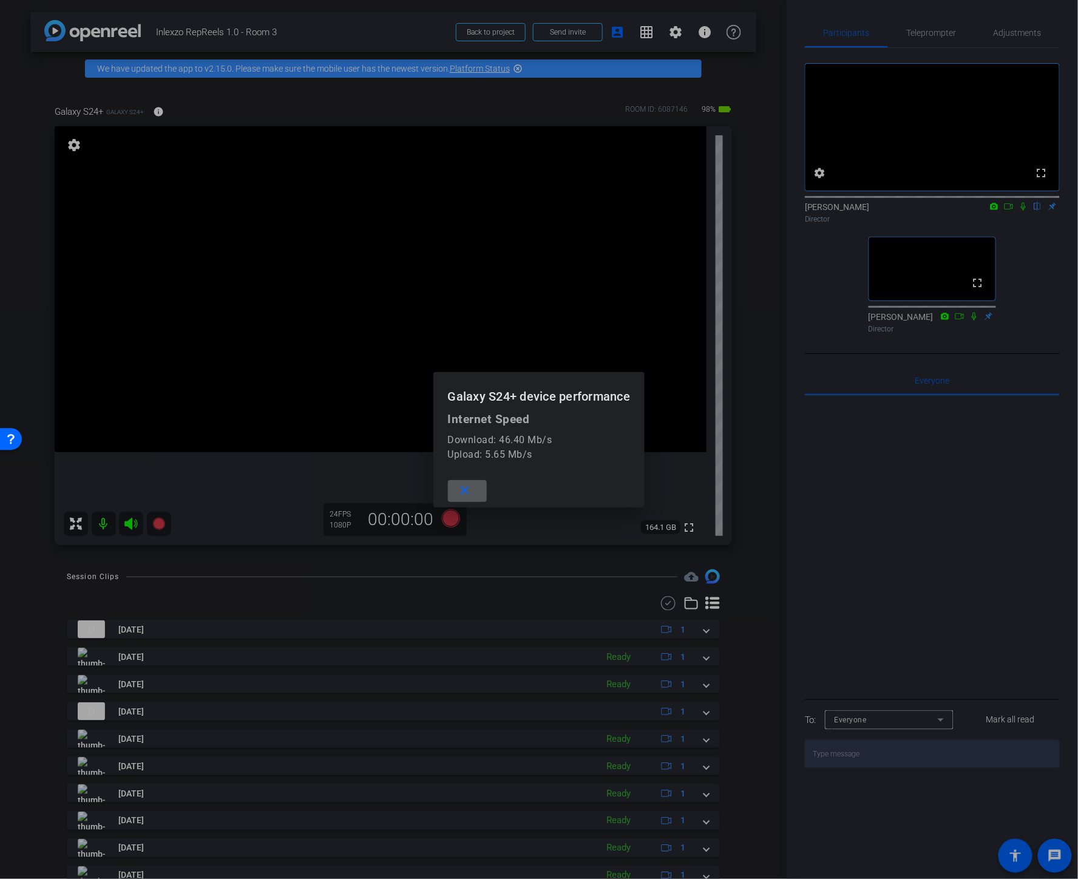
click at [463, 492] on mat-icon "close" at bounding box center [464, 490] width 15 height 15
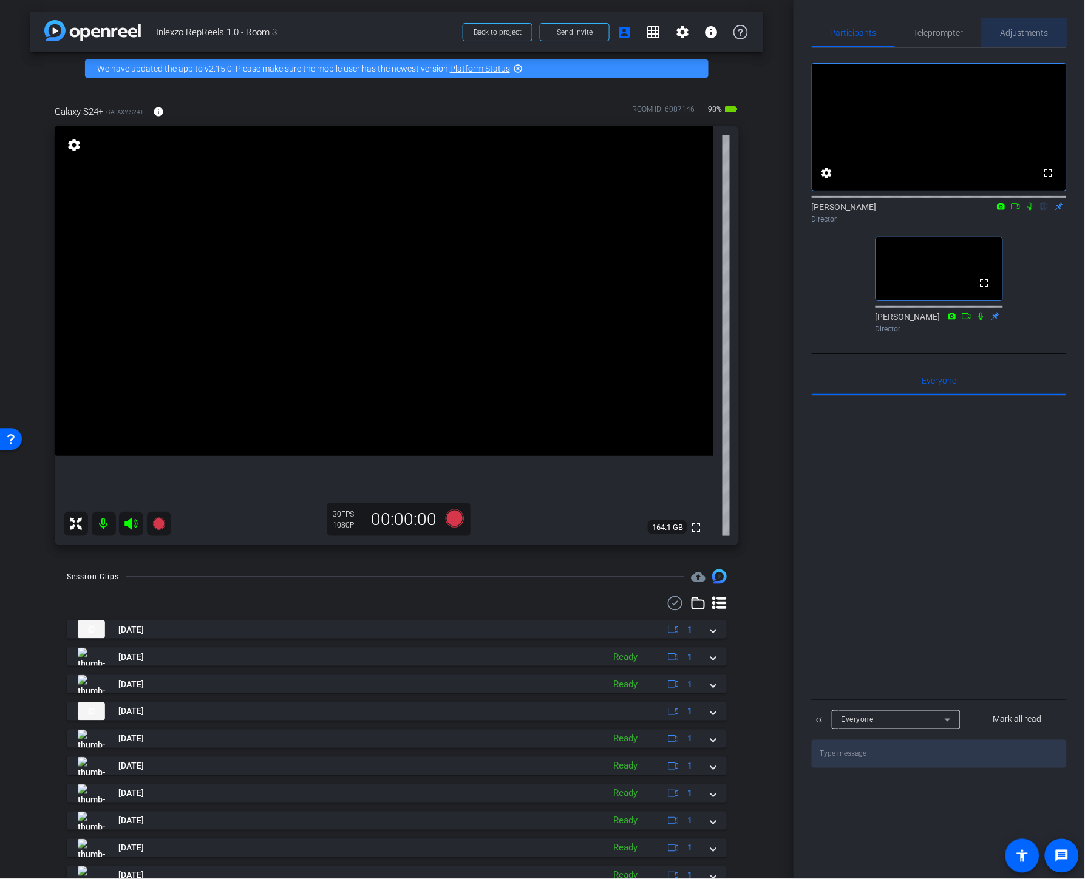
click at [993, 29] on div "Adjustments" at bounding box center [1024, 32] width 85 height 29
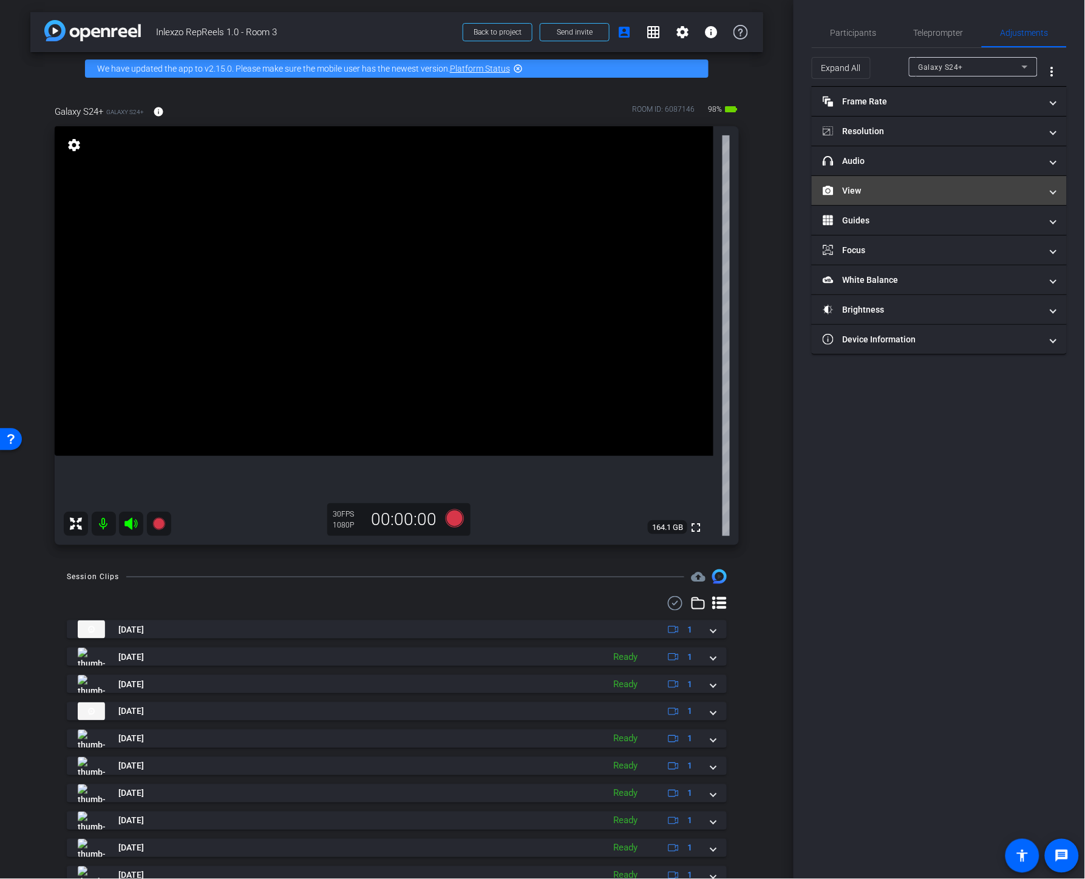
click at [880, 188] on mat-panel-title "View" at bounding box center [932, 191] width 219 height 13
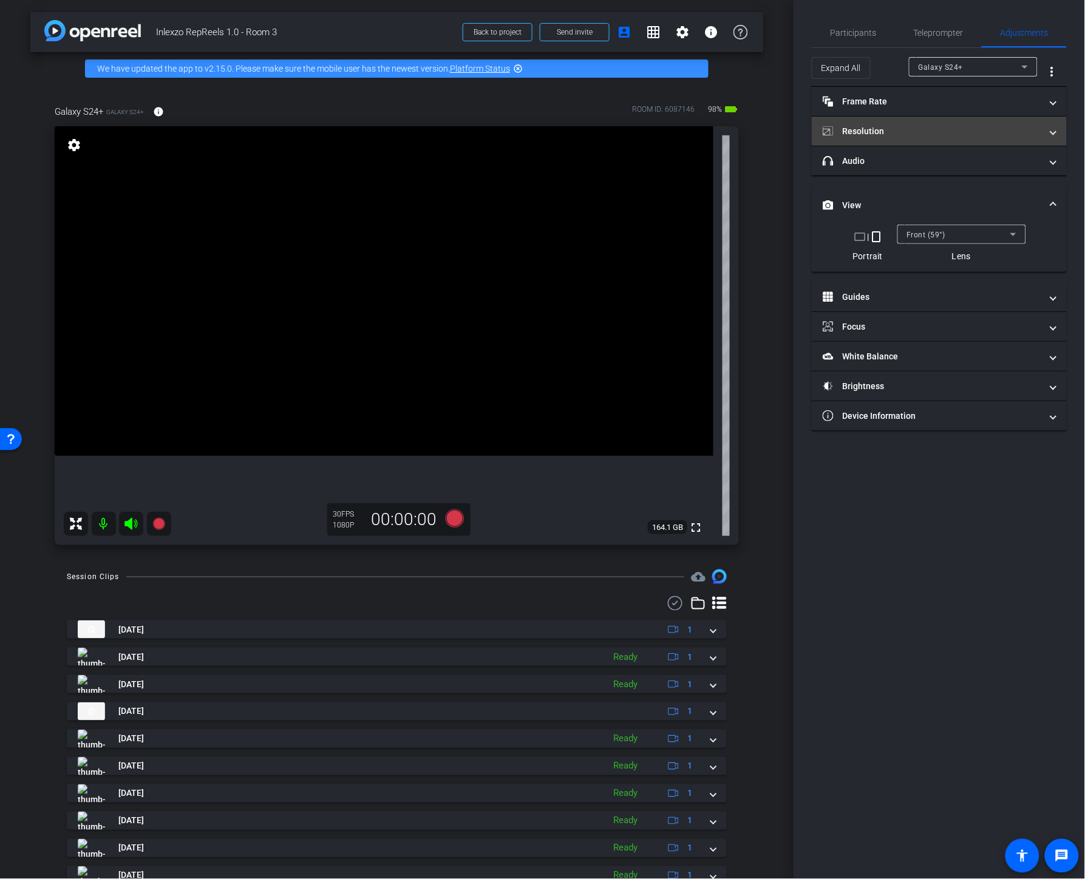
click at [894, 125] on mat-panel-title "Resolution" at bounding box center [932, 131] width 219 height 13
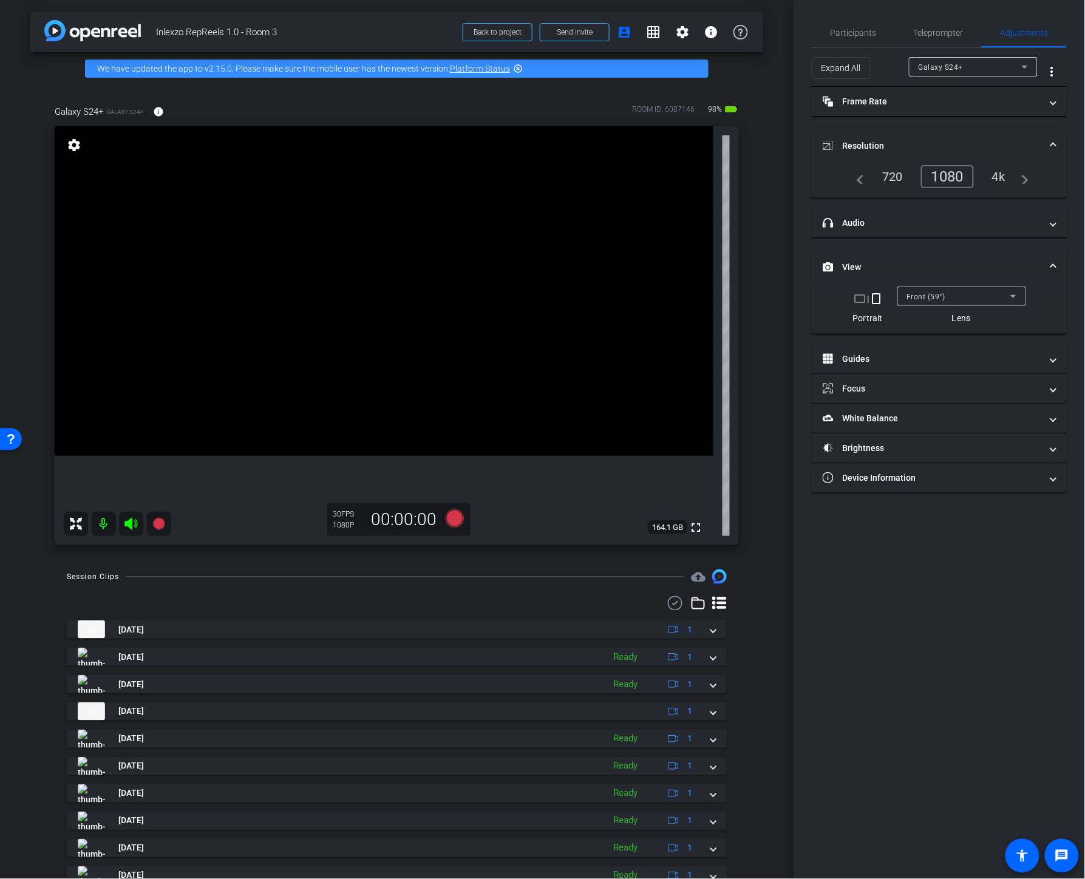
click at [995, 177] on div "4k" at bounding box center [999, 176] width 32 height 21
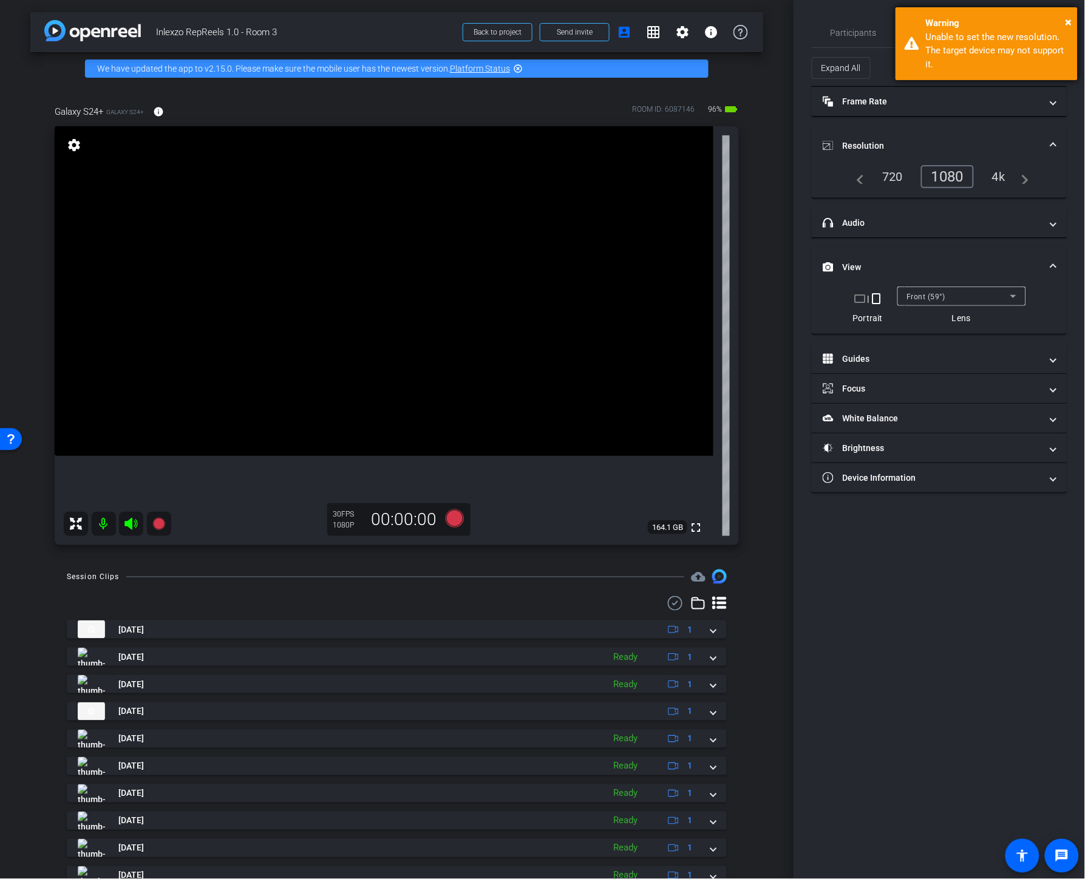
click at [1067, 10] on div "× Warning Unable to set the new resolution. The target device may not support i…" at bounding box center [987, 43] width 182 height 73
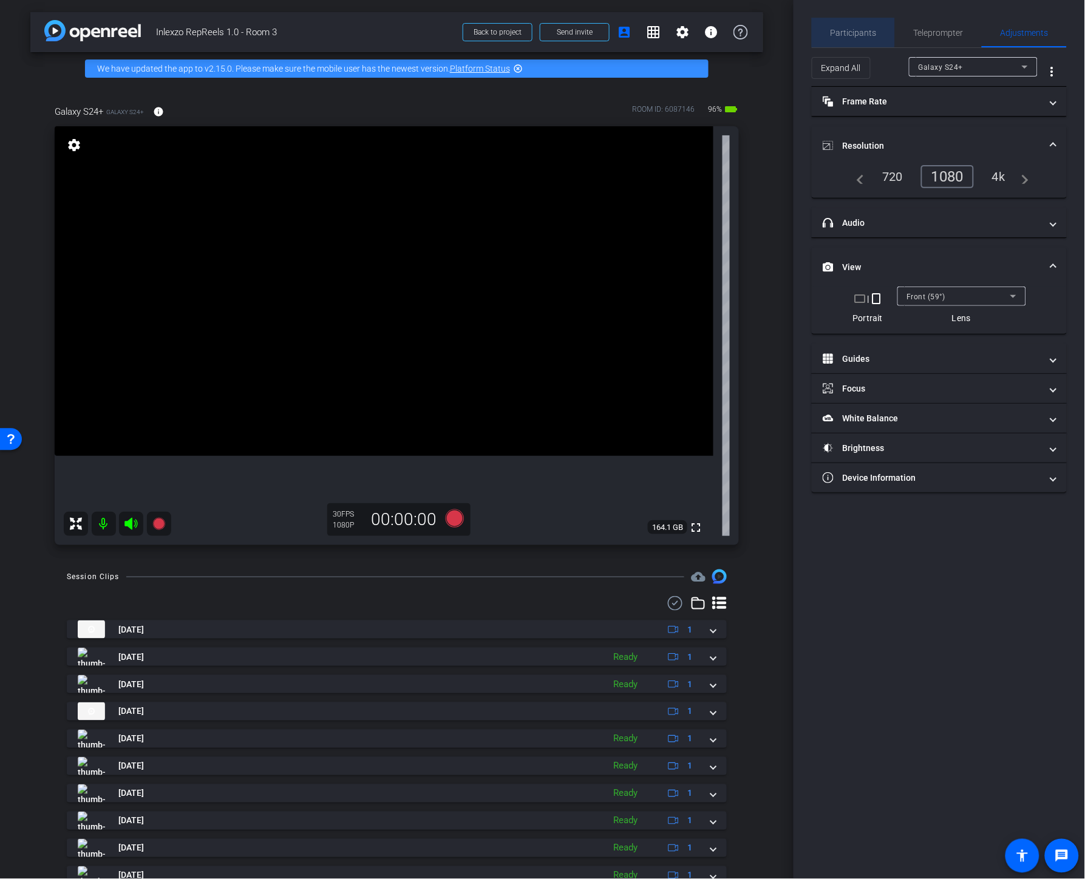
click at [840, 29] on span "Participants" at bounding box center [854, 33] width 46 height 9
